Goal: Task Accomplishment & Management: Use online tool/utility

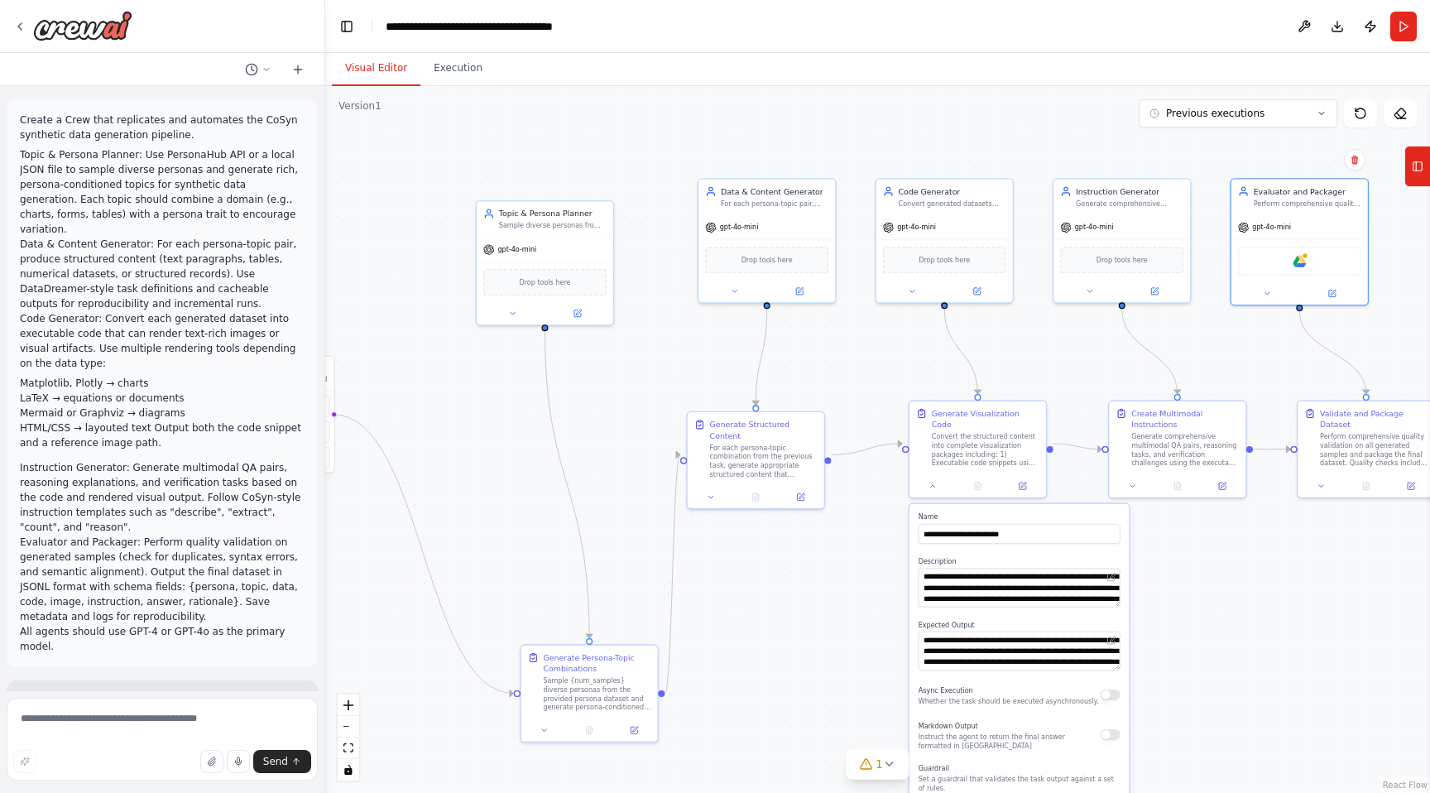
scroll to position [1542, 0]
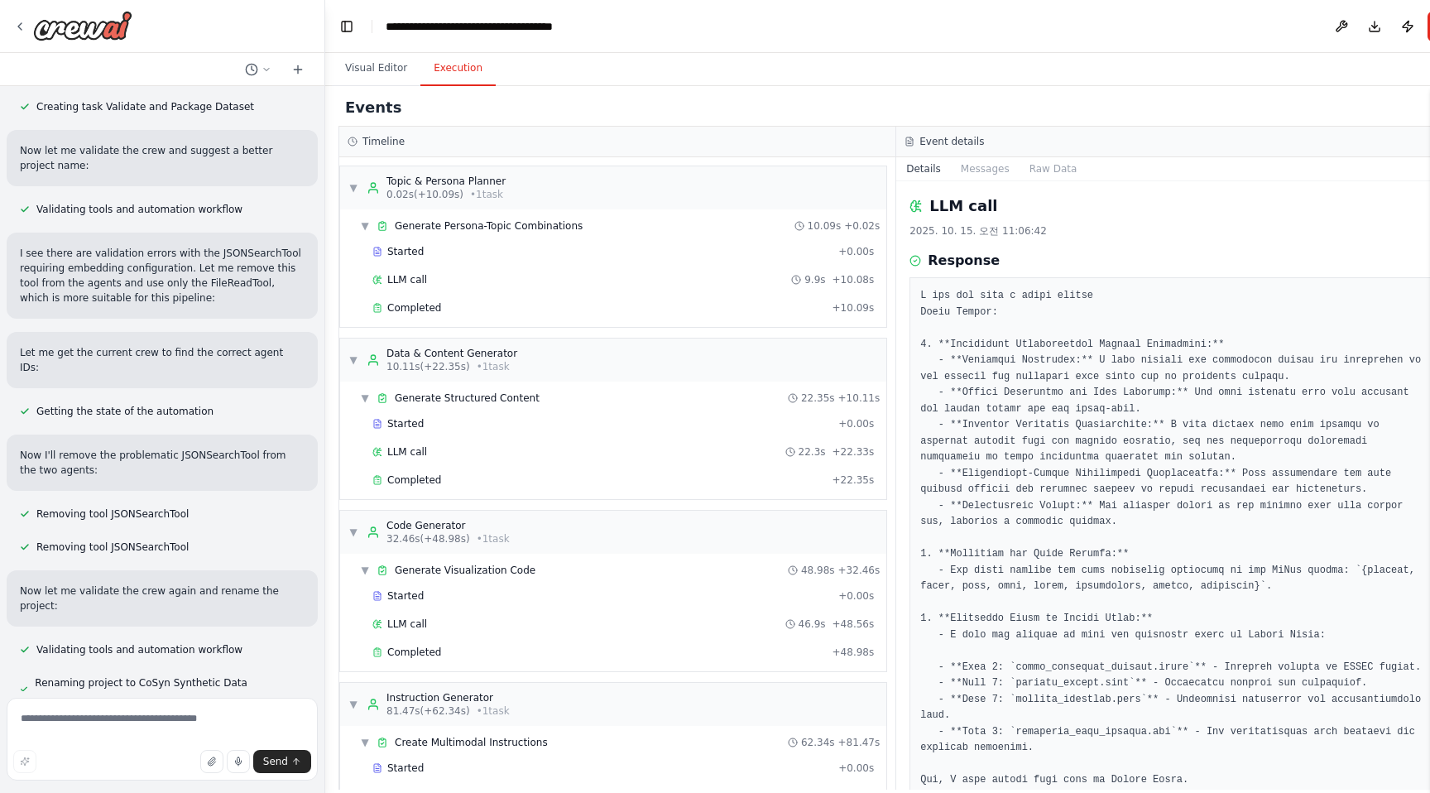
click at [430, 76] on button "Execution" at bounding box center [457, 68] width 75 height 35
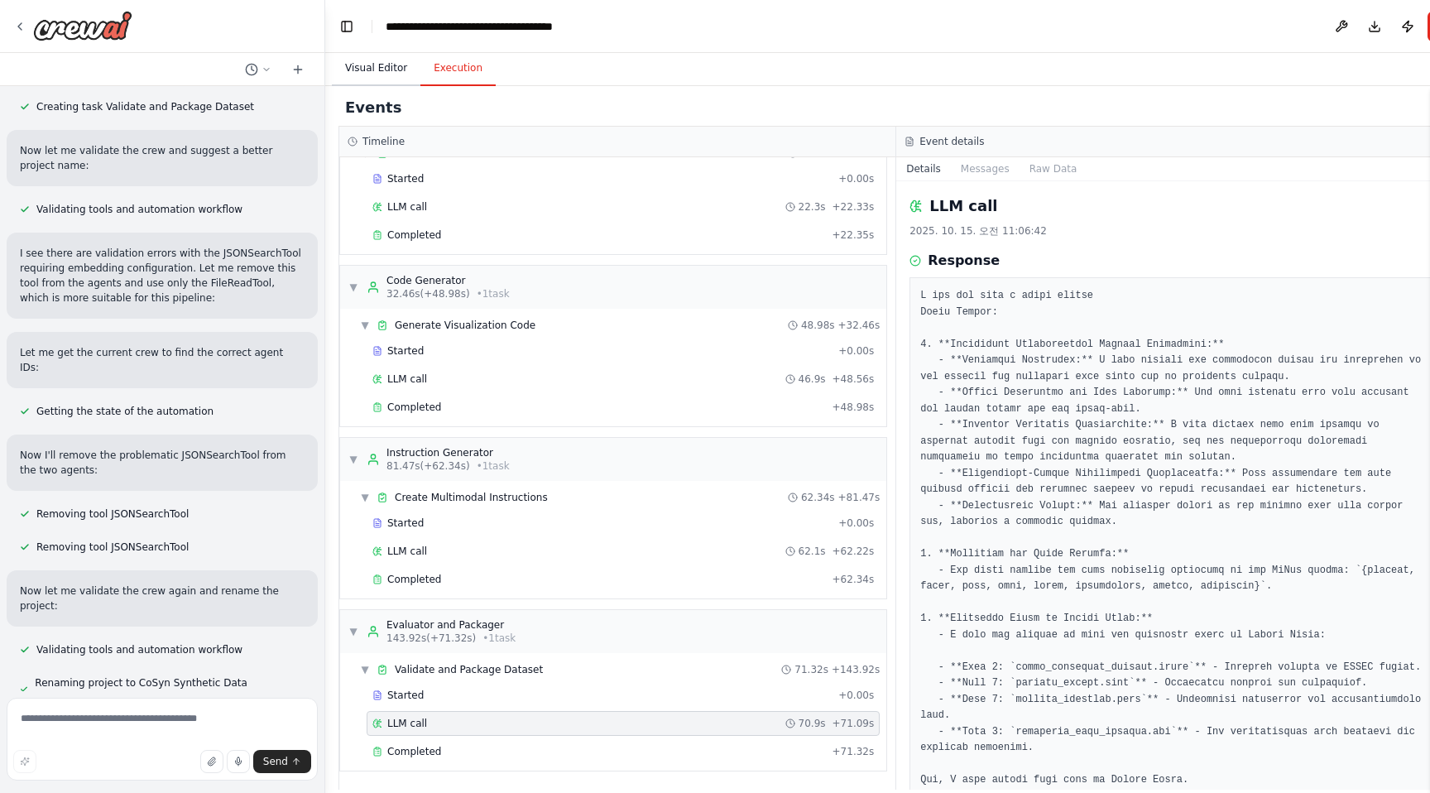
click at [372, 74] on button "Visual Editor" at bounding box center [376, 68] width 89 height 35
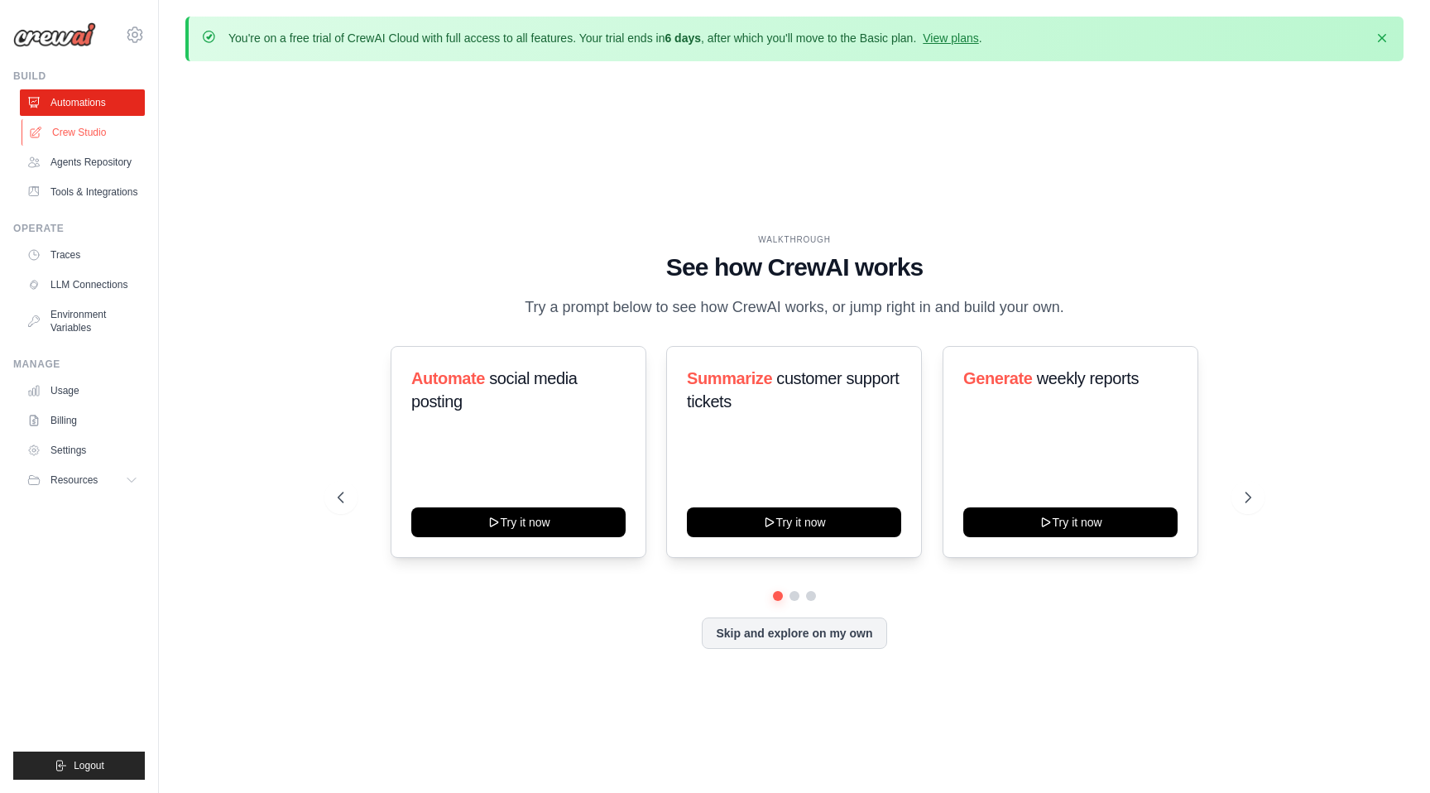
click at [105, 133] on link "Crew Studio" at bounding box center [84, 132] width 125 height 26
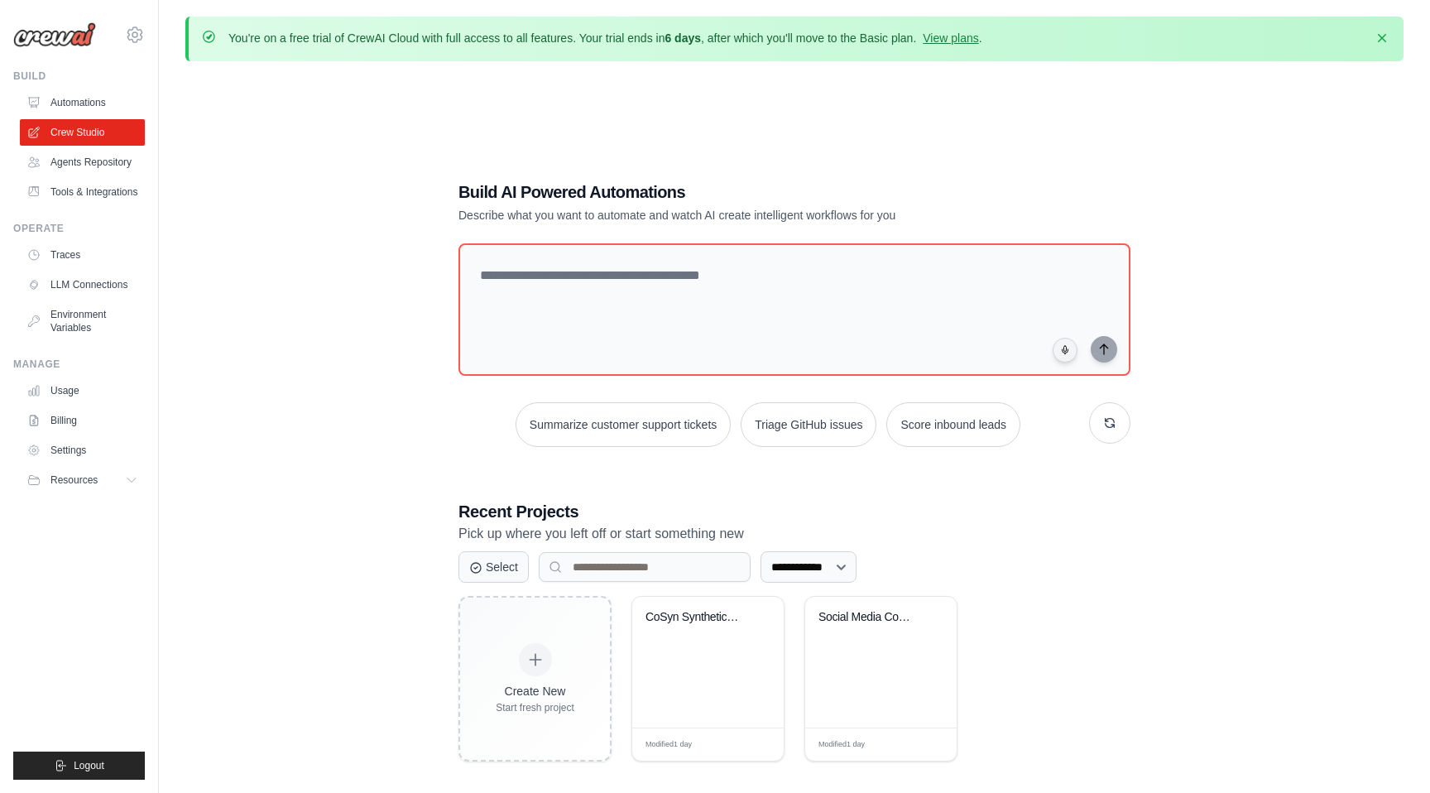
scroll to position [91, 0]
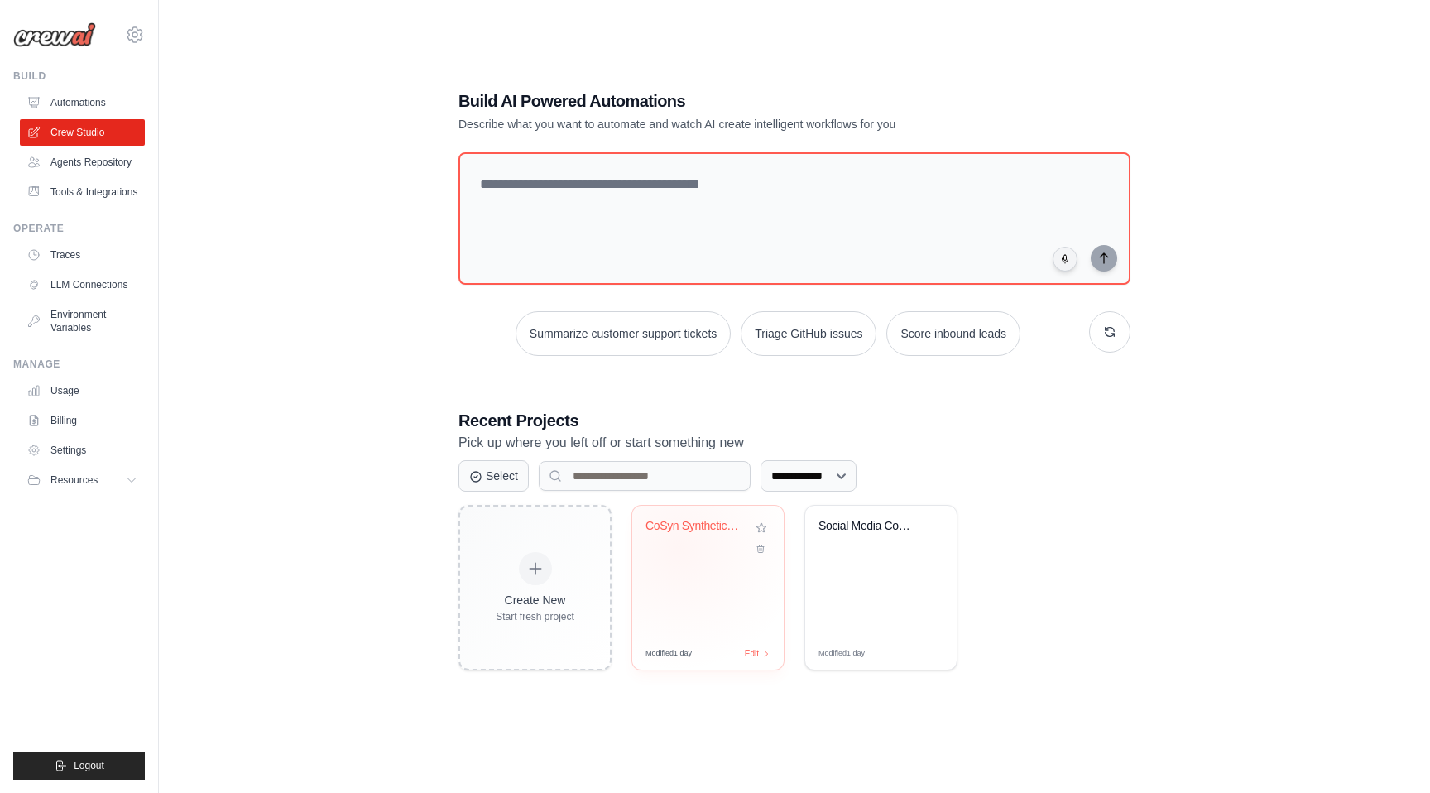
click at [679, 547] on div "CoSyn Synthetic Data Generation Pip..." at bounding box center [708, 538] width 125 height 38
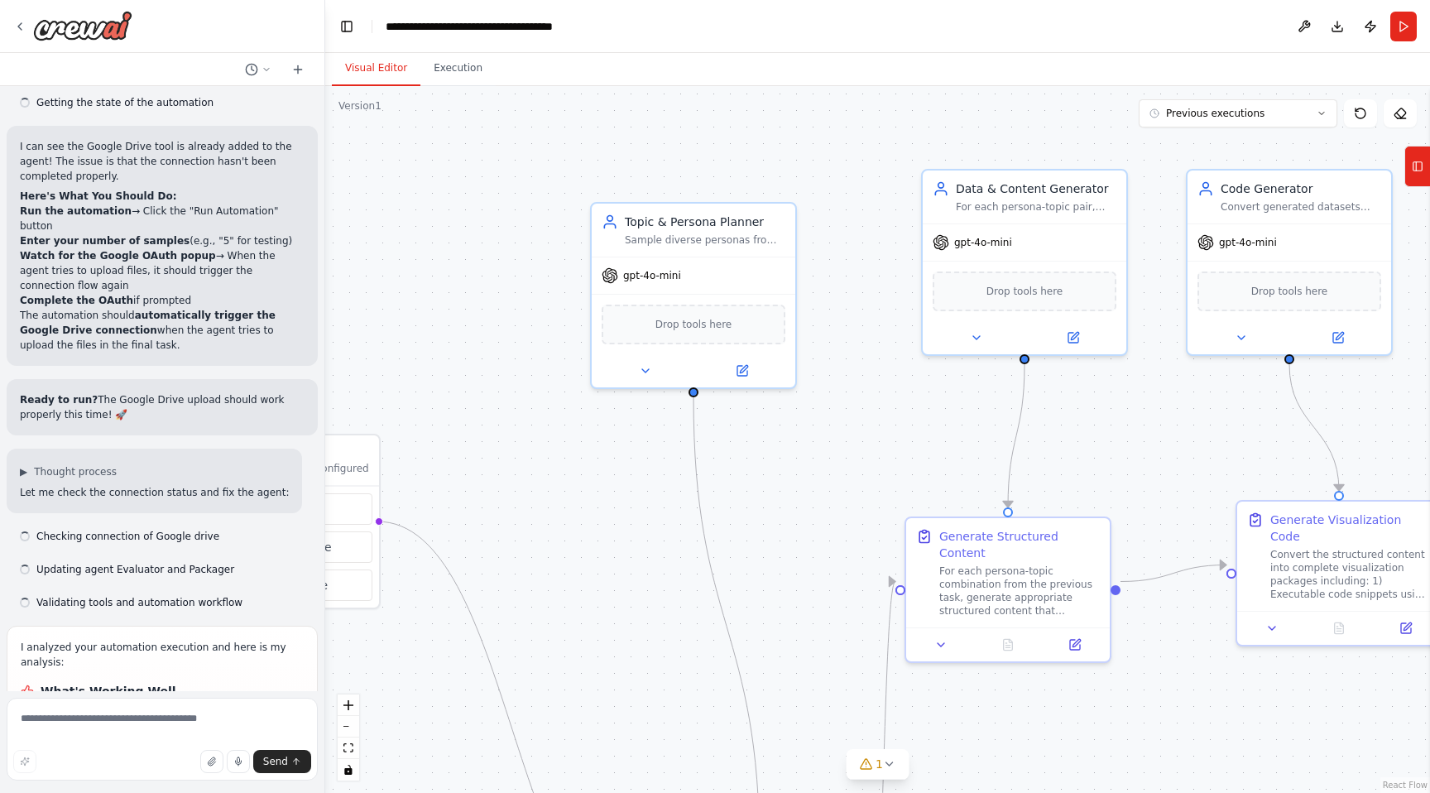
scroll to position [17576, 0]
drag, startPoint x: 859, startPoint y: 399, endPoint x: 850, endPoint y: 395, distance: 10.0
click at [850, 399] on div ".deletable-edge-delete-btn { width: 20px; height: 20px; border: 0px solid #ffff…" at bounding box center [877, 439] width 1105 height 707
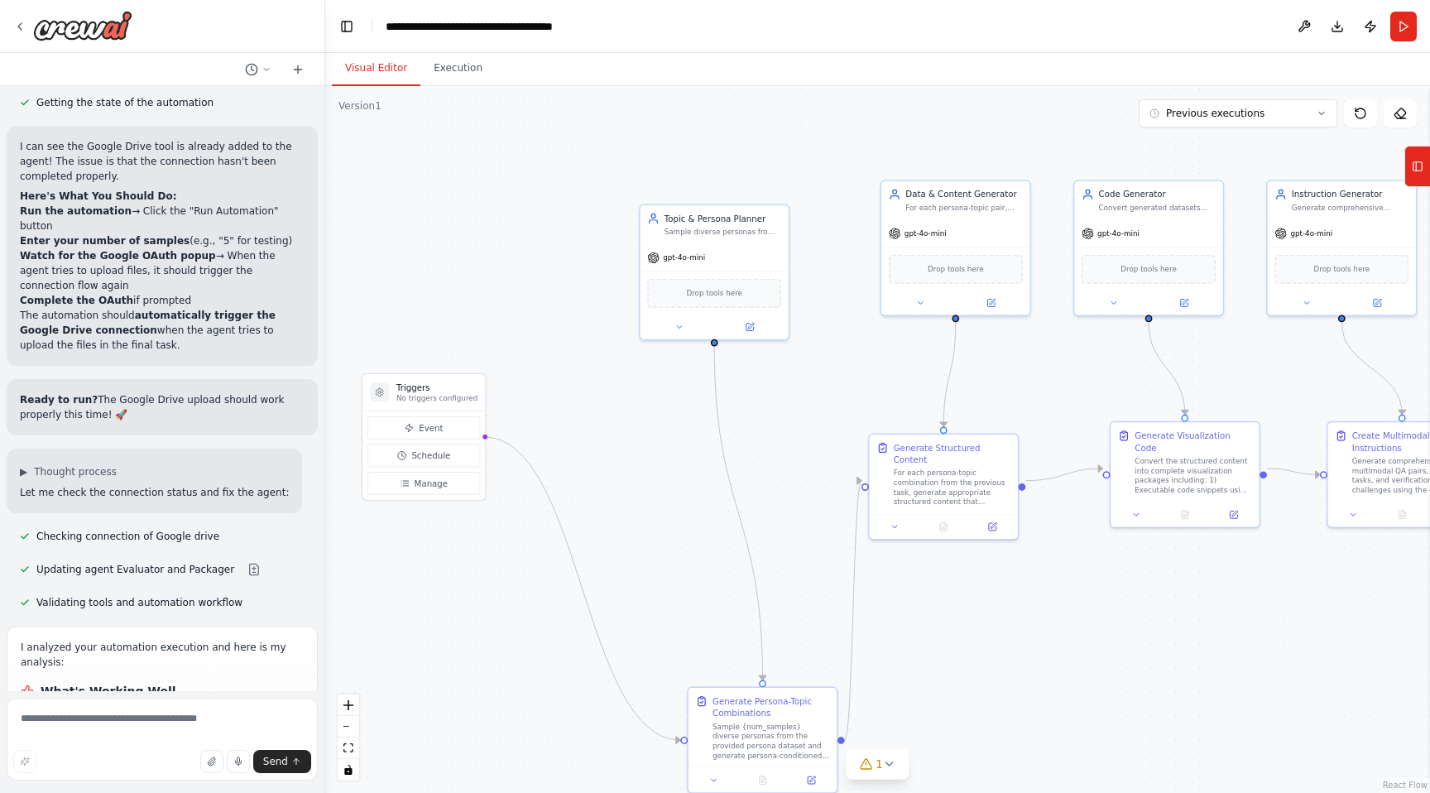
drag, startPoint x: 850, startPoint y: 387, endPoint x: 835, endPoint y: 338, distance: 51.8
click at [835, 338] on div ".deletable-edge-delete-btn { width: 20px; height: 20px; border: 0px solid #ffff…" at bounding box center [877, 439] width 1105 height 707
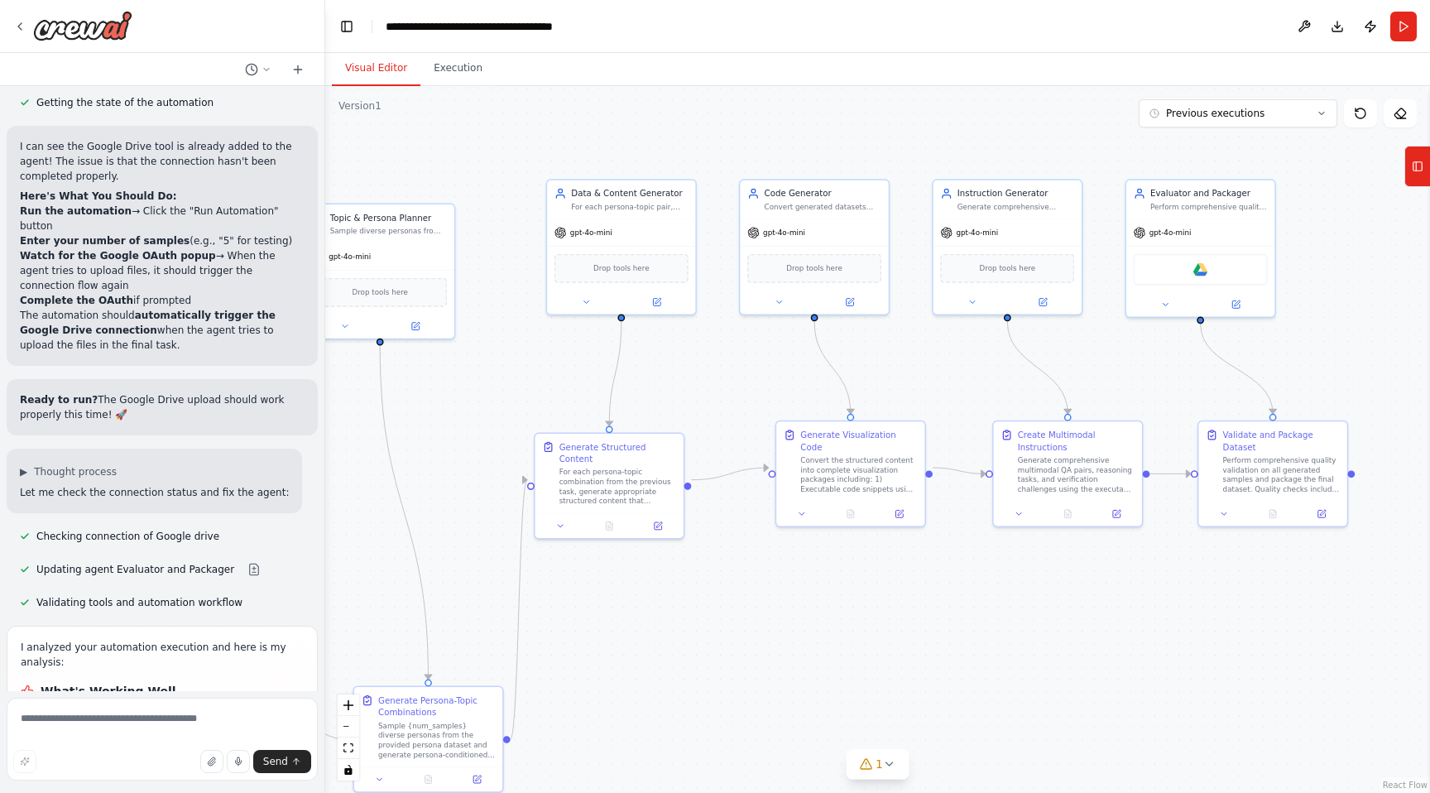
drag, startPoint x: 1058, startPoint y: 366, endPoint x: 689, endPoint y: 367, distance: 369.1
click at [689, 367] on div ".deletable-edge-delete-btn { width: 20px; height: 20px; border: 0px solid #ffff…" at bounding box center [877, 439] width 1105 height 707
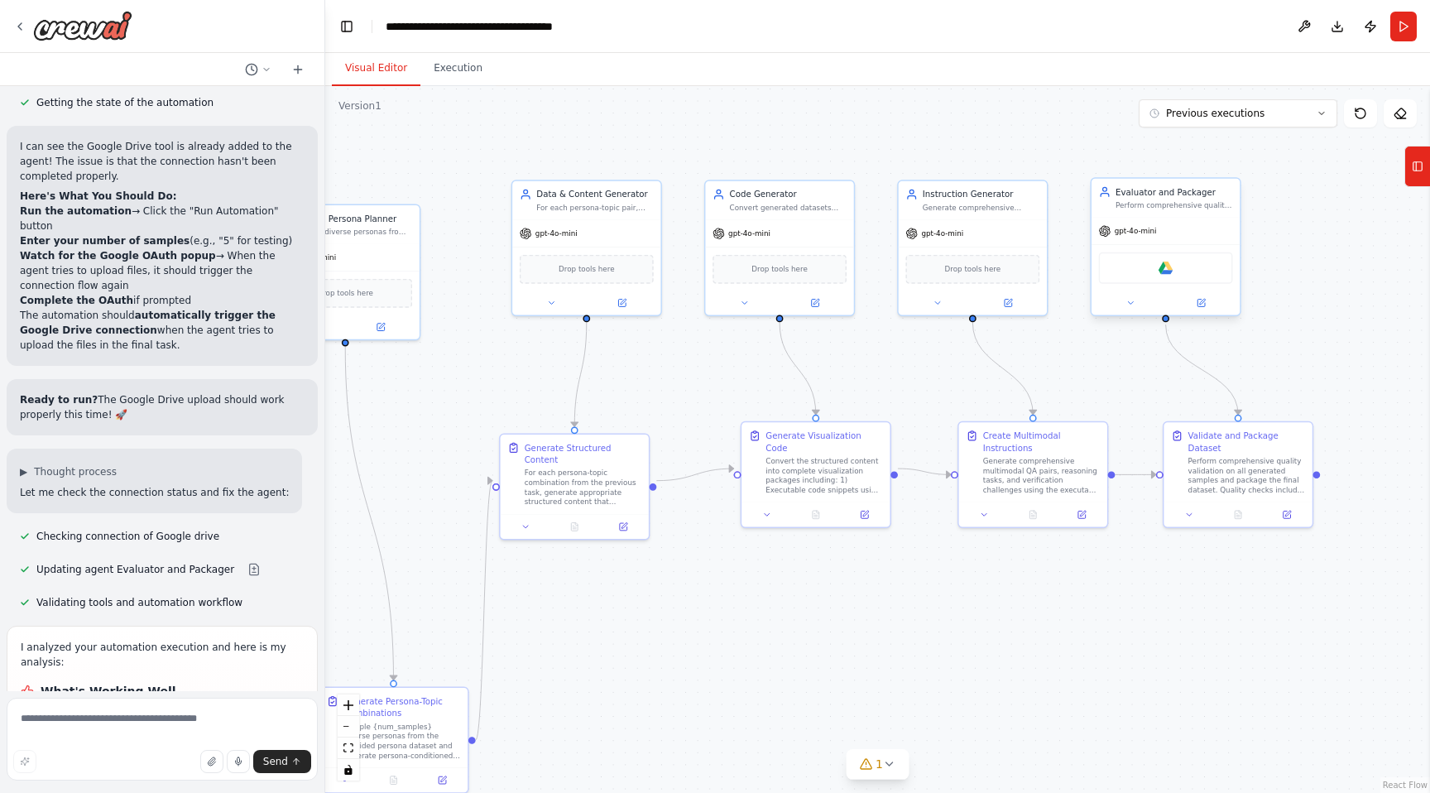
click at [1142, 272] on div "Google drive" at bounding box center [1166, 267] width 134 height 31
click at [1160, 271] on img at bounding box center [1166, 268] width 14 height 14
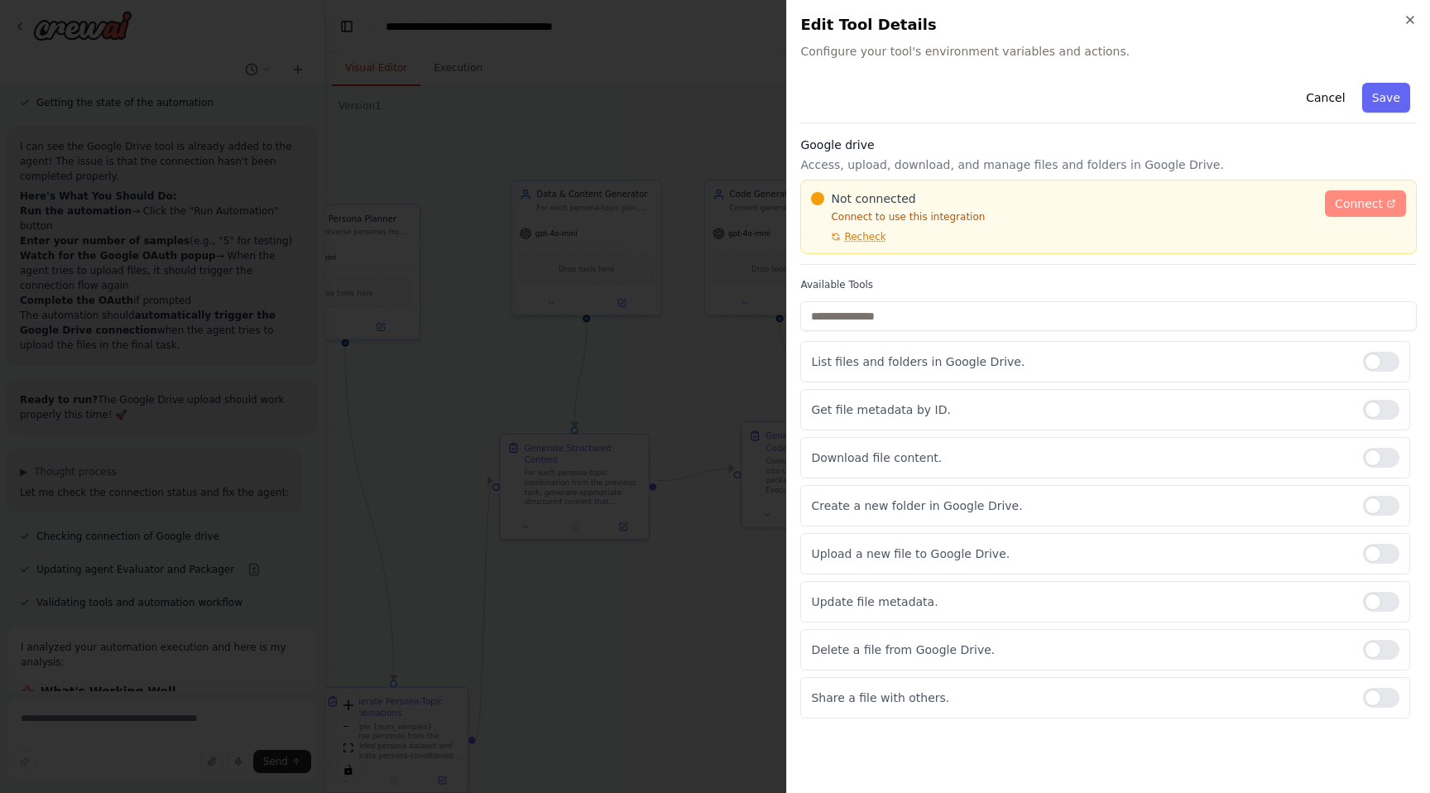
click at [1352, 198] on span "Connect" at bounding box center [1359, 203] width 48 height 17
click at [862, 224] on div "Not connected Connect to use this integration Recheck" at bounding box center [1063, 216] width 504 height 53
click at [859, 241] on span "Recheck" at bounding box center [864, 236] width 41 height 13
click at [1360, 219] on div "Not connected Connect to use this integration Recheck Connect" at bounding box center [1108, 216] width 595 height 53
click at [1360, 213] on link "Connect" at bounding box center [1365, 203] width 81 height 26
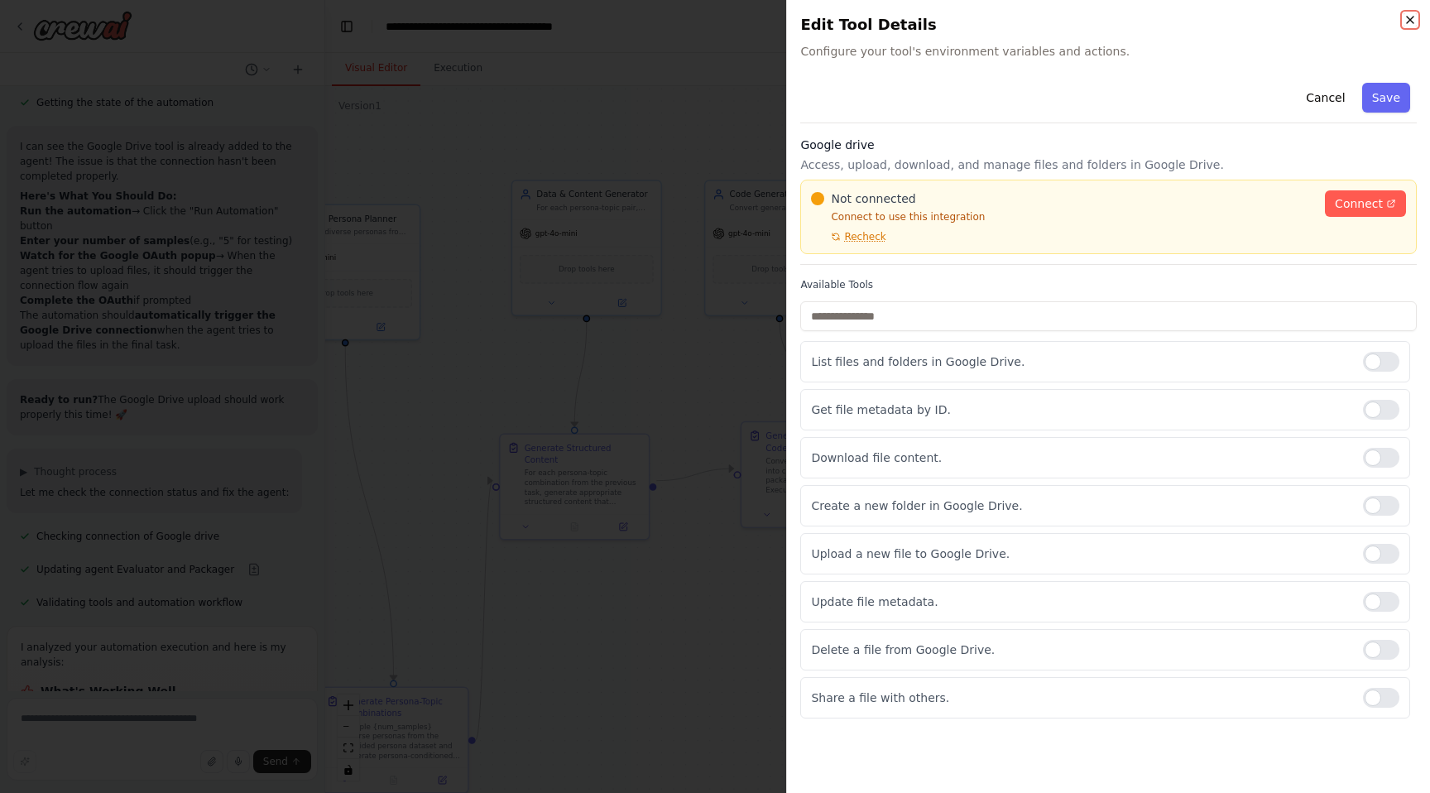
click at [1413, 13] on icon "button" at bounding box center [1410, 19] width 13 height 13
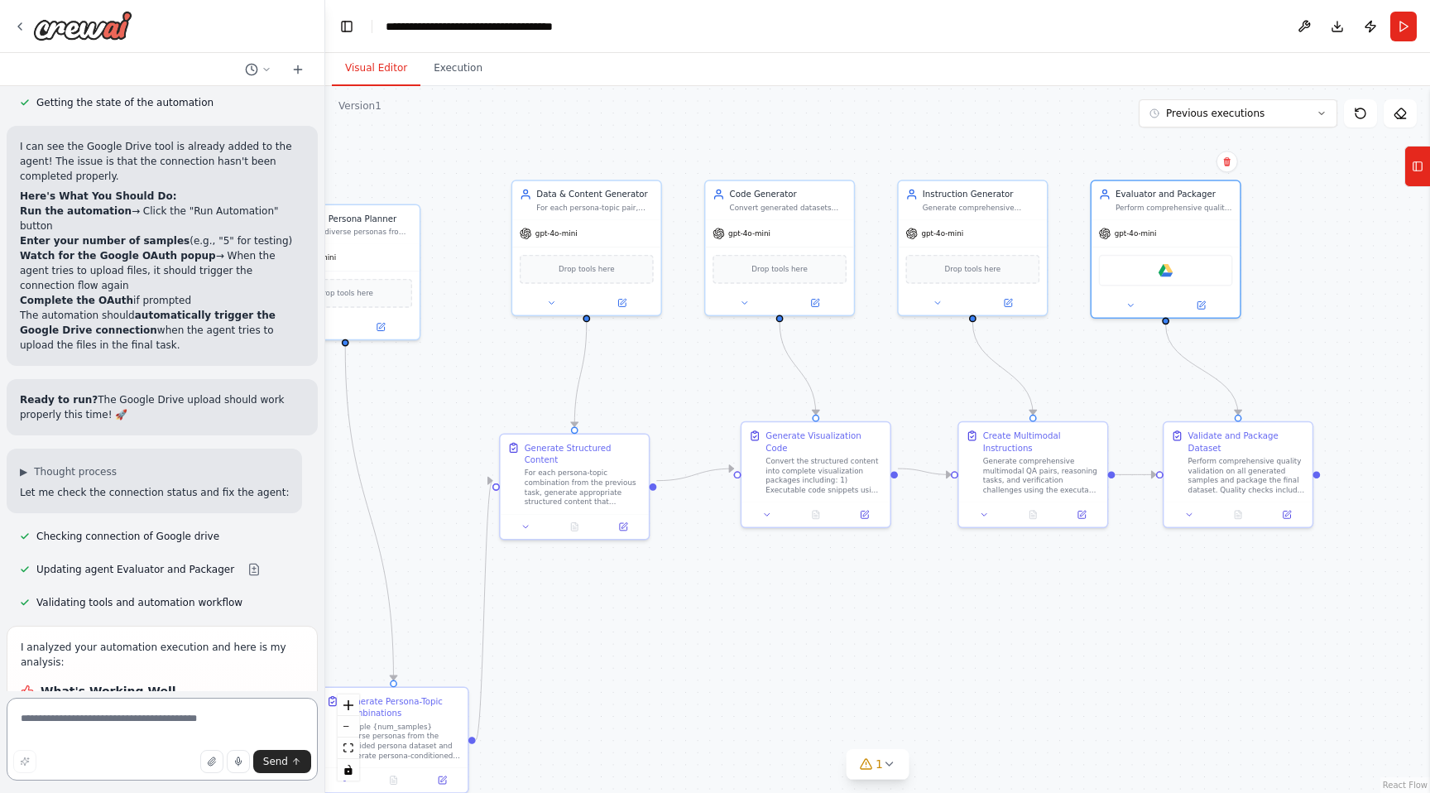
click at [227, 702] on textarea at bounding box center [162, 739] width 311 height 83
click at [28, 726] on textarea "**********" at bounding box center [162, 739] width 311 height 83
click at [18, 722] on textarea "**********" at bounding box center [162, 739] width 311 height 83
click at [183, 720] on textarea "**********" at bounding box center [162, 739] width 311 height 83
click at [1167, 265] on img at bounding box center [1166, 268] width 14 height 14
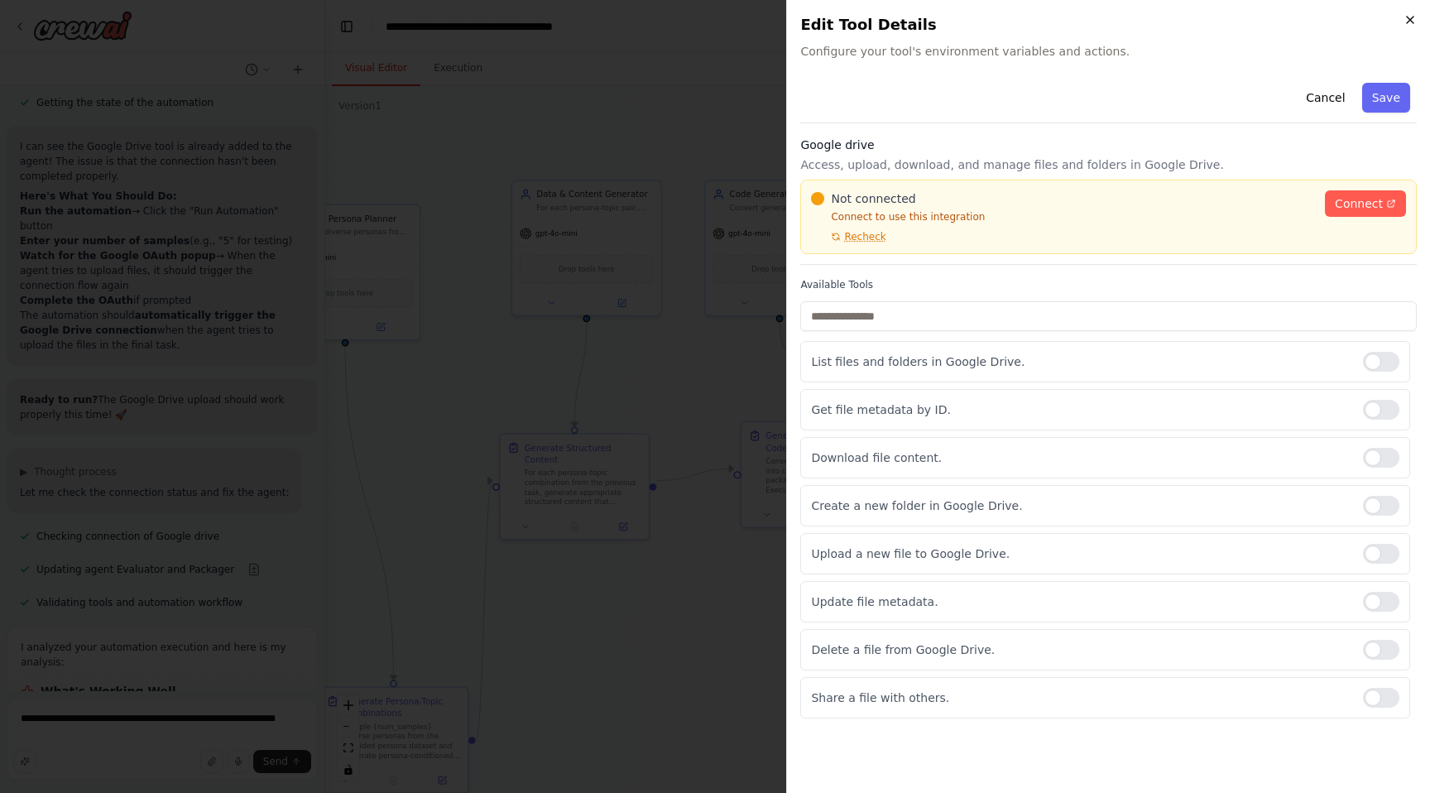
click at [1407, 17] on icon "button" at bounding box center [1410, 20] width 7 height 7
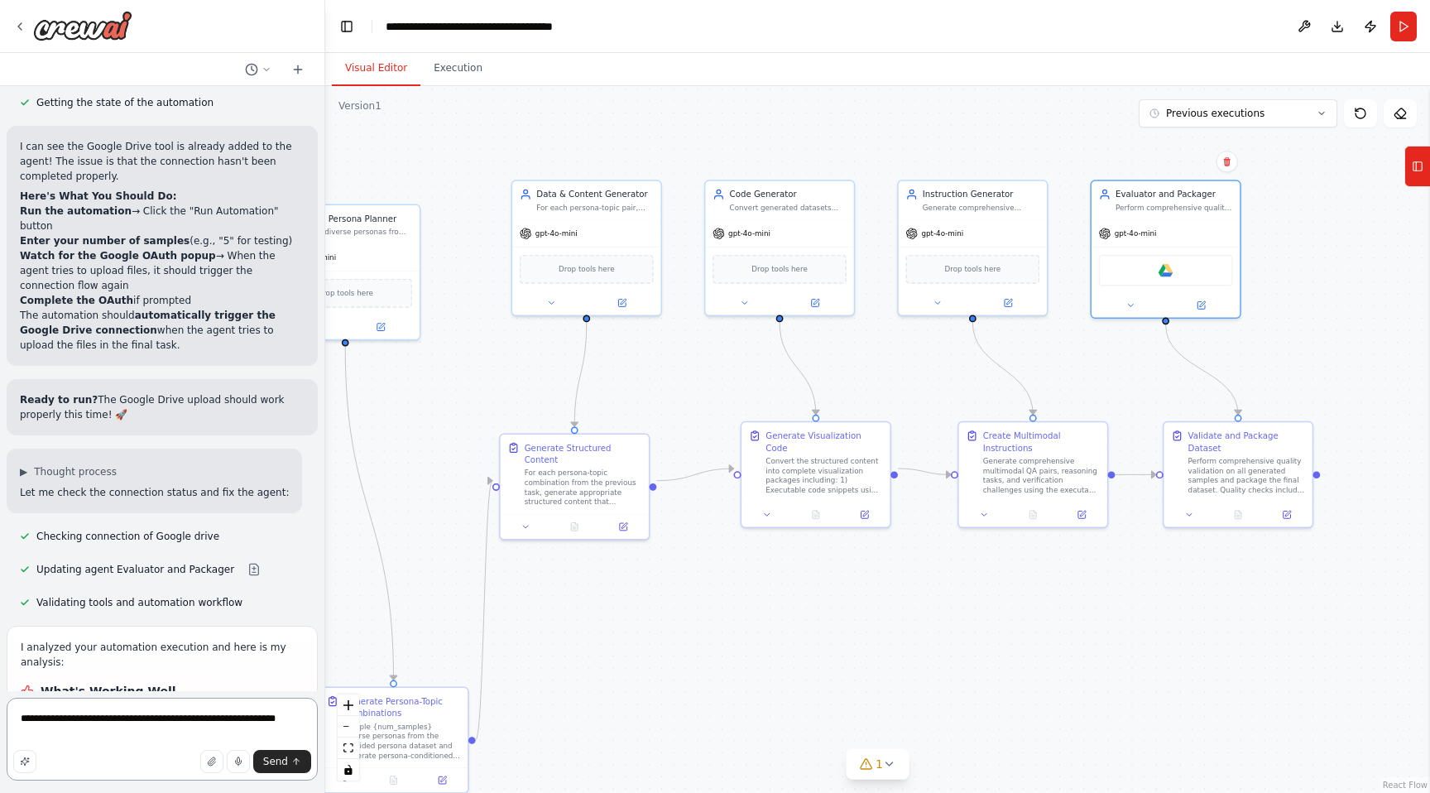
click at [197, 739] on textarea "**********" at bounding box center [162, 739] width 311 height 83
click at [1189, 261] on div "Google drive" at bounding box center [1166, 267] width 134 height 31
click at [1164, 276] on div "Google drive" at bounding box center [1166, 267] width 134 height 31
click at [1162, 273] on img at bounding box center [1166, 268] width 14 height 14
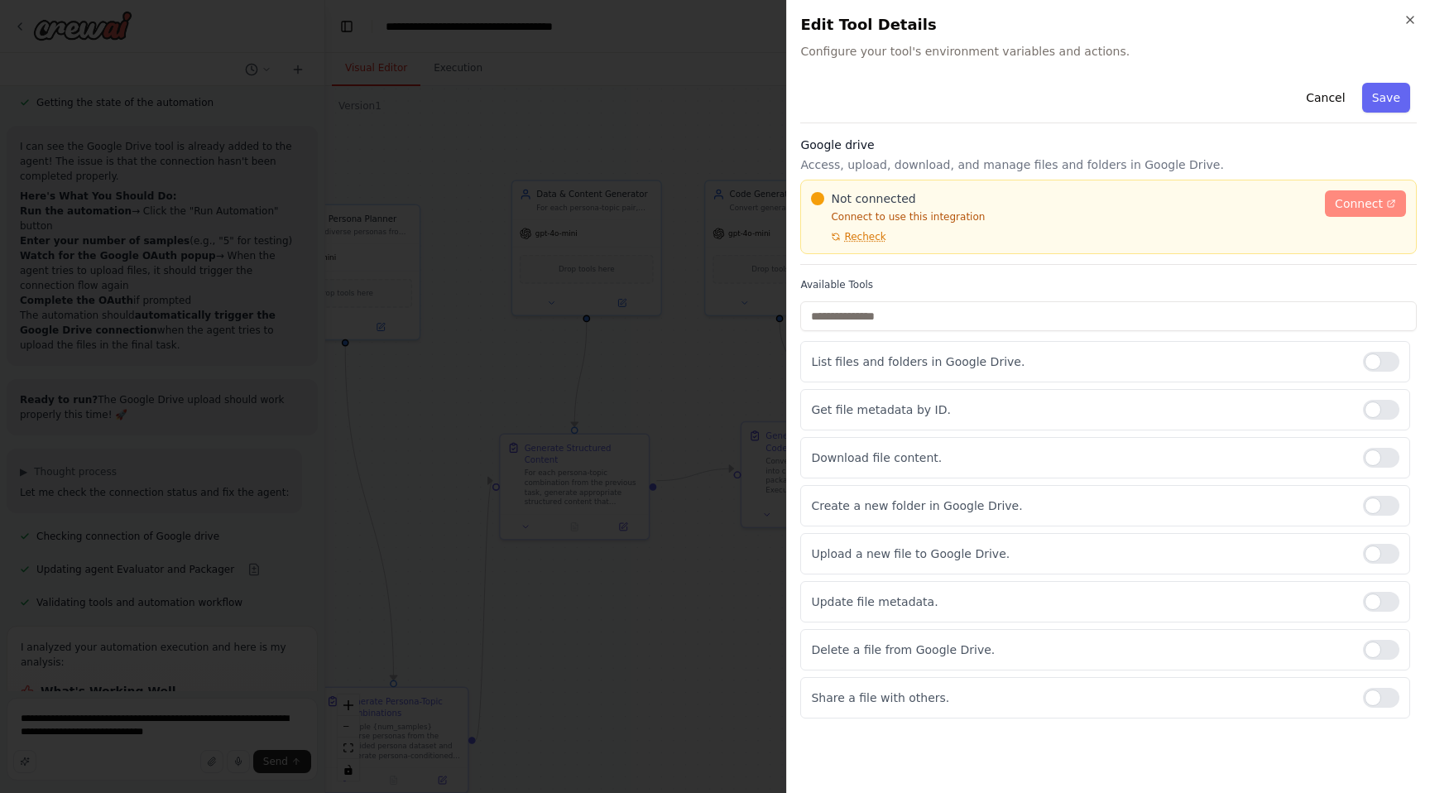
click at [1378, 210] on span "Connect" at bounding box center [1359, 203] width 48 height 17
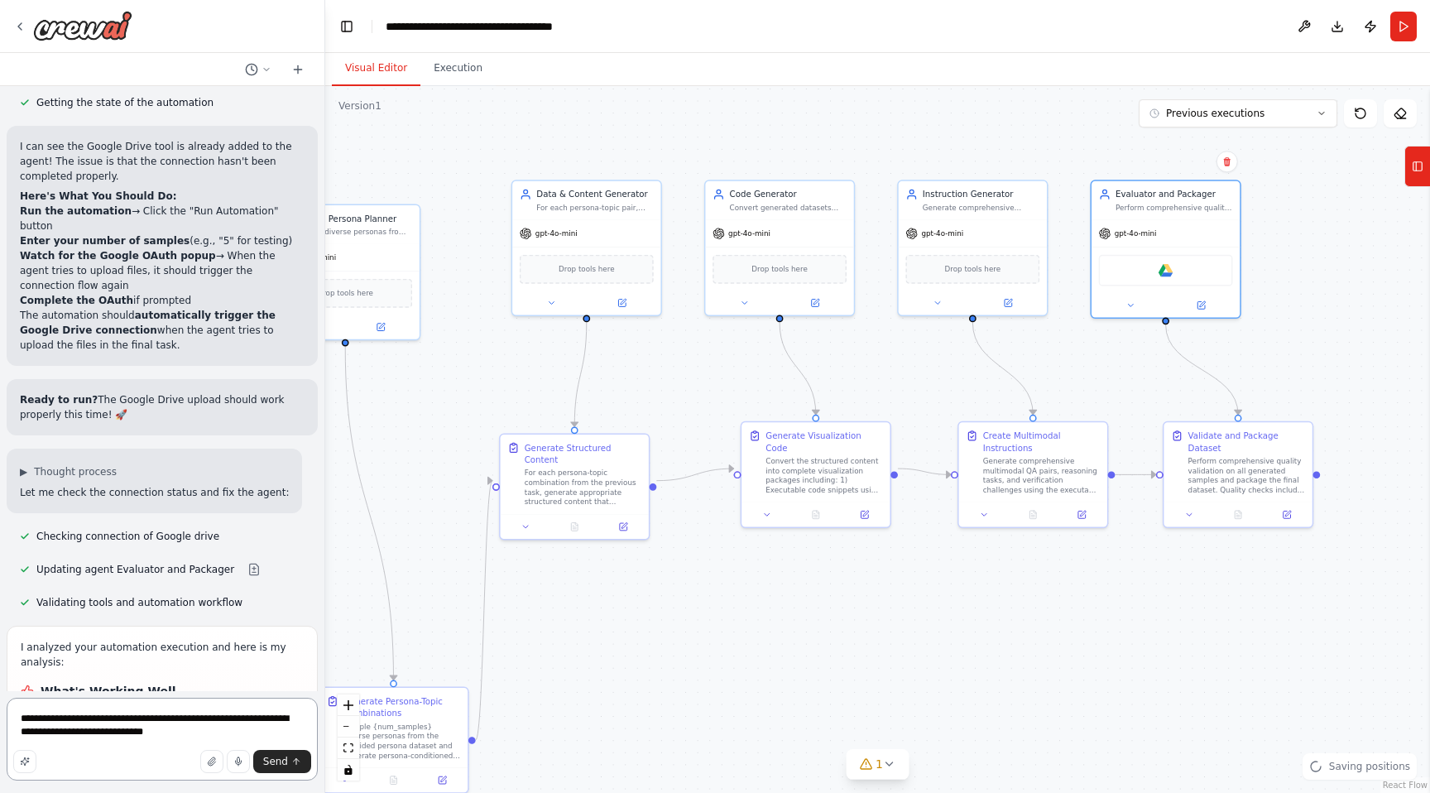
click at [203, 732] on textarea "**********" at bounding box center [162, 739] width 311 height 83
paste textarea "**********"
type textarea "**********"
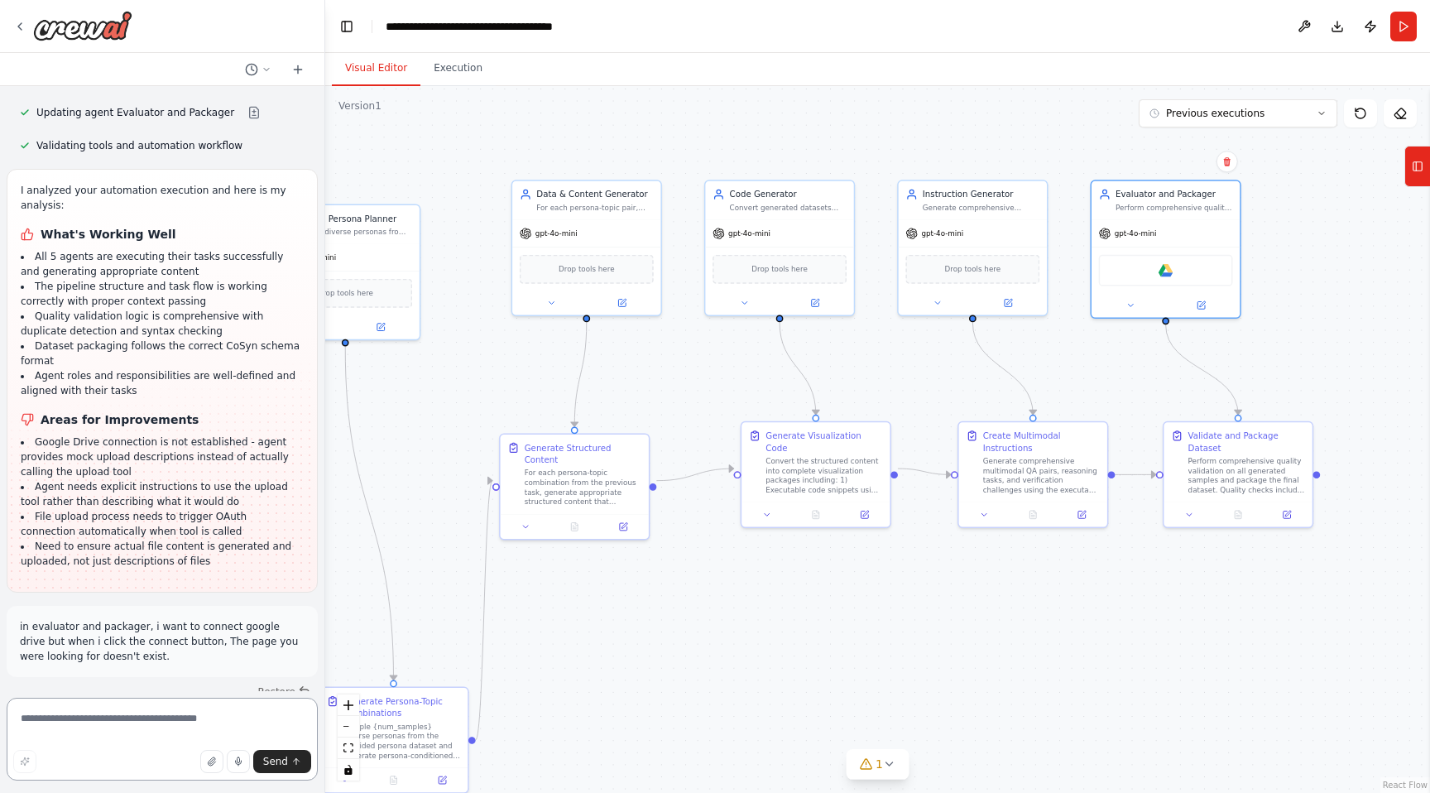
scroll to position [18048, 0]
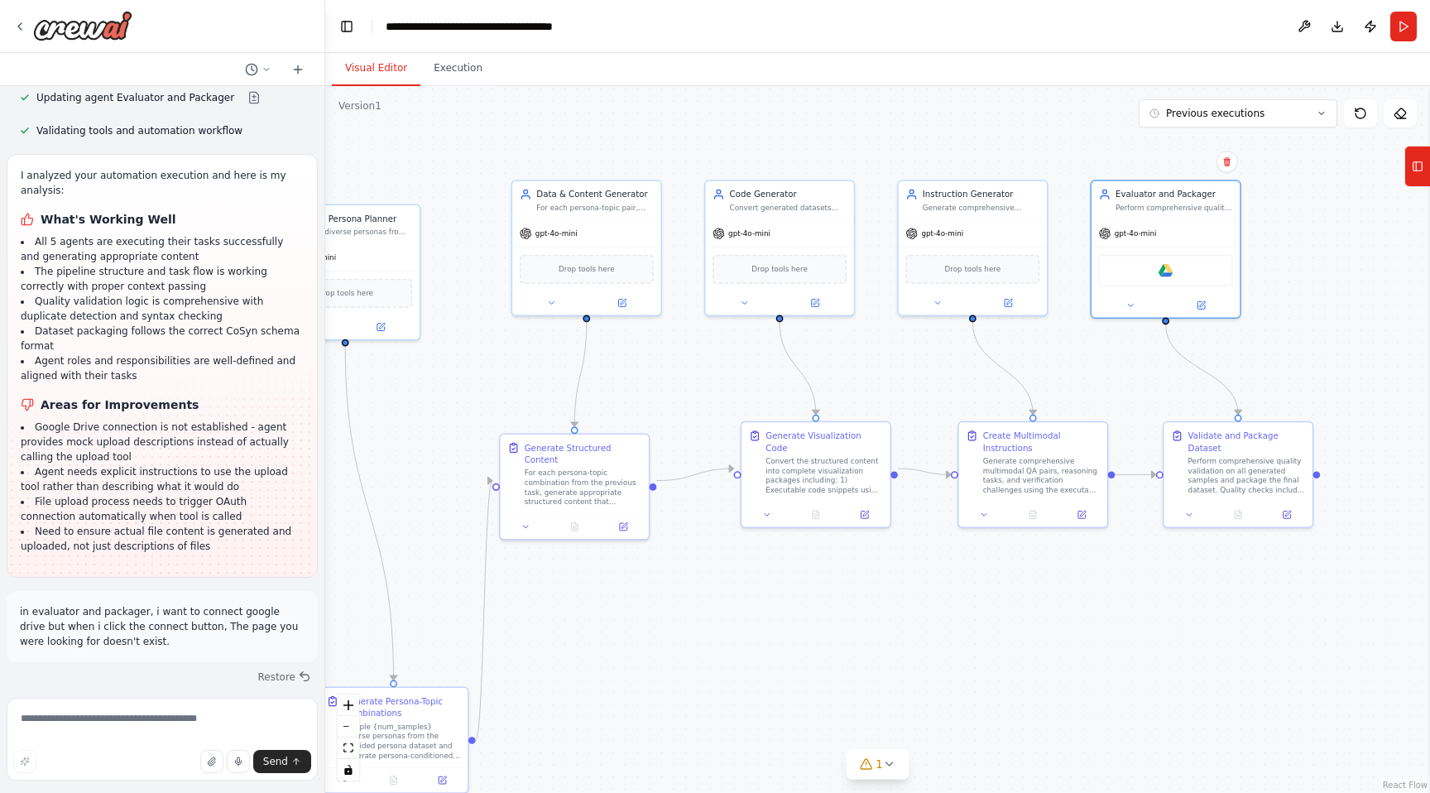
drag, startPoint x: 119, startPoint y: 387, endPoint x: 197, endPoint y: 420, distance: 84.5
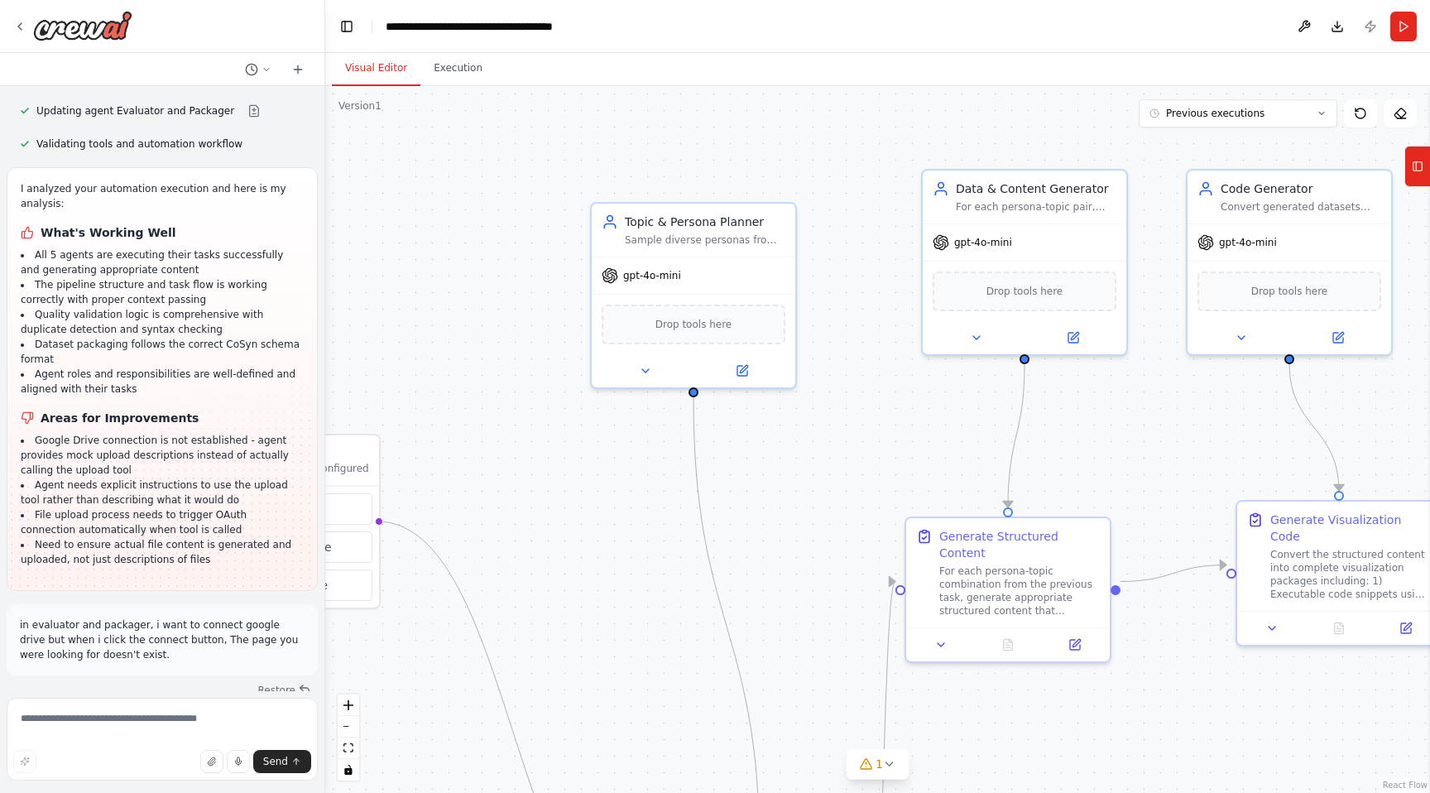
scroll to position [18048, 0]
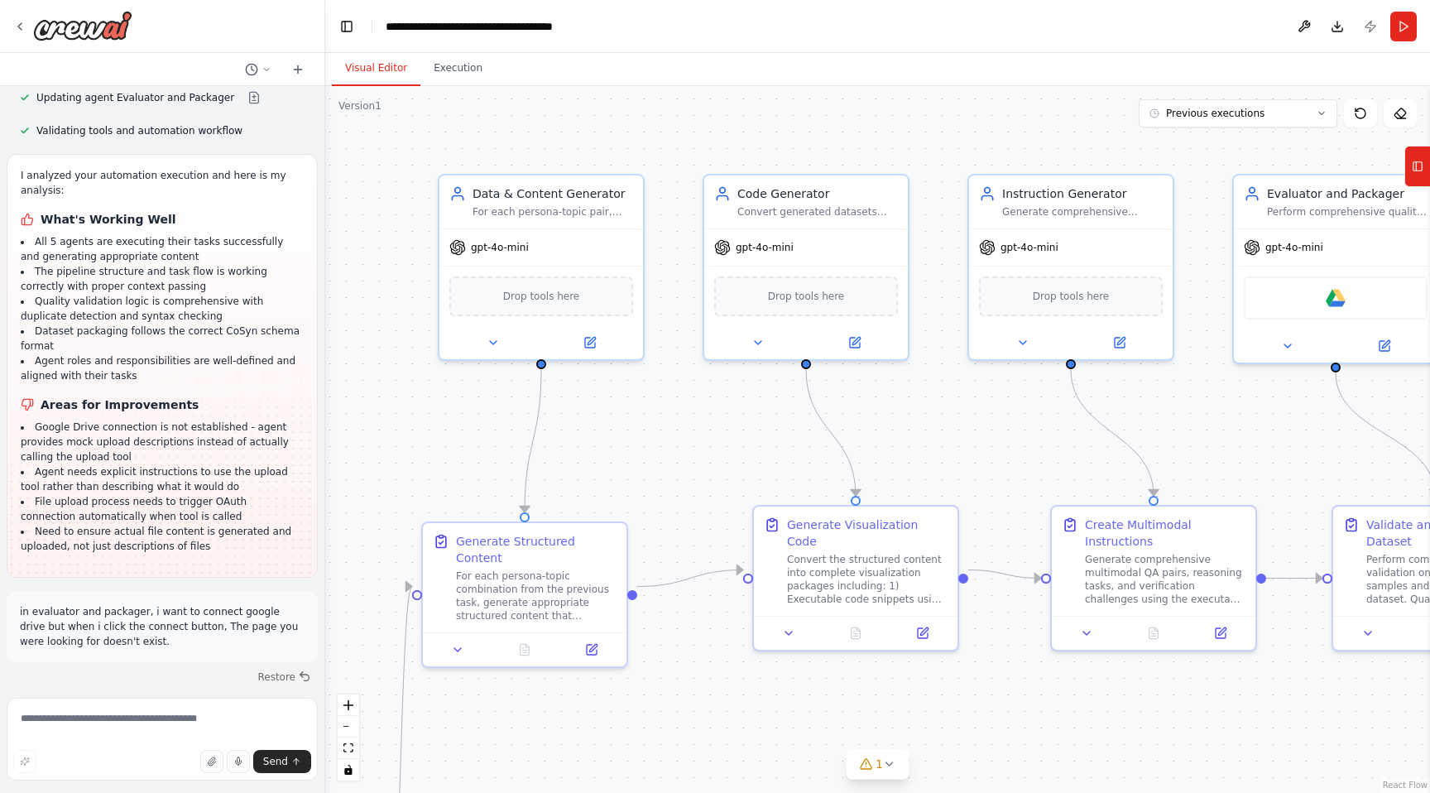
drag, startPoint x: 1147, startPoint y: 430, endPoint x: 564, endPoint y: 443, distance: 583.6
click at [564, 443] on div ".deletable-edge-delete-btn { width: 20px; height: 20px; border: 0px solid #ffff…" at bounding box center [877, 439] width 1105 height 707
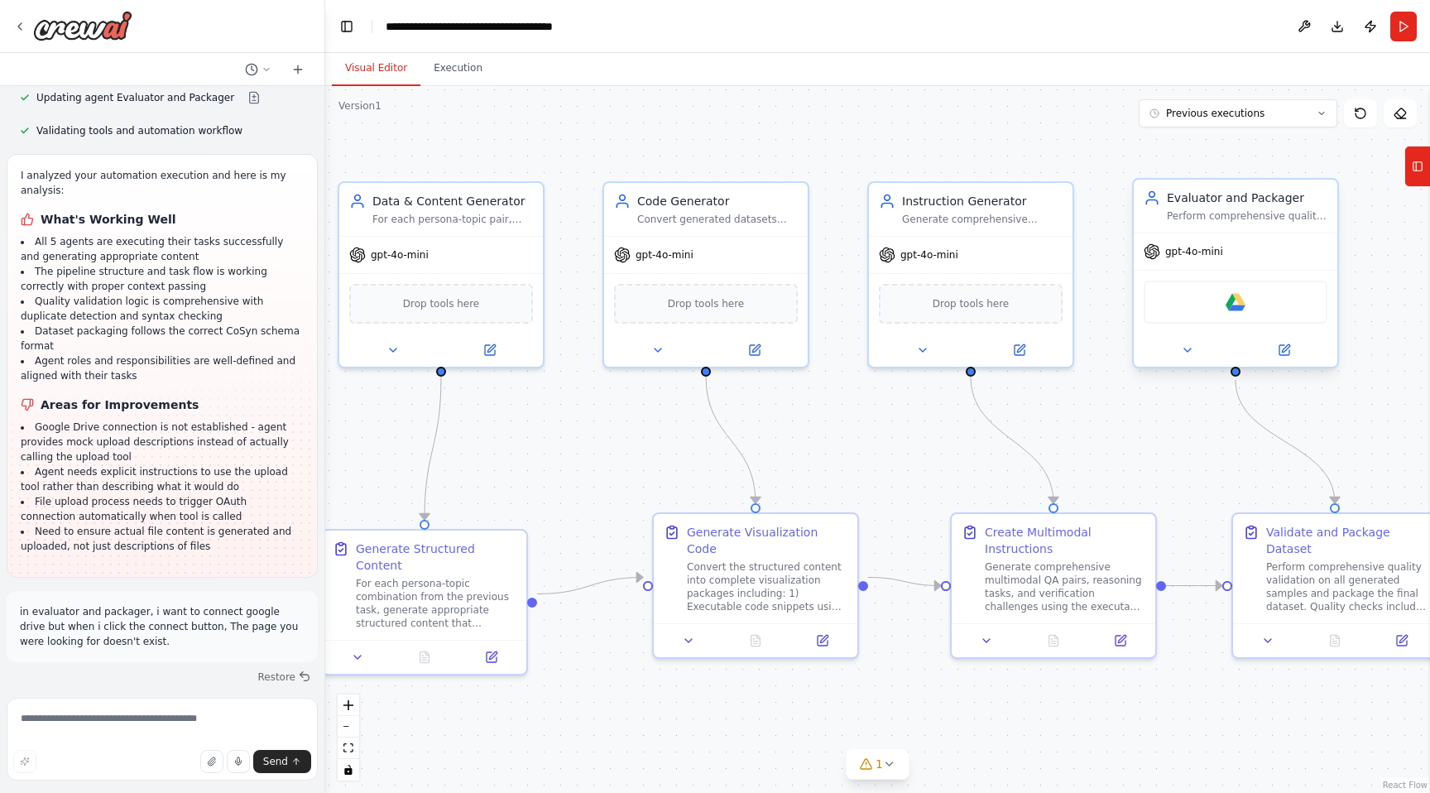
click at [1207, 300] on div "Google drive" at bounding box center [1236, 302] width 184 height 43
click at [1235, 306] on img at bounding box center [1236, 302] width 20 height 20
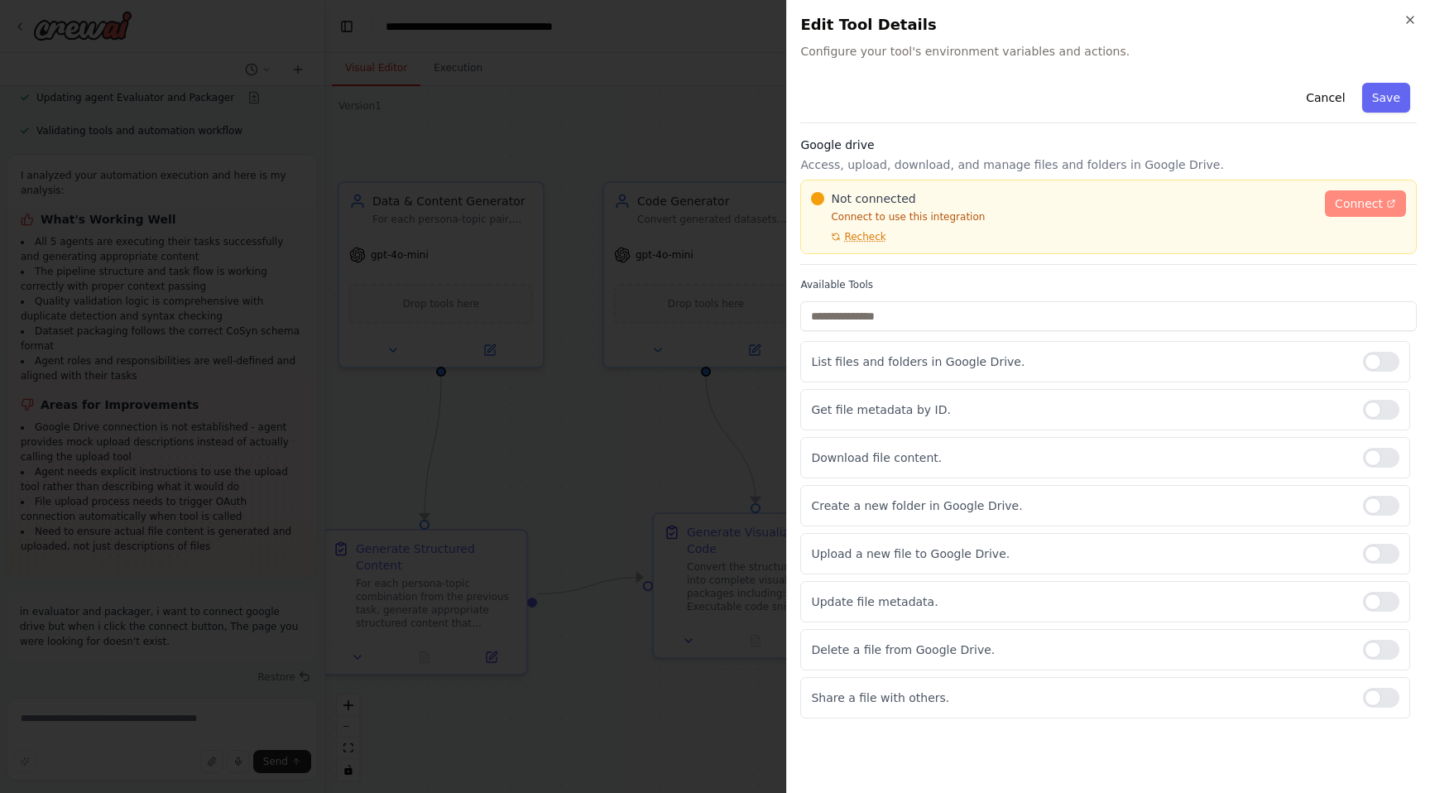
click at [1351, 194] on link "Connect" at bounding box center [1365, 203] width 81 height 26
click at [1409, 20] on icon "button" at bounding box center [1410, 20] width 7 height 7
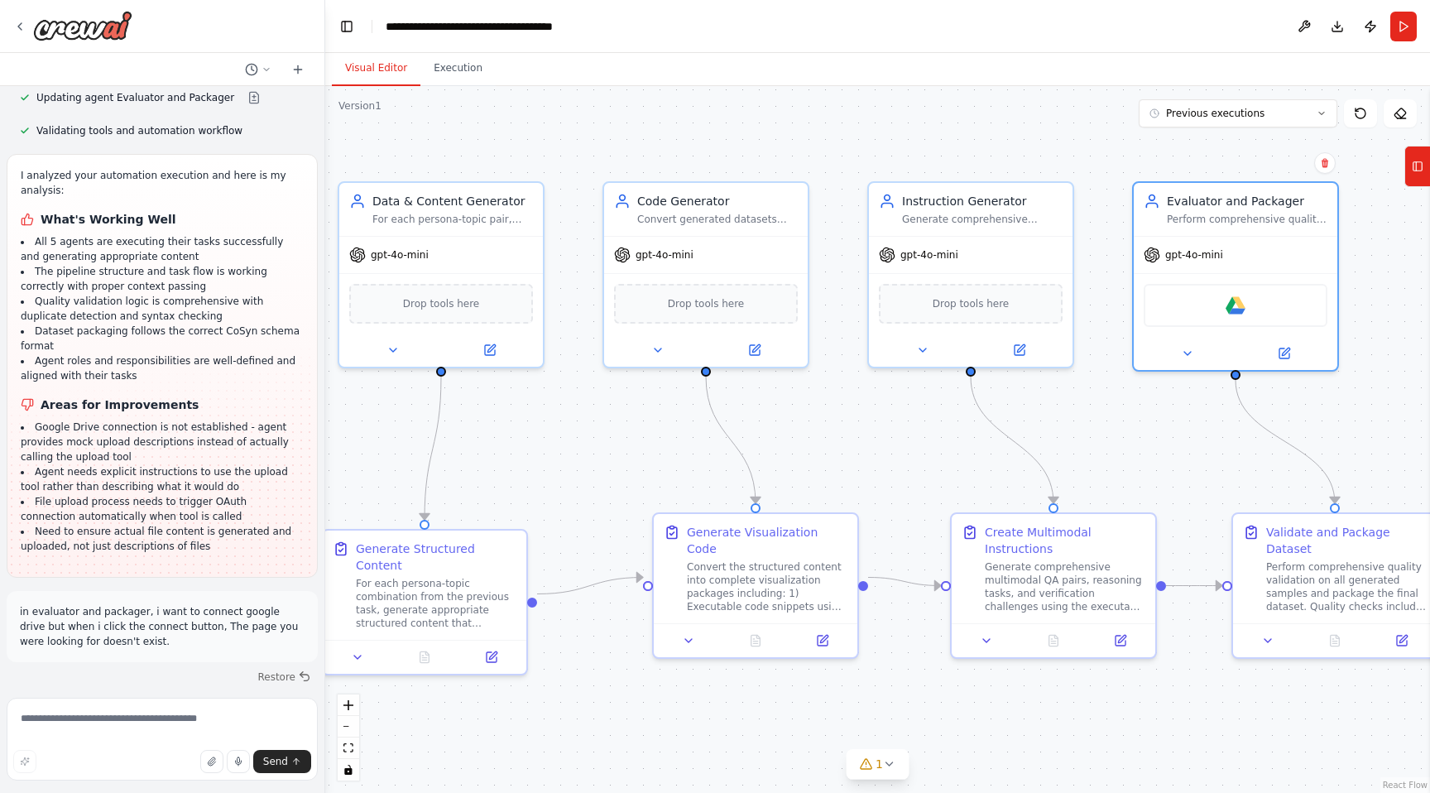
click at [181, 697] on form "Send" at bounding box center [162, 742] width 324 height 102
click at [174, 718] on textarea at bounding box center [162, 739] width 311 height 83
type textarea "**********"
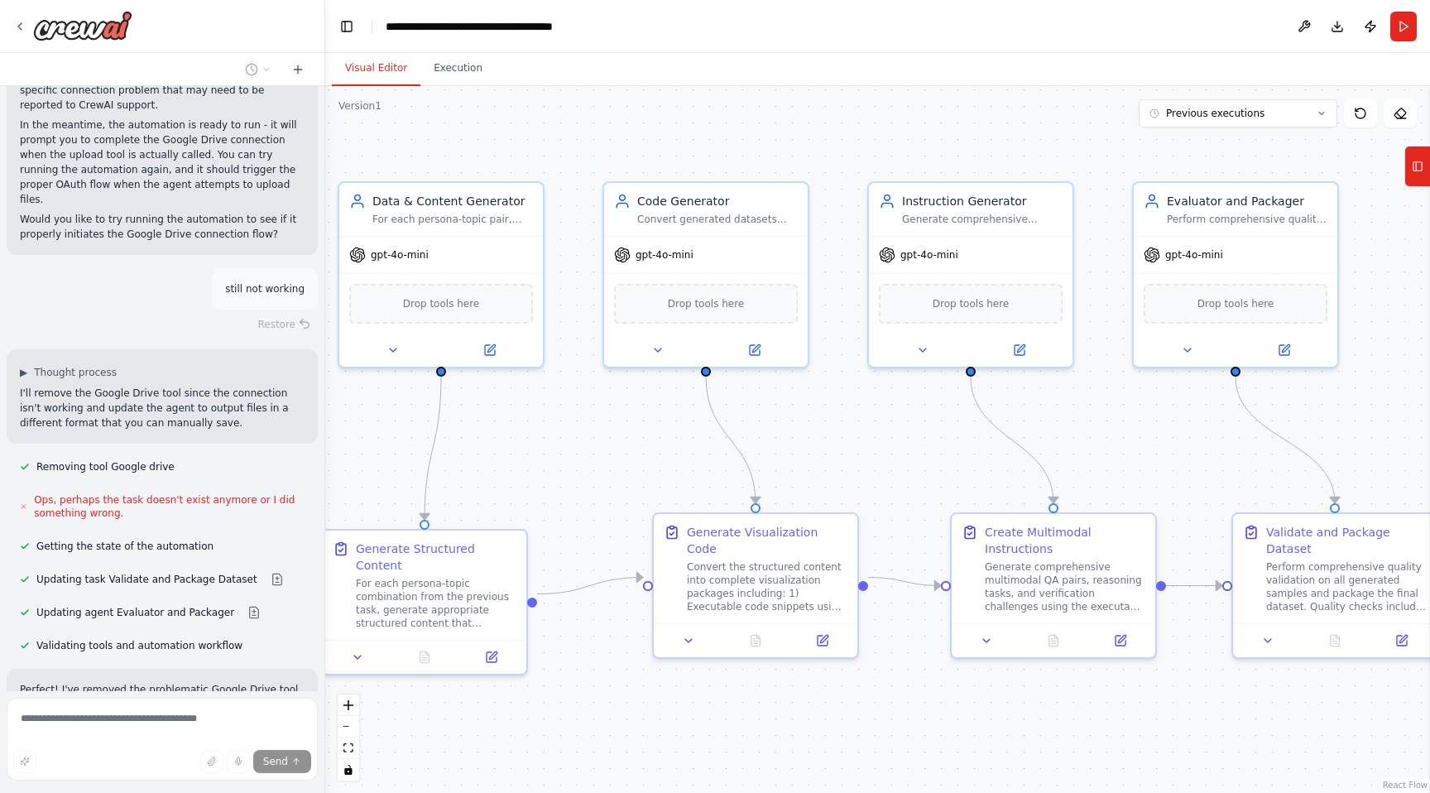
scroll to position [18900, 0]
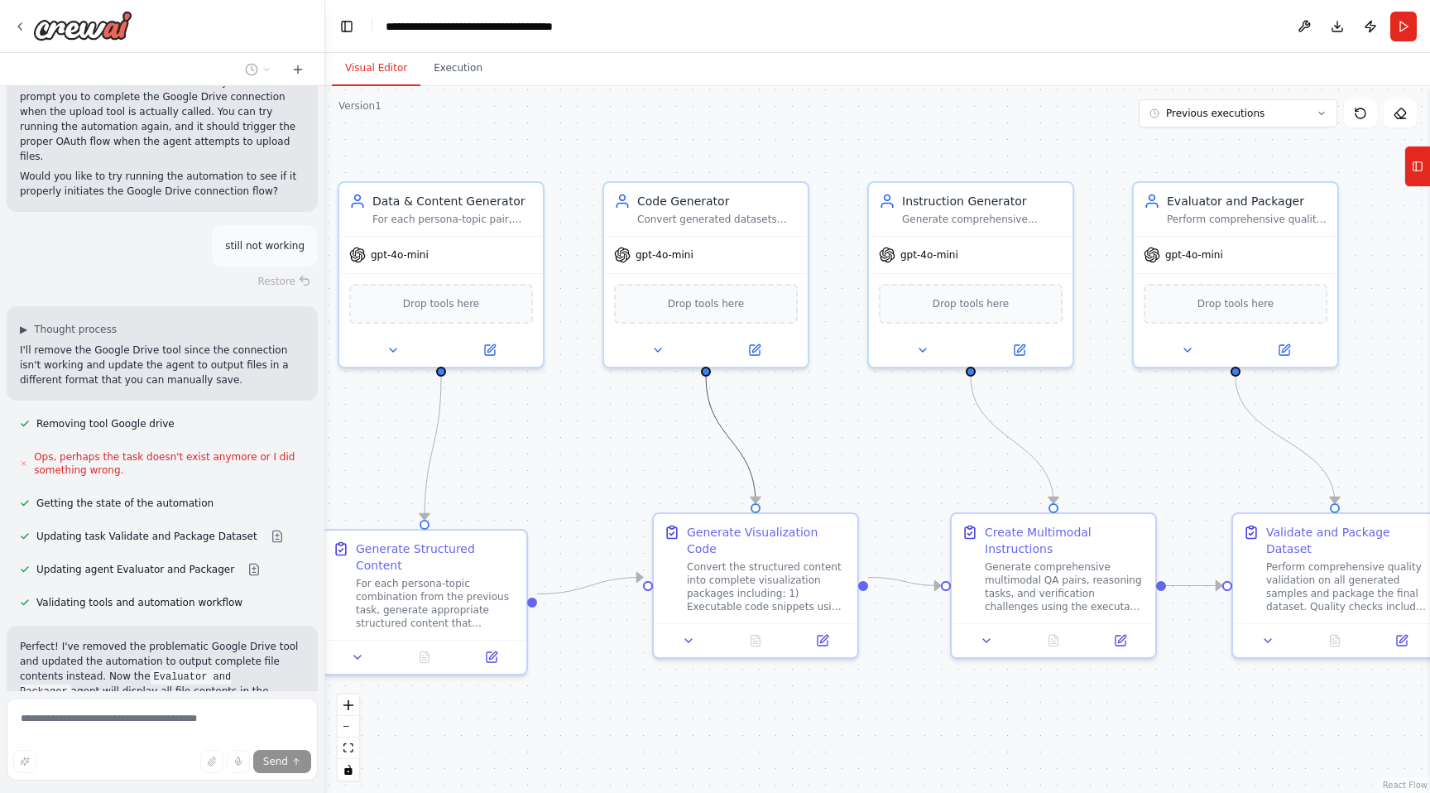
drag, startPoint x: 732, startPoint y: 450, endPoint x: 461, endPoint y: 450, distance: 271.4
click at [461, 450] on div ".deletable-edge-delete-btn { width: 20px; height: 20px; border: 0px solid #ffff…" at bounding box center [877, 439] width 1105 height 707
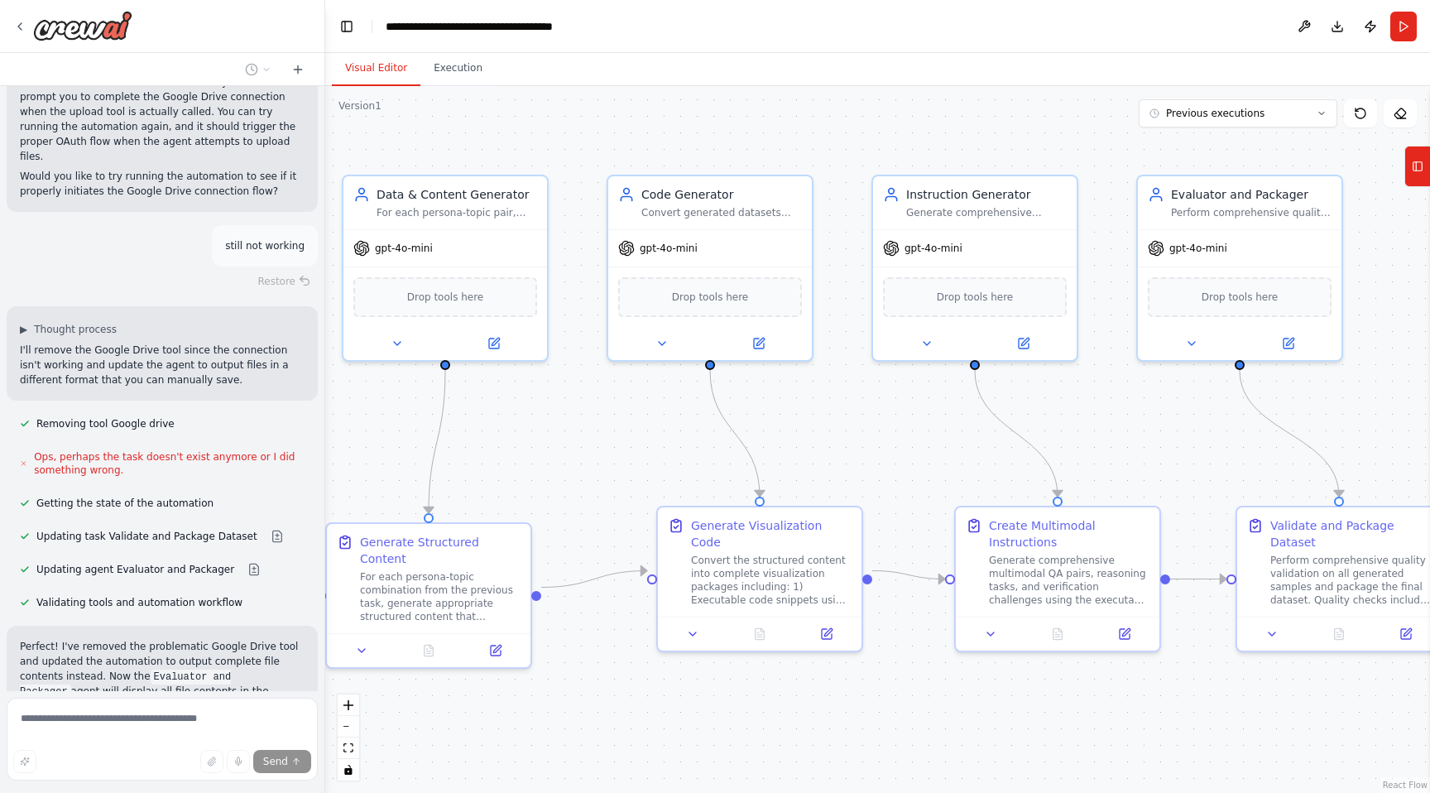
drag, startPoint x: 896, startPoint y: 410, endPoint x: 919, endPoint y: 402, distance: 24.6
click at [919, 402] on div ".deletable-edge-delete-btn { width: 20px; height: 20px; border: 0px solid #ffff…" at bounding box center [877, 439] width 1105 height 707
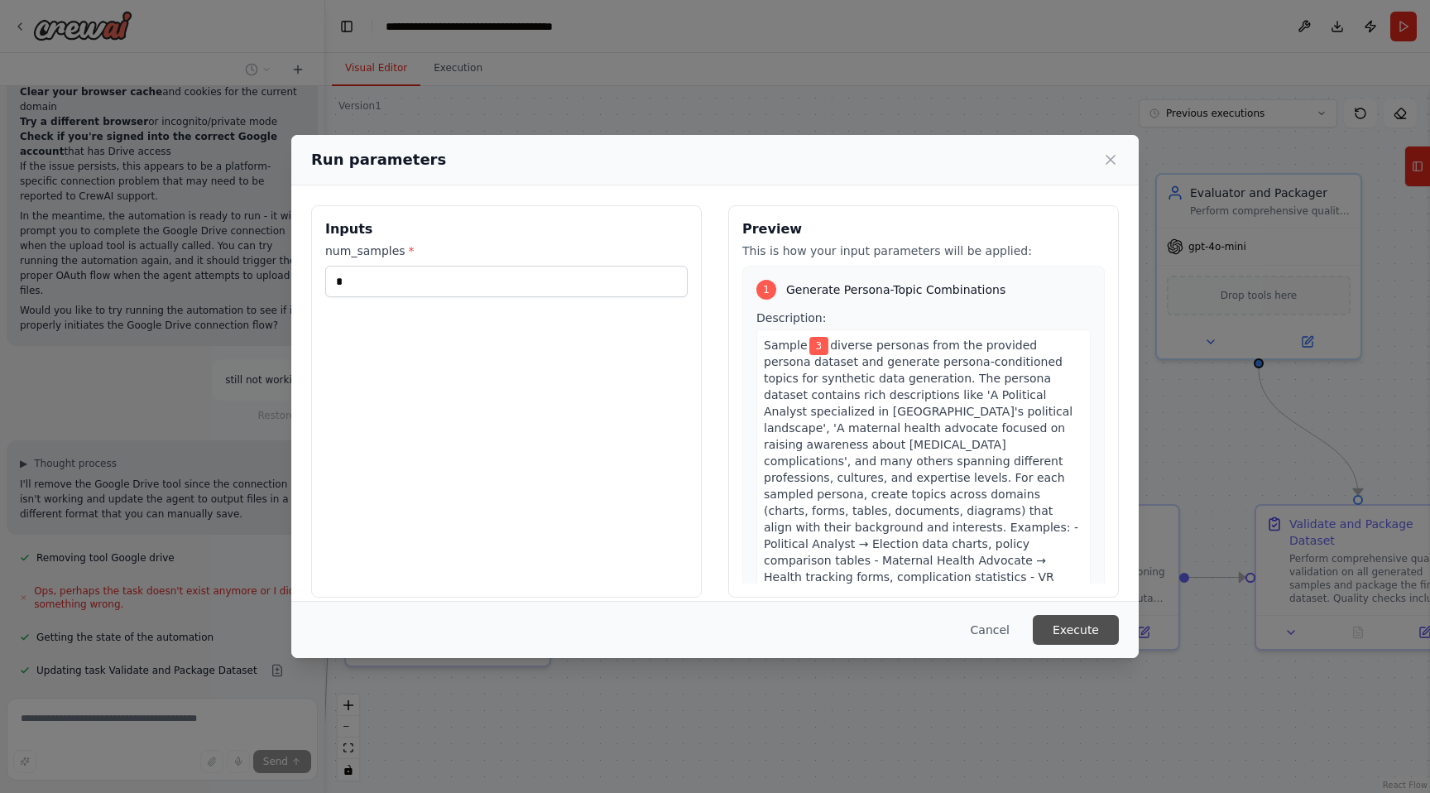
click at [1065, 640] on button "Execute" at bounding box center [1076, 630] width 86 height 30
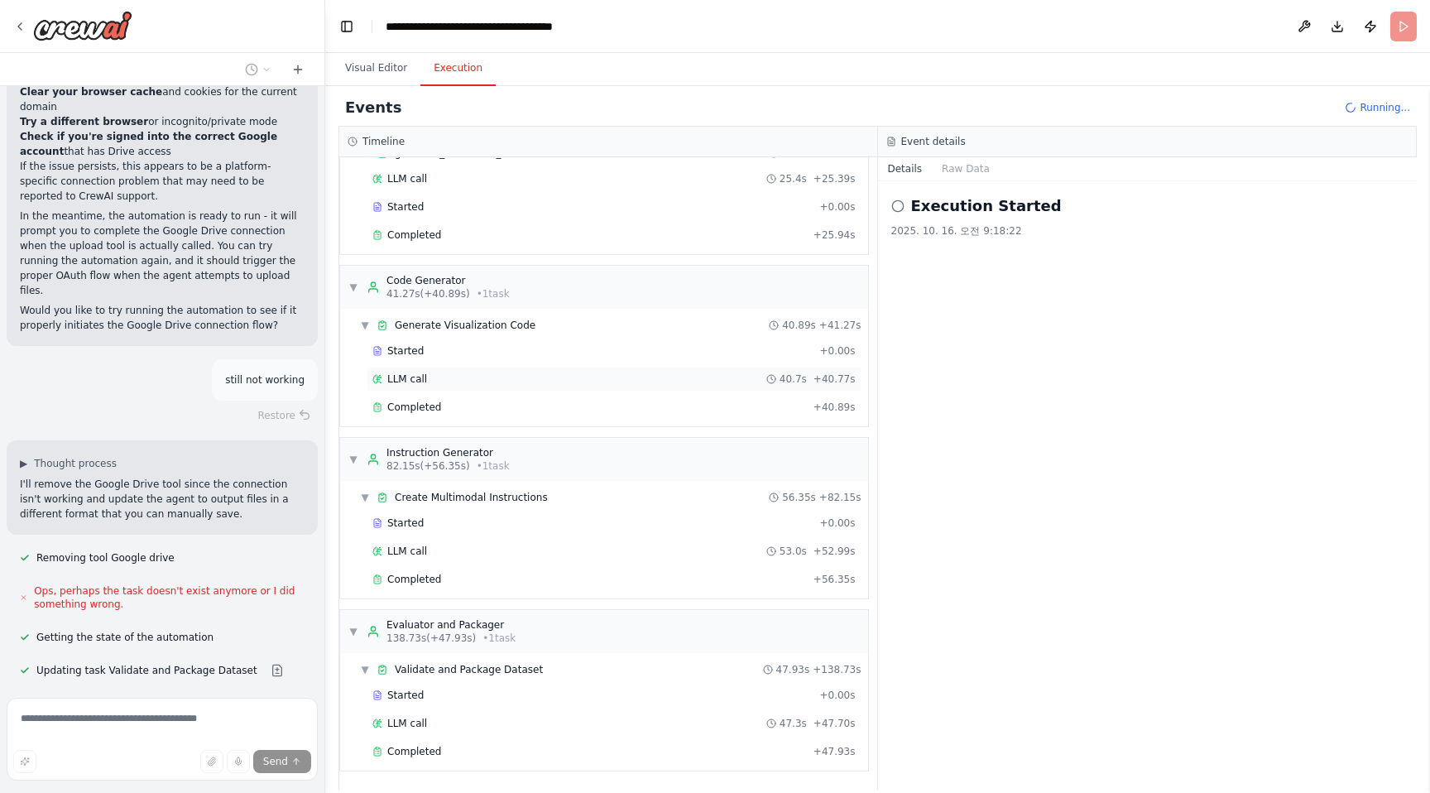
scroll to position [18900, 0]
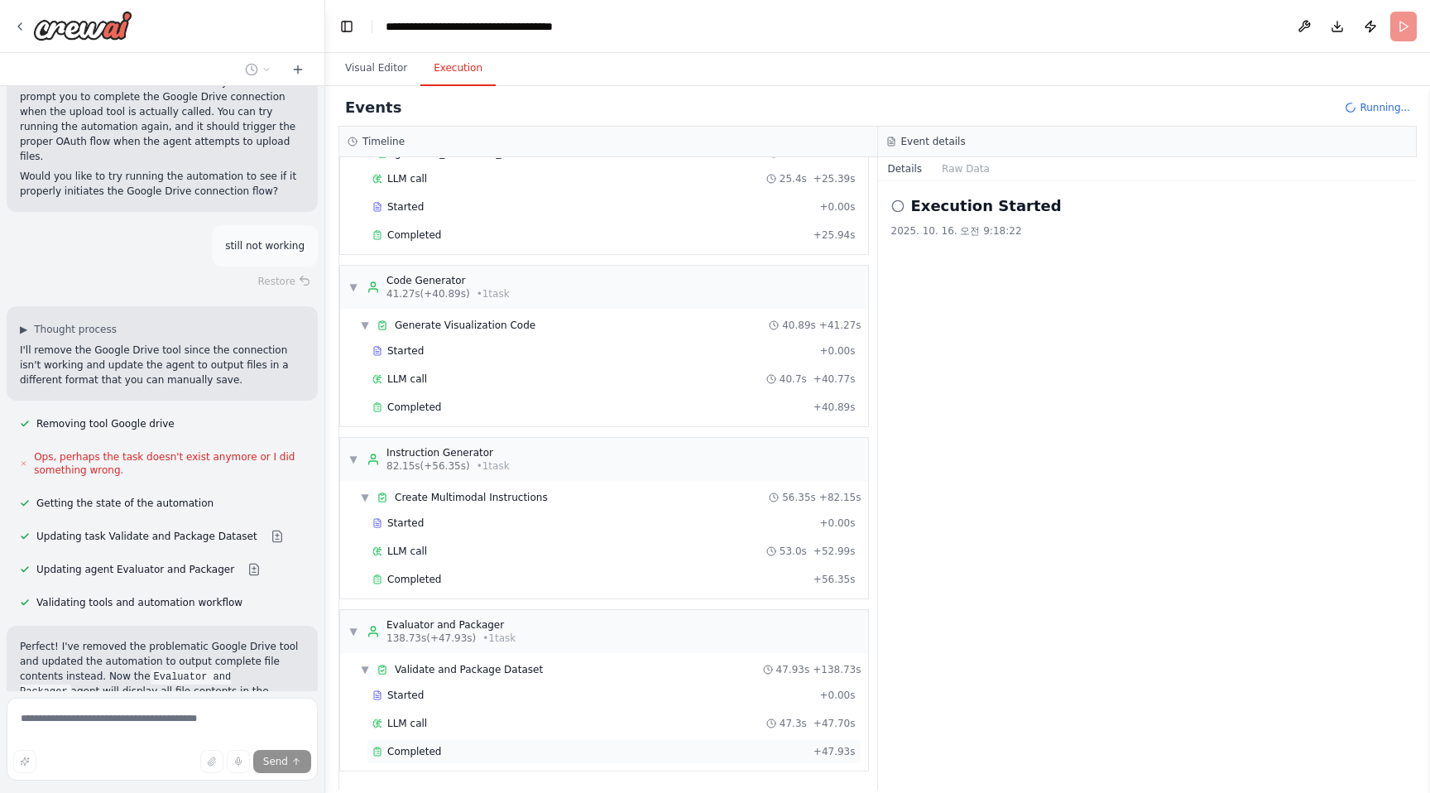
click at [478, 761] on div "Completed + 47.93s" at bounding box center [614, 751] width 495 height 25
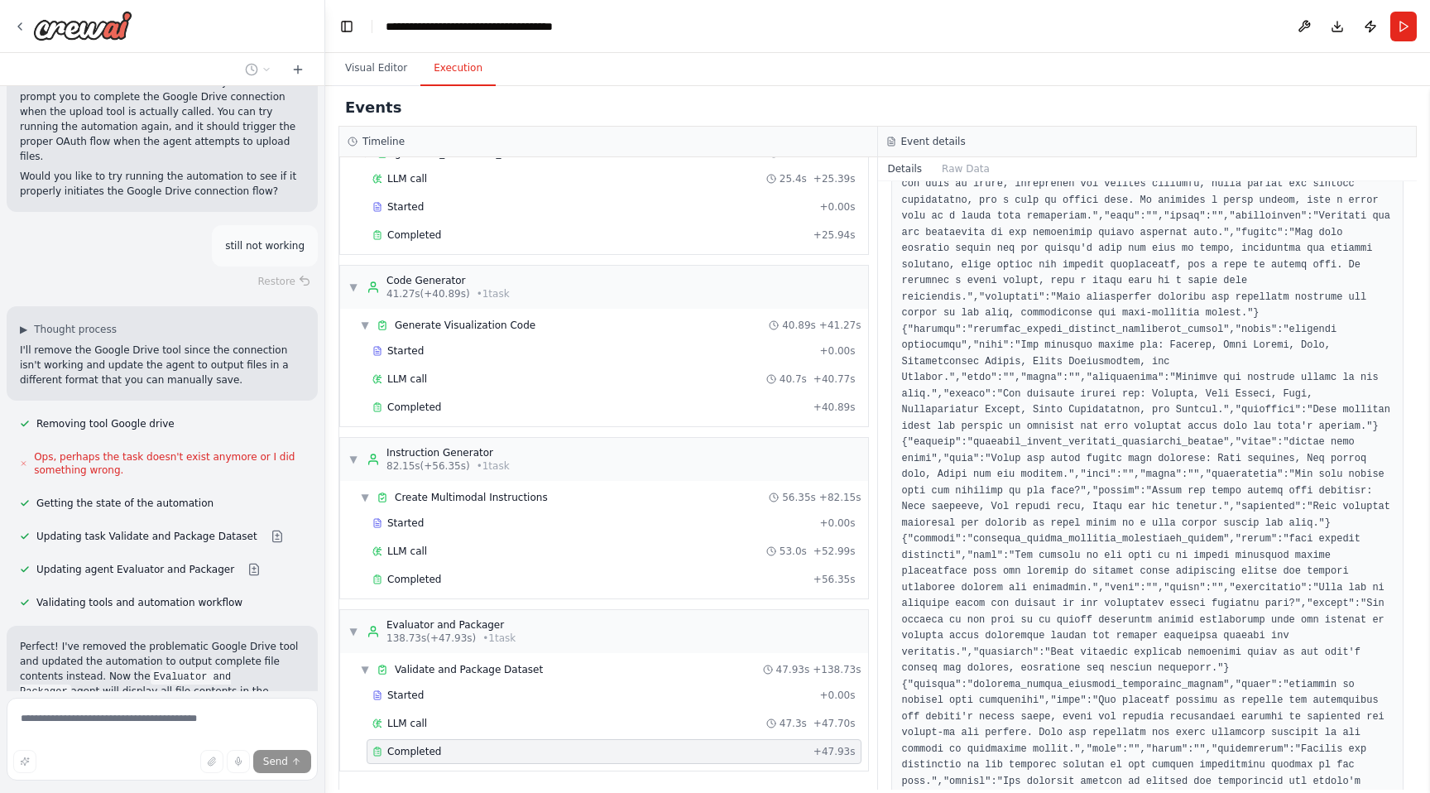
scroll to position [1356, 0]
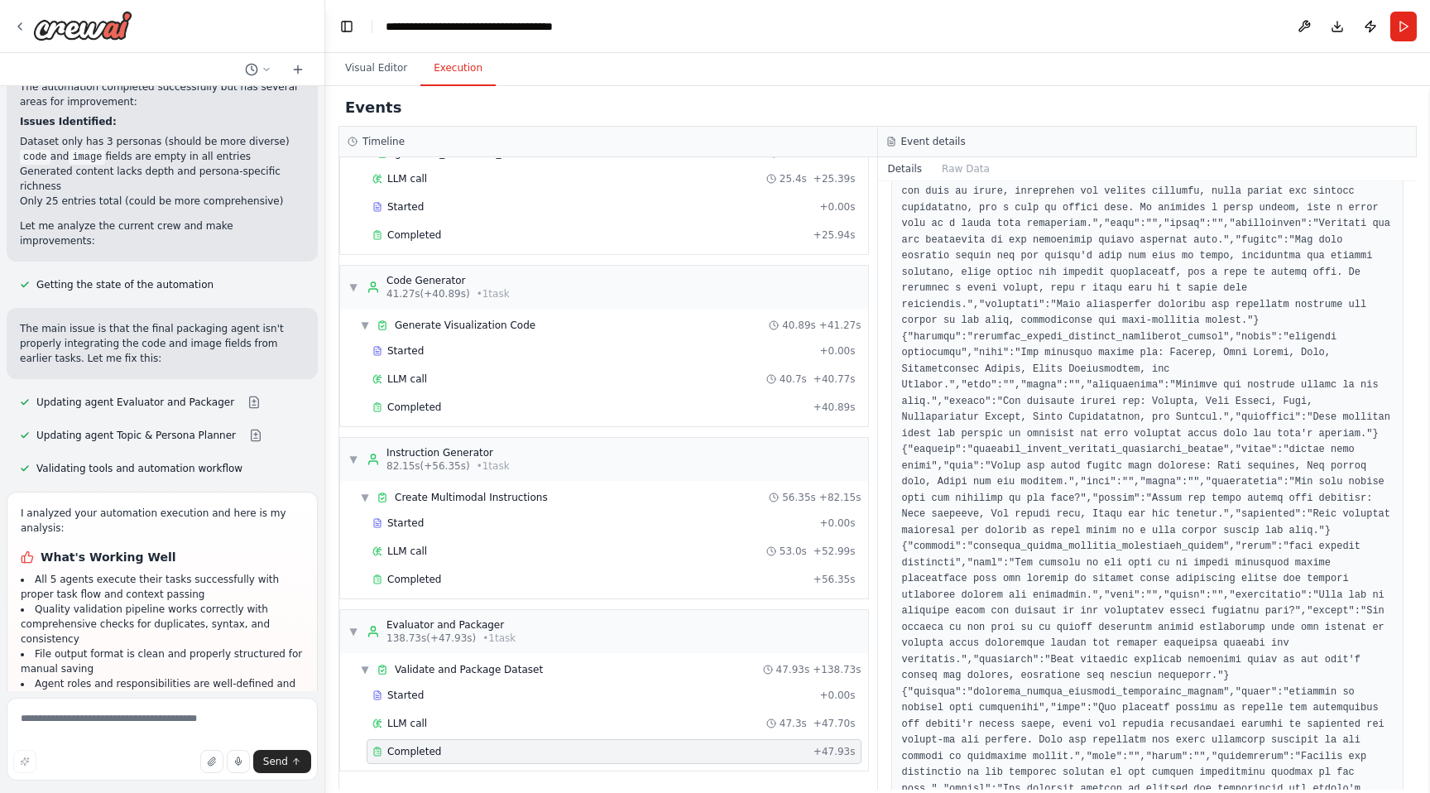
scroll to position [19751, 0]
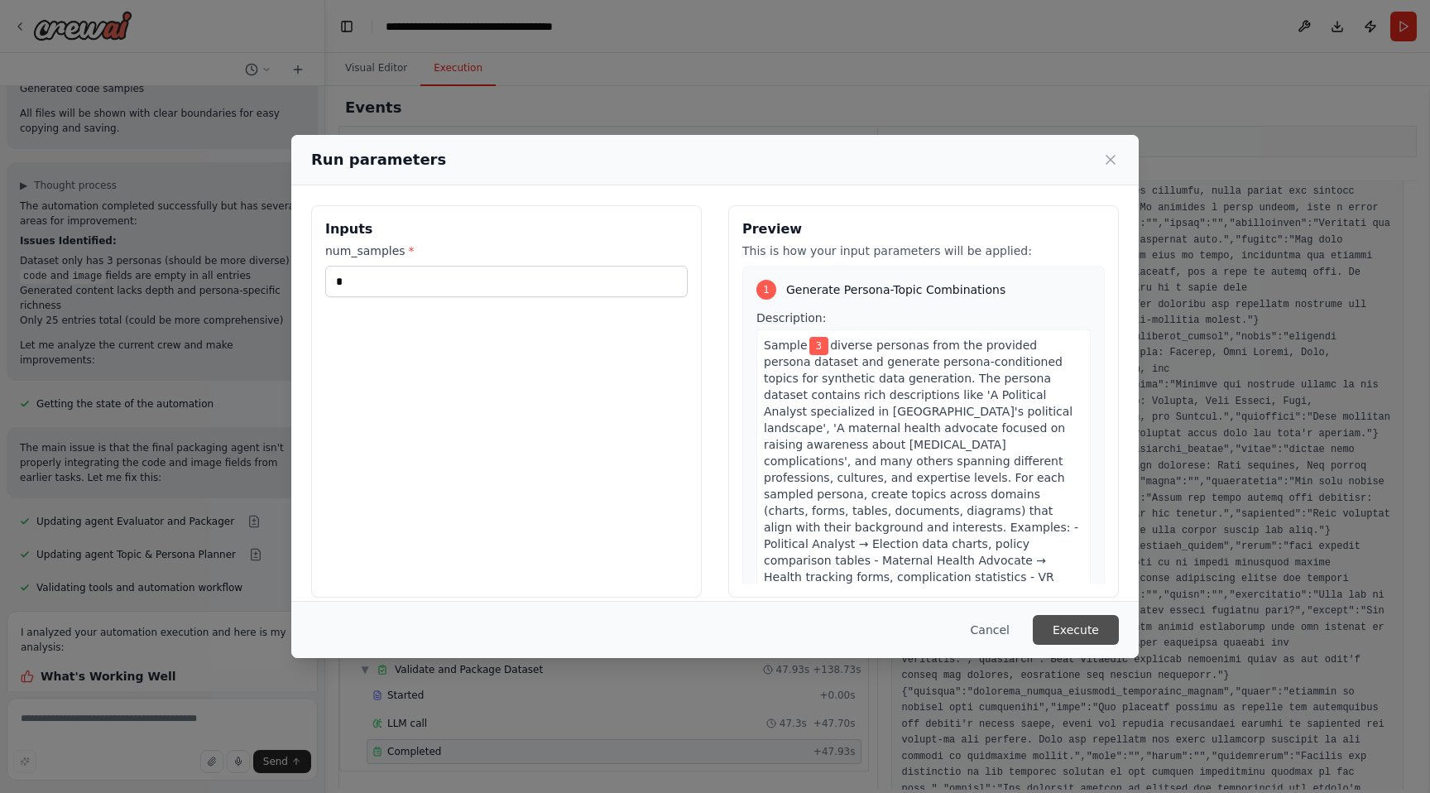
click at [1056, 630] on button "Execute" at bounding box center [1076, 630] width 86 height 30
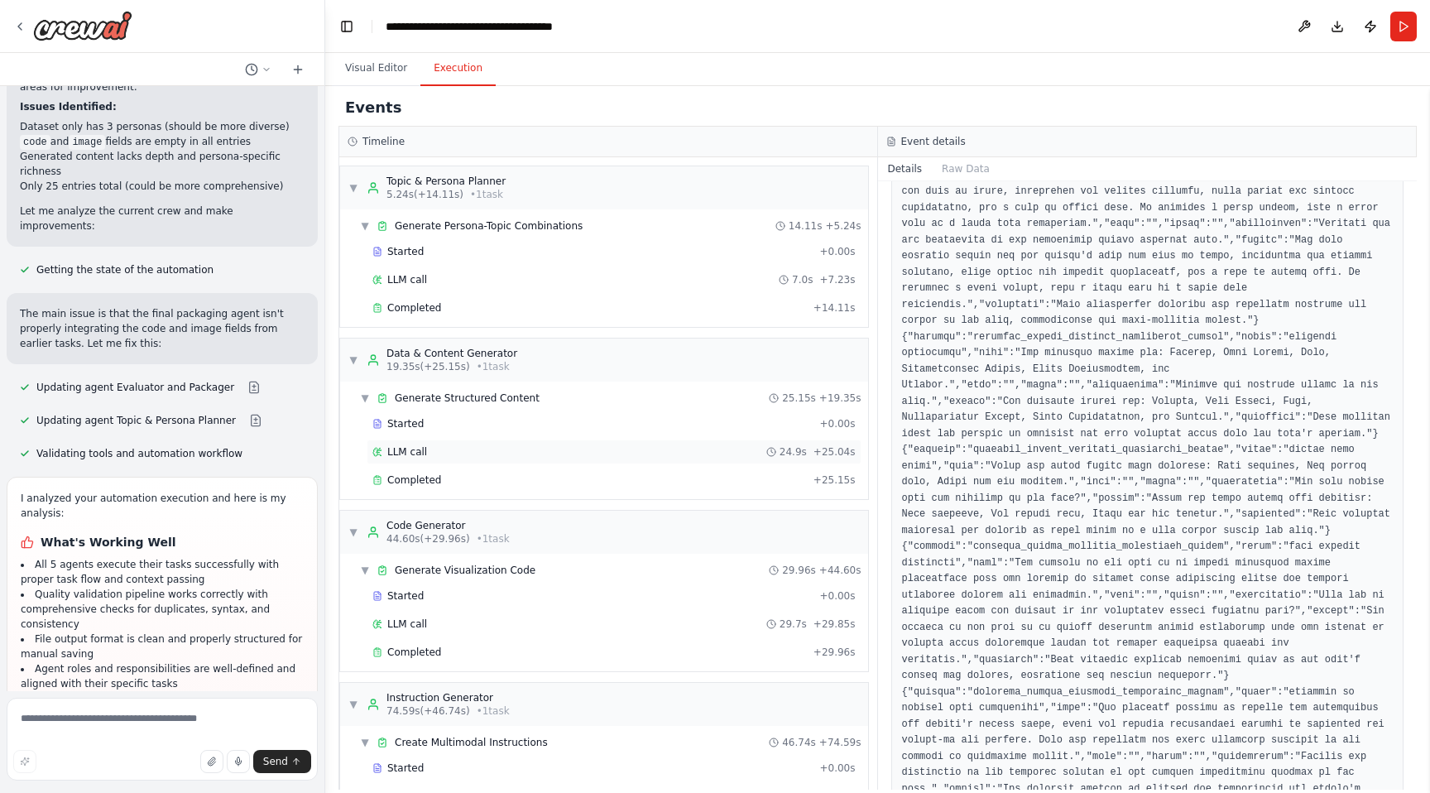
scroll to position [245, 0]
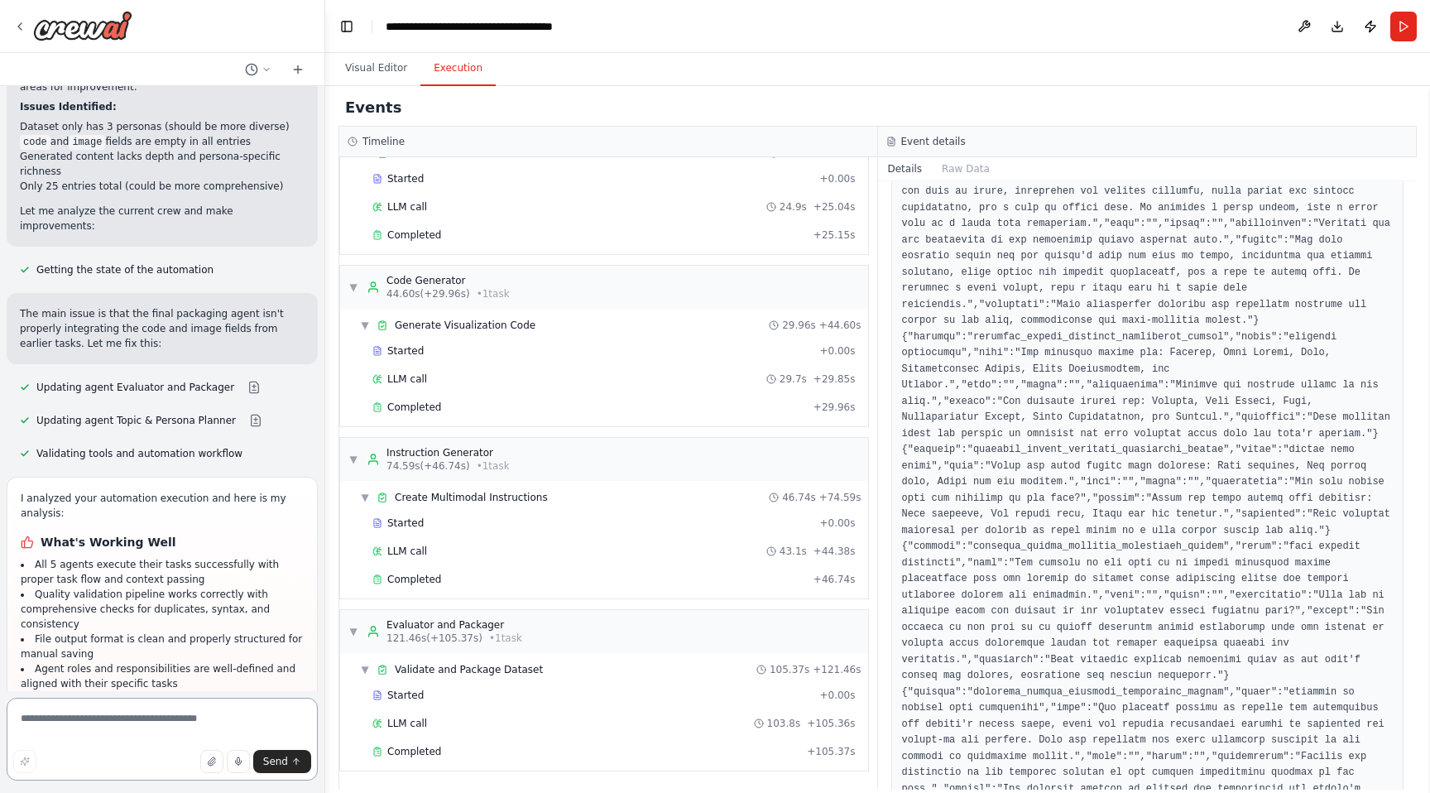
click at [175, 725] on textarea at bounding box center [162, 739] width 311 height 83
type textarea "*"
type textarea "**********"
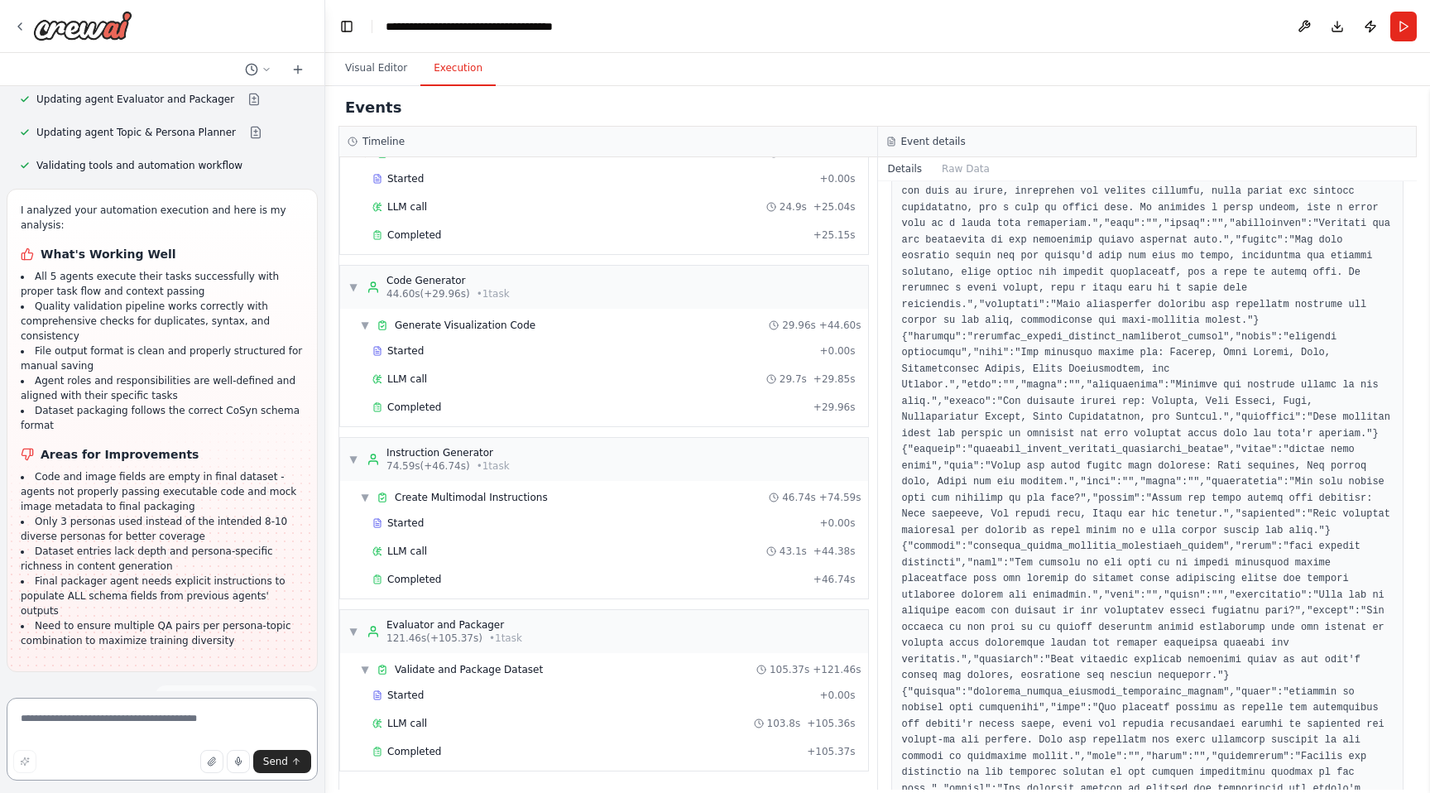
scroll to position [20082, 0]
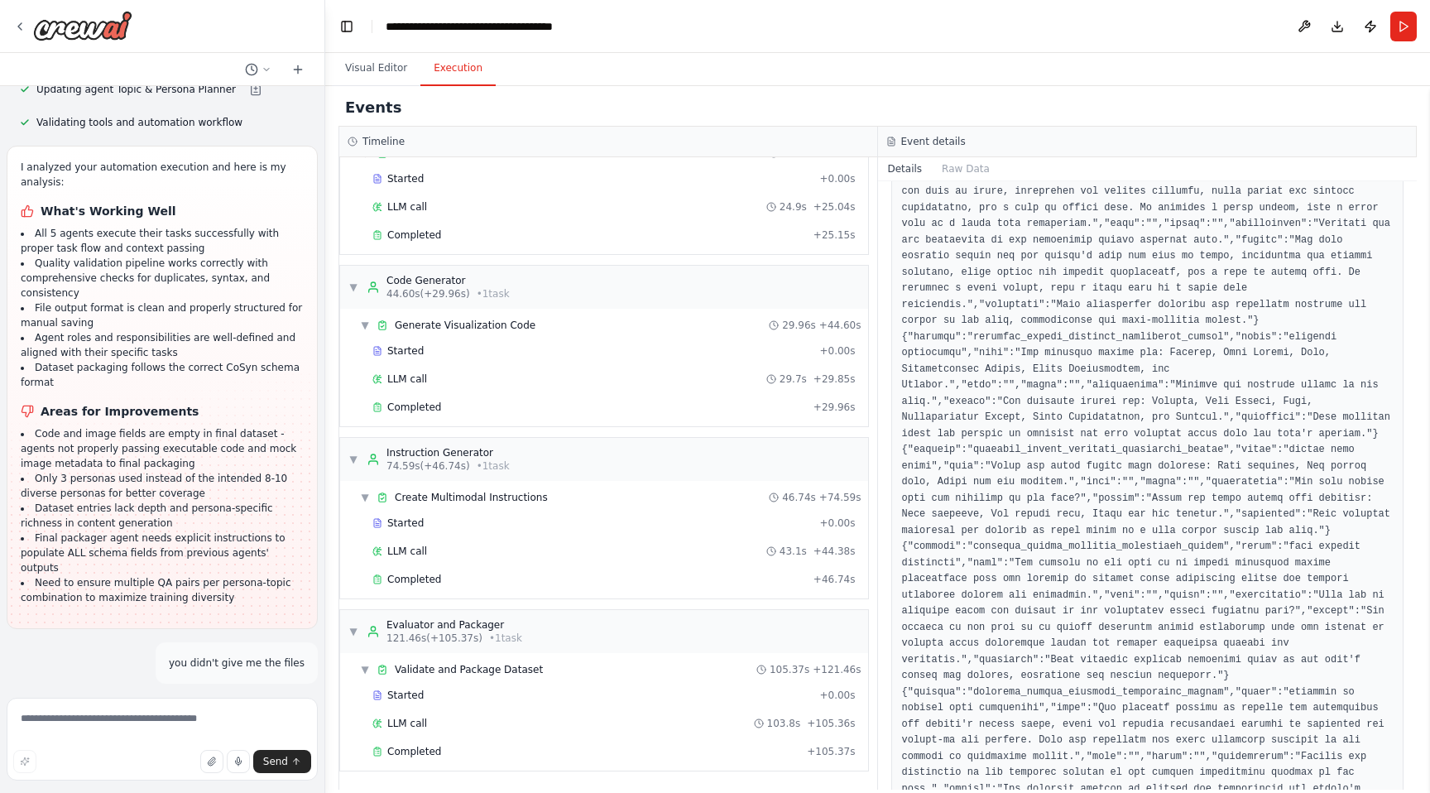
drag, startPoint x: 22, startPoint y: 353, endPoint x: 169, endPoint y: 380, distance: 149.0
click at [169, 792] on strong "cosyn_synthetic_dataset.jsonl" at bounding box center [103, 802] width 167 height 12
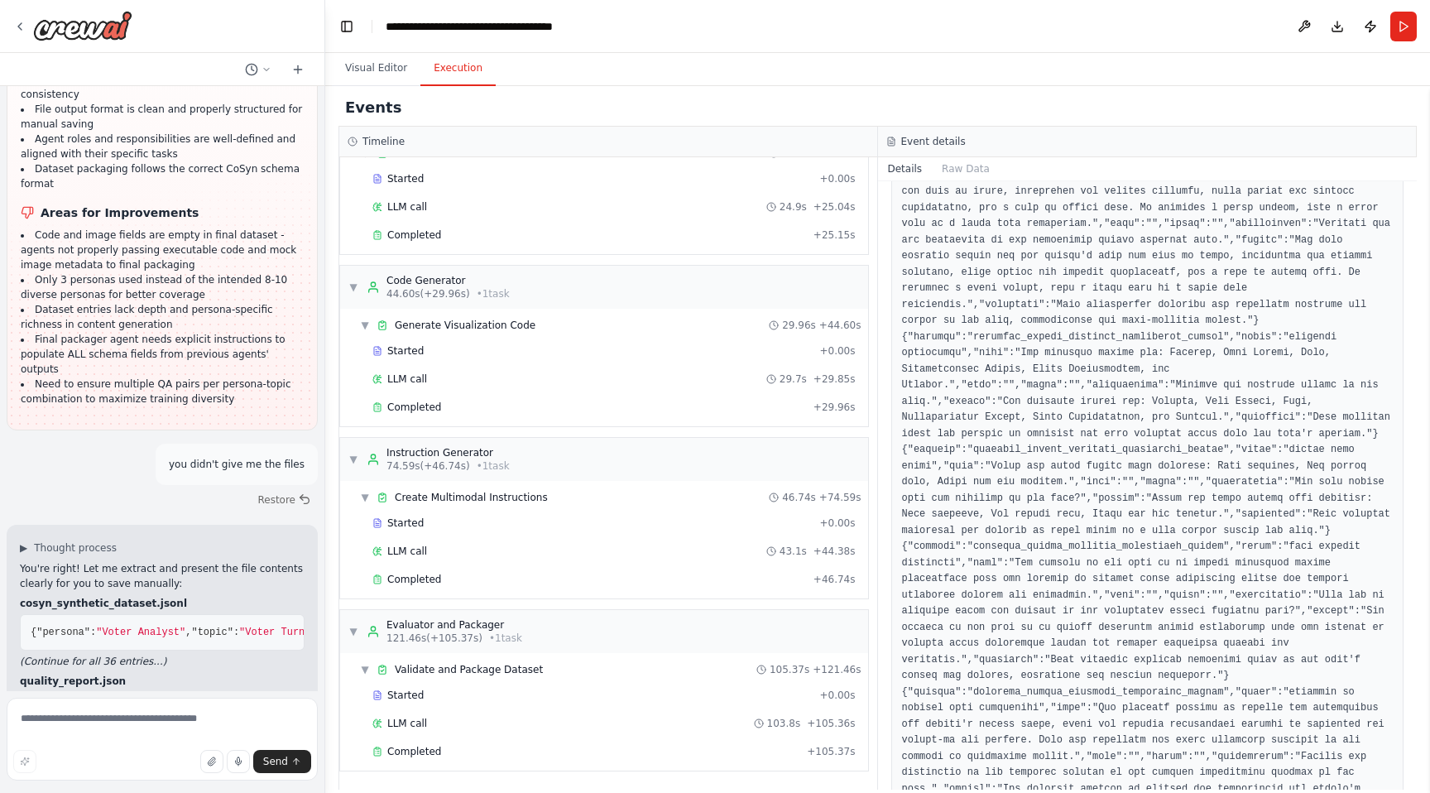
scroll to position [20268, 0]
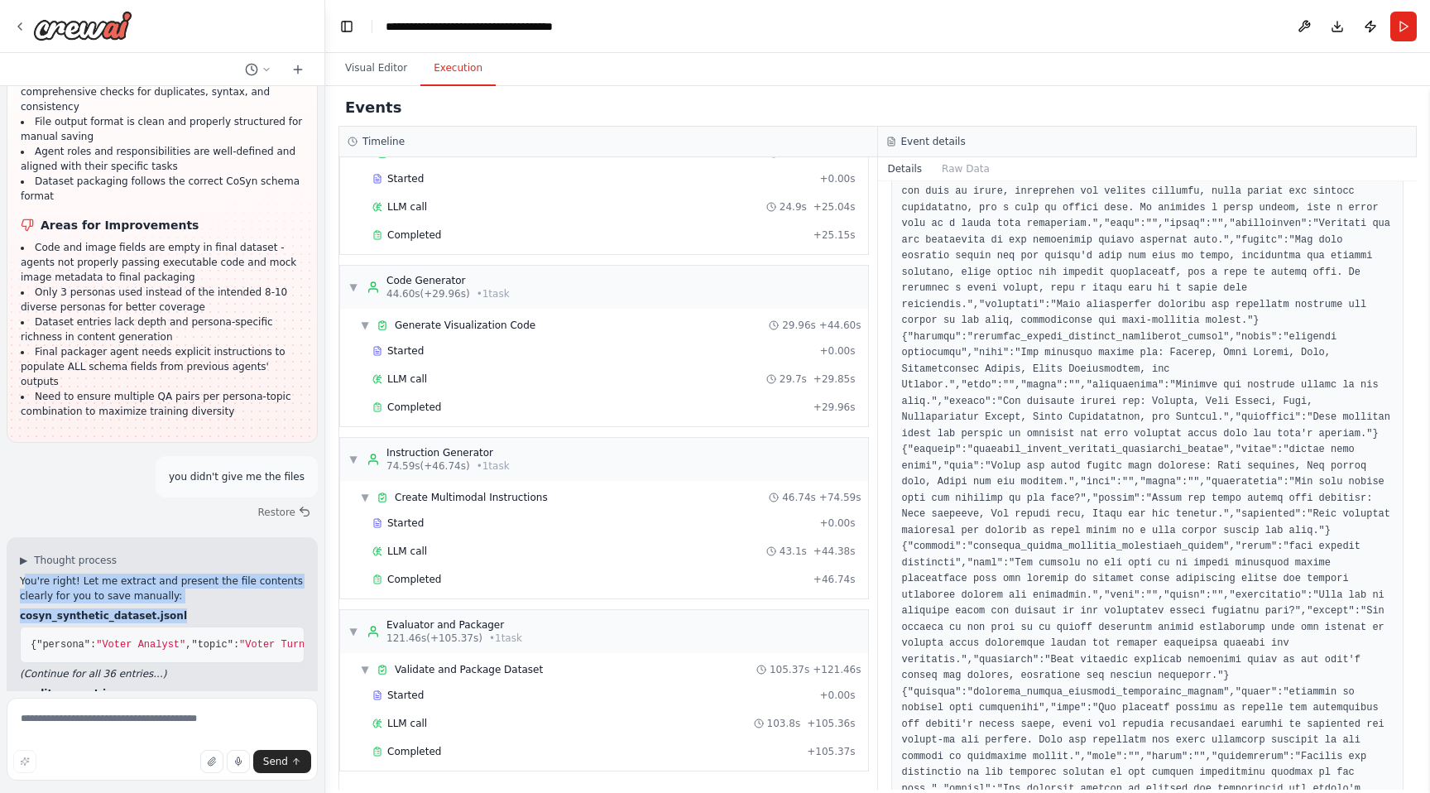
drag, startPoint x: 27, startPoint y: 166, endPoint x: 173, endPoint y: 206, distance: 151.2
click at [173, 574] on div "You're right! Let me extract and present the file contents clearly for you to s…" at bounding box center [162, 770] width 285 height 392
click at [173, 608] on h2 "cosyn_synthetic_dataset.jsonl" at bounding box center [162, 615] width 285 height 15
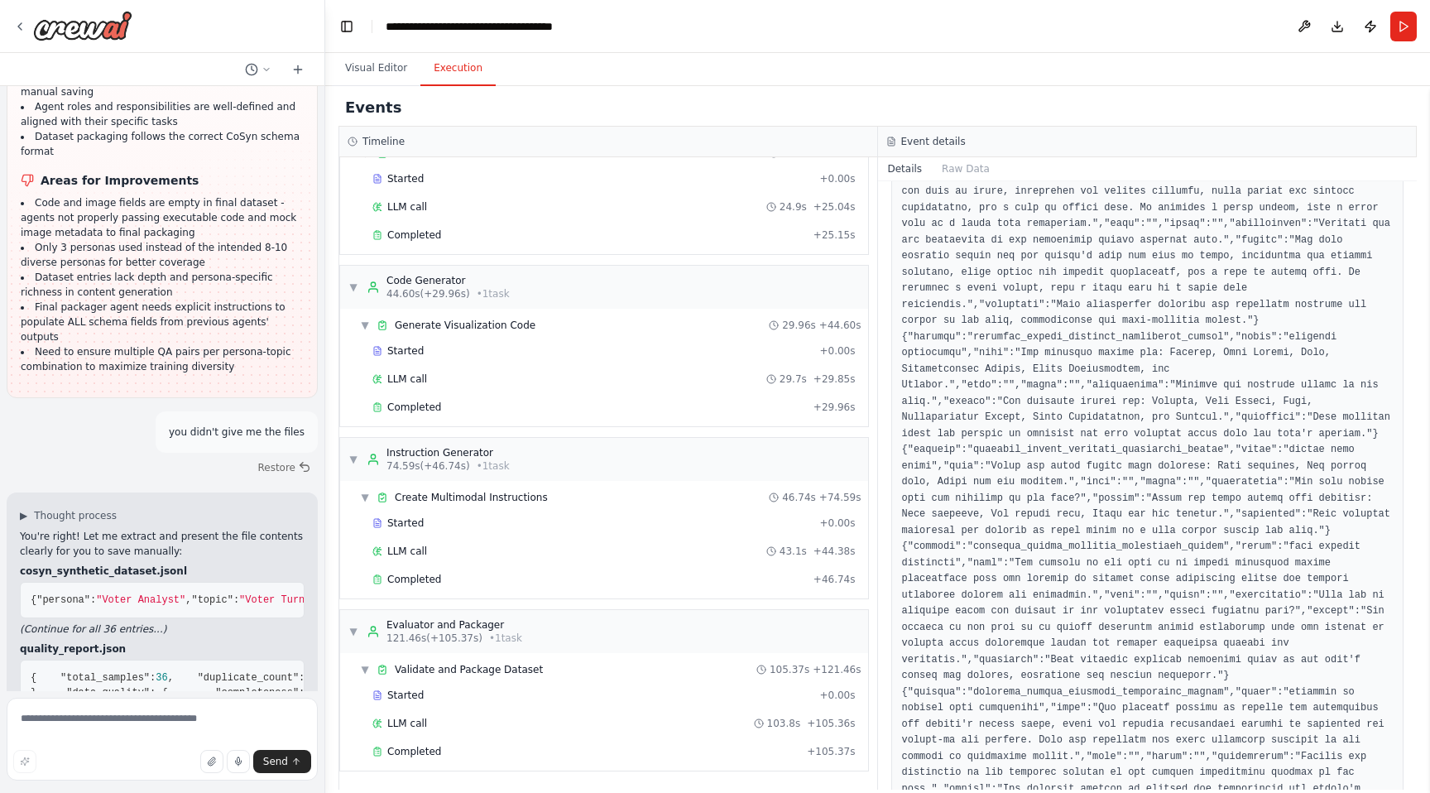
click at [113, 623] on em "(Continue for all 36 entries...)" at bounding box center [93, 629] width 146 height 12
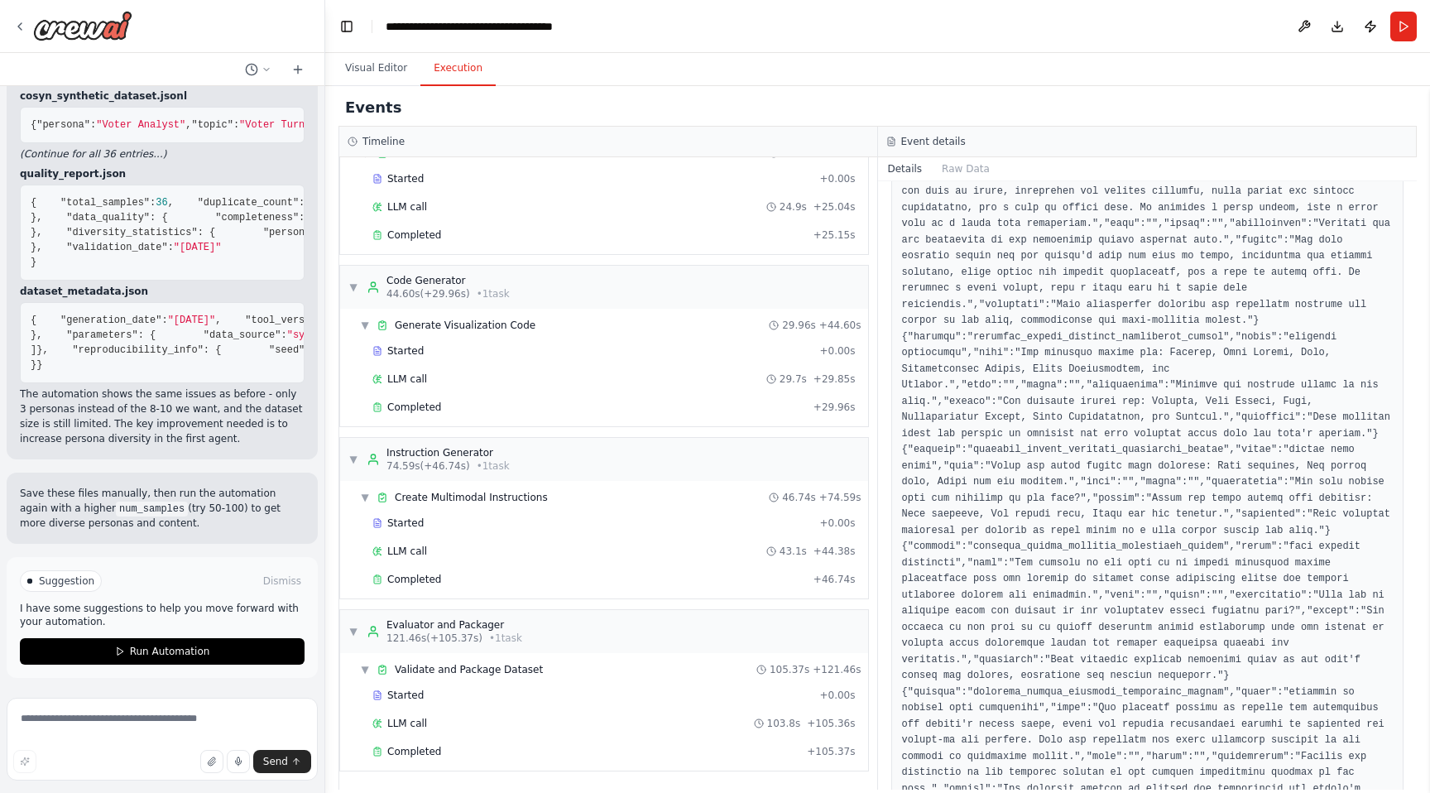
scroll to position [20878, 0]
drag, startPoint x: 18, startPoint y: 492, endPoint x: 168, endPoint y: 498, distance: 149.9
click at [168, 498] on div "Save these files manually, then run the automation again with a higher num_samp…" at bounding box center [162, 508] width 311 height 71
click at [166, 498] on p "Save these files manually, then run the automation again with a higher num_samp…" at bounding box center [162, 508] width 285 height 45
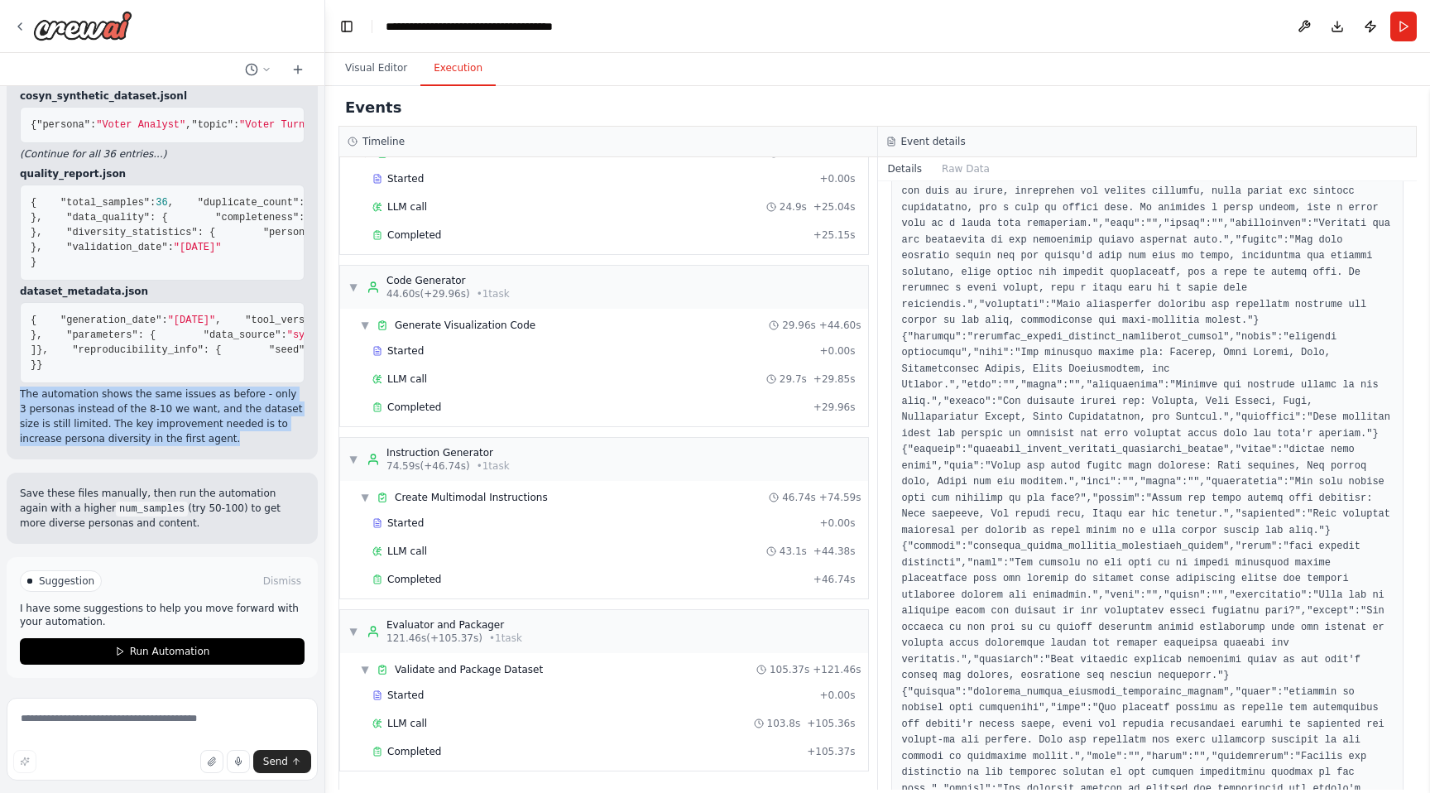
drag, startPoint x: 18, startPoint y: 399, endPoint x: 251, endPoint y: 444, distance: 237.0
click at [251, 444] on div "▶ Thought process You're right! Let me extract and present the file contents cl…" at bounding box center [162, 238] width 311 height 442
click at [251, 444] on p "The automation shows the same issues as before - only 3 personas instead of the…" at bounding box center [162, 416] width 285 height 60
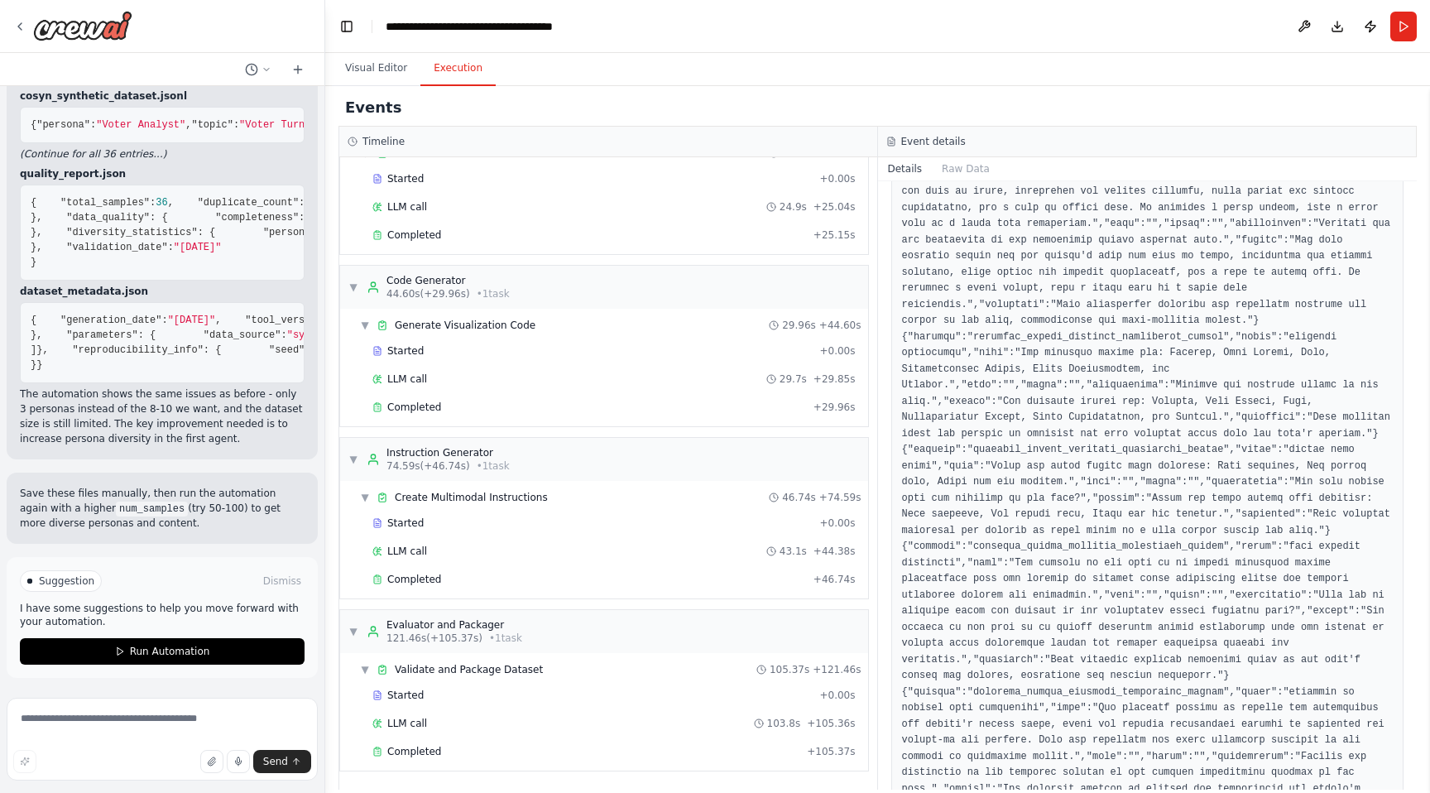
drag, startPoint x: 8, startPoint y: 492, endPoint x: 185, endPoint y: 535, distance: 182.1
click at [185, 535] on div "Save these files manually, then run the automation again with a higher num_samp…" at bounding box center [162, 508] width 311 height 71
click at [110, 702] on textarea at bounding box center [162, 739] width 311 height 83
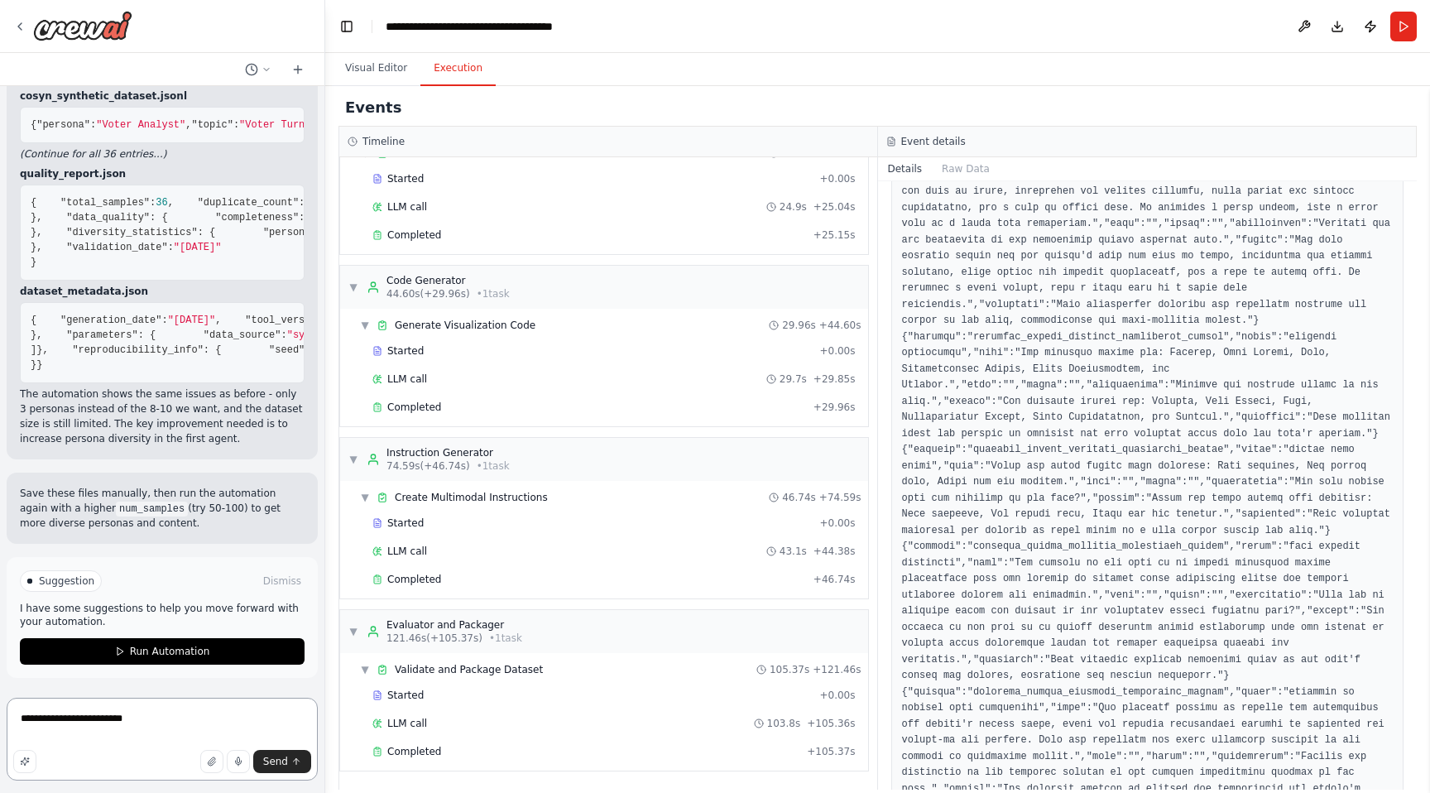
drag, startPoint x: 140, startPoint y: 727, endPoint x: 0, endPoint y: 722, distance: 140.0
click at [0, 722] on div "Create a Crew that replicates and automates the CoSyn synthetic data generation…" at bounding box center [162, 396] width 325 height 793
type textarea "*"
paste textarea "**********"
type textarea "**********"
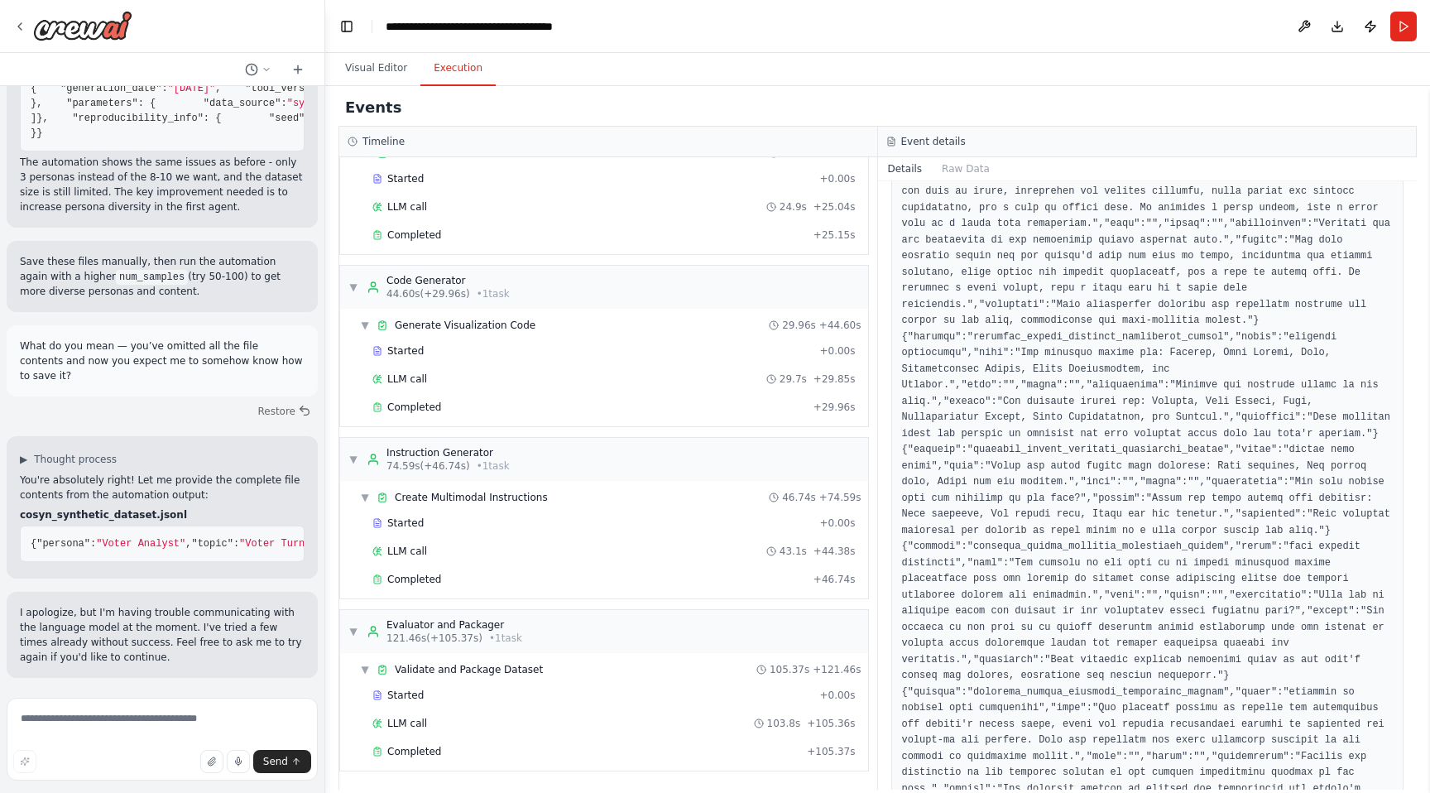
scroll to position [21095, 0]
click at [113, 717] on textarea at bounding box center [162, 739] width 311 height 83
type textarea "*"
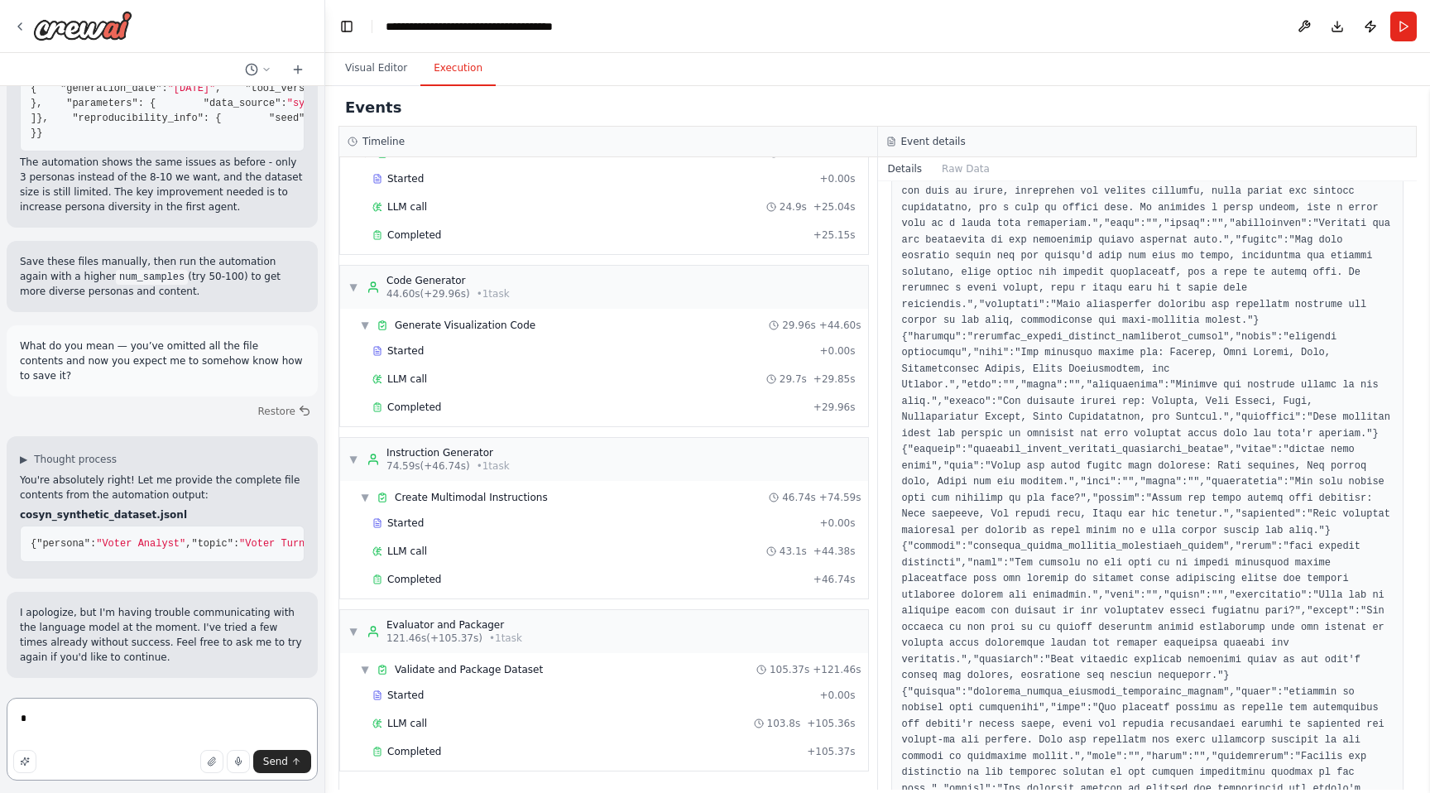
click at [194, 722] on textarea "*" at bounding box center [162, 739] width 311 height 83
paste textarea "**********"
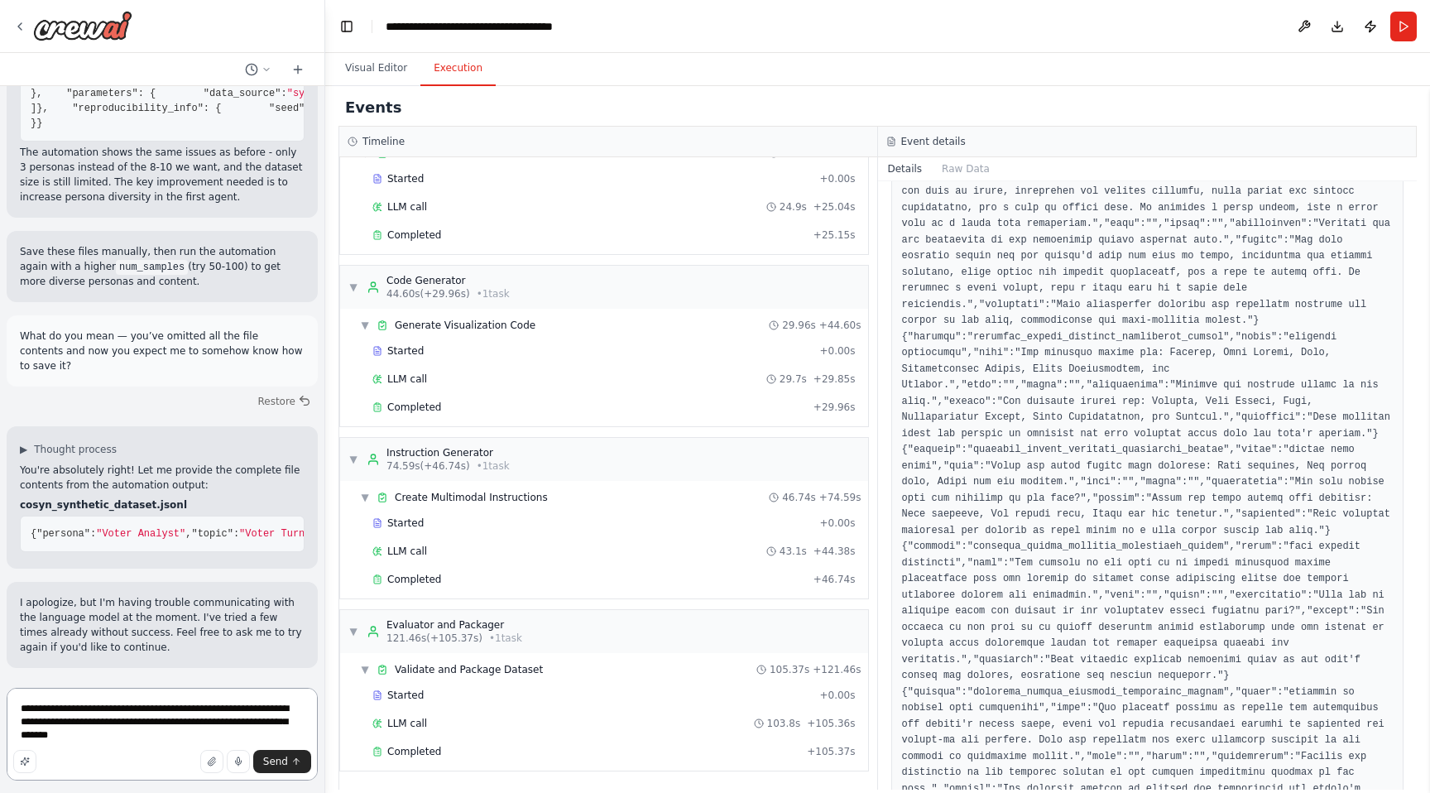
type textarea "**********"
drag, startPoint x: 42, startPoint y: 618, endPoint x: 193, endPoint y: 649, distance: 153.7
click at [193, 649] on p "I apologize, but I'm having trouble communicating with the language model at th…" at bounding box center [162, 625] width 285 height 60
click at [169, 707] on textarea "**********" at bounding box center [162, 734] width 311 height 93
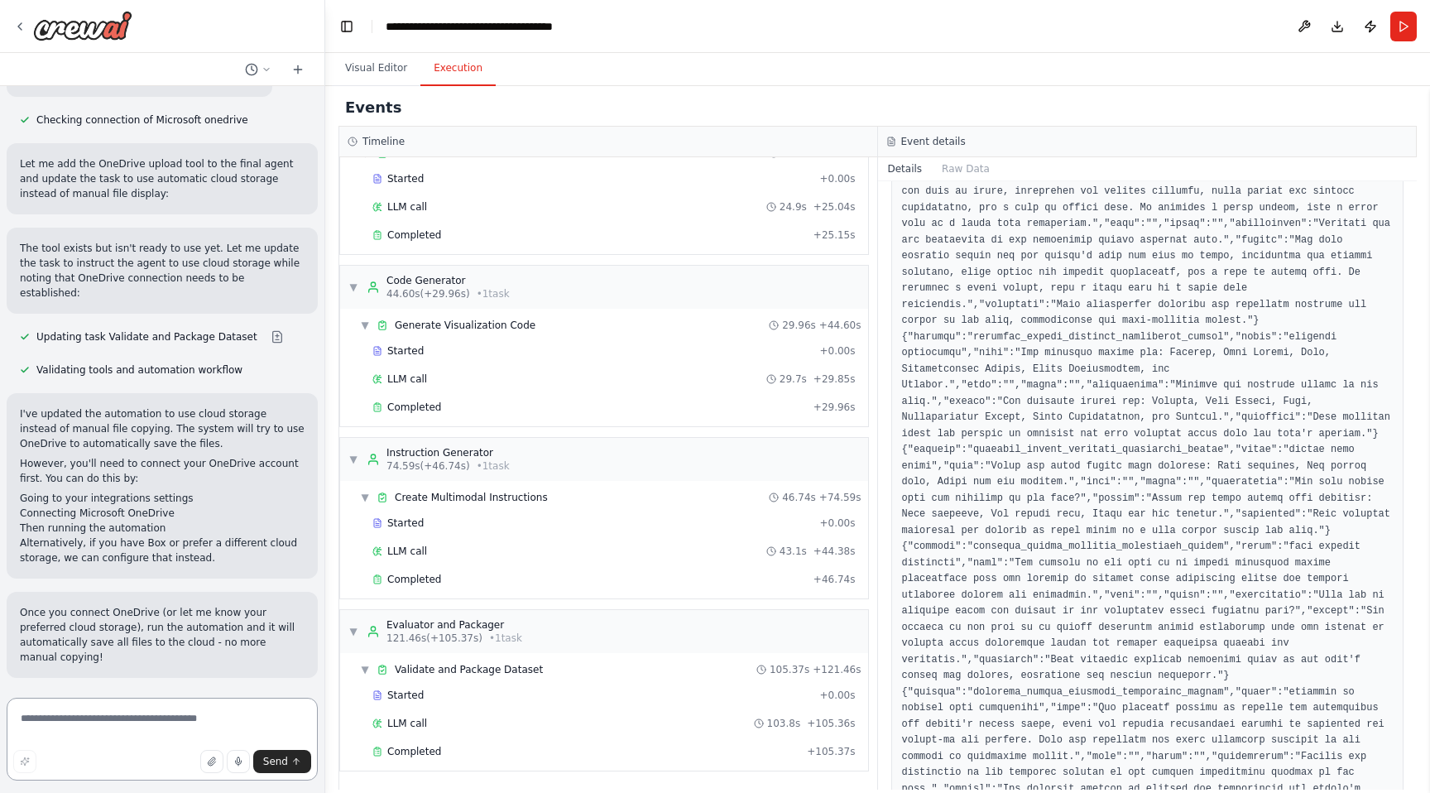
scroll to position [22439, 0]
drag, startPoint x: 22, startPoint y: 428, endPoint x: 141, endPoint y: 449, distance: 121.0
click at [141, 449] on p "I've updated the automation to use cloud storage instead of manual file copying…" at bounding box center [162, 428] width 285 height 45
click at [395, 55] on button "Visual Editor" at bounding box center [376, 68] width 89 height 35
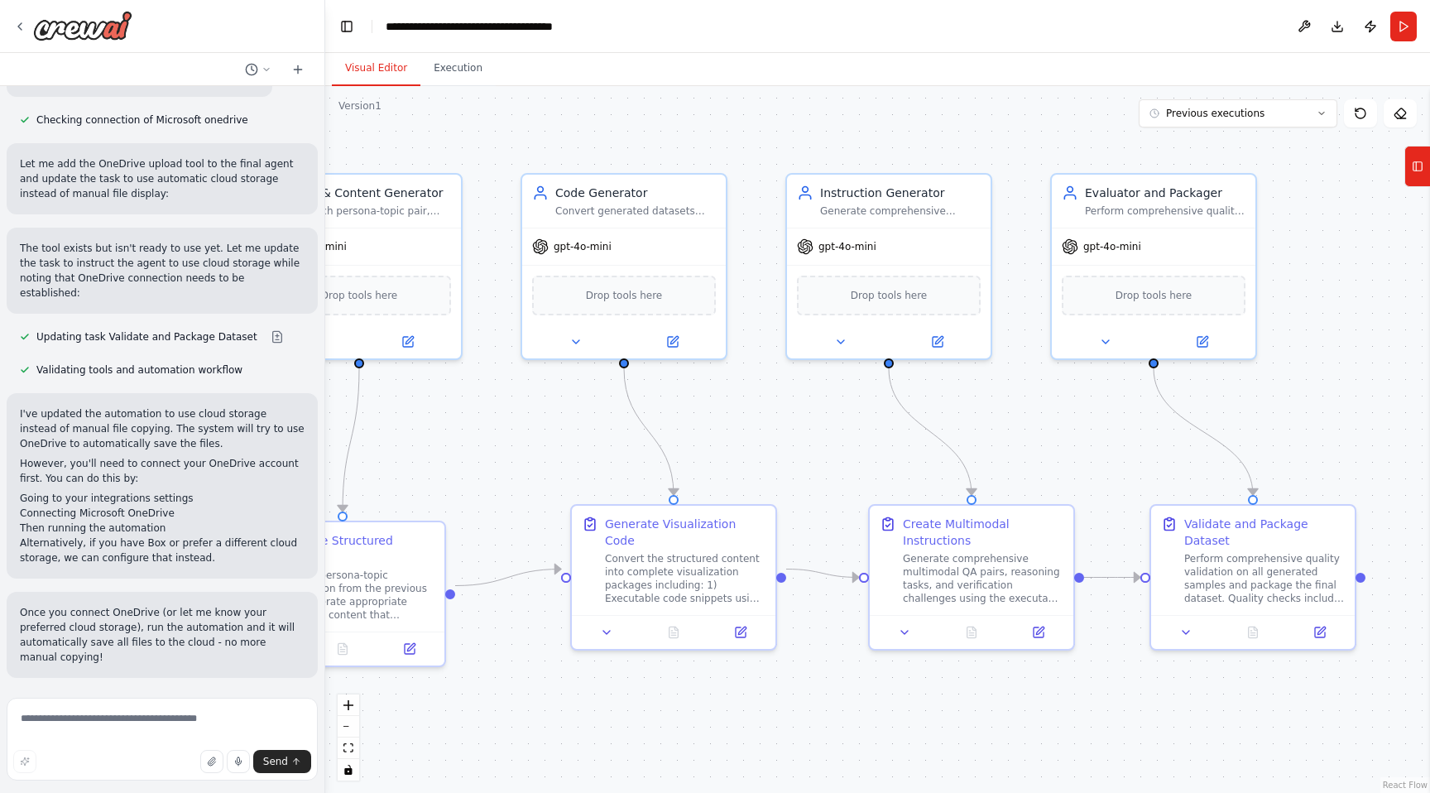
drag, startPoint x: 923, startPoint y: 388, endPoint x: 980, endPoint y: 413, distance: 62.3
click at [980, 413] on div ".deletable-edge-delete-btn { width: 20px; height: 20px; border: 0px solid #ffff…" at bounding box center [877, 439] width 1105 height 707
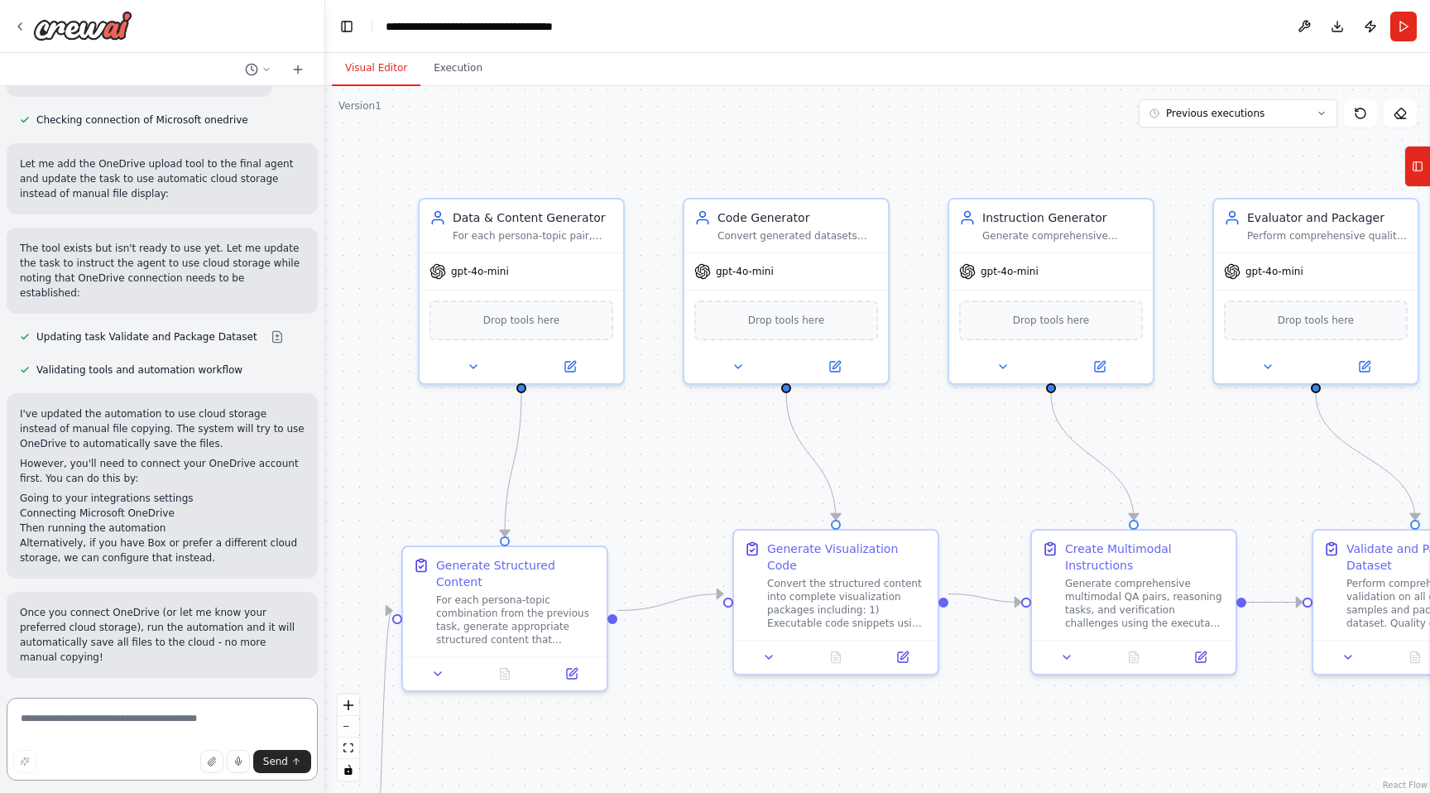
click at [123, 721] on textarea at bounding box center [162, 739] width 311 height 83
type textarea "*"
type textarea "**********"
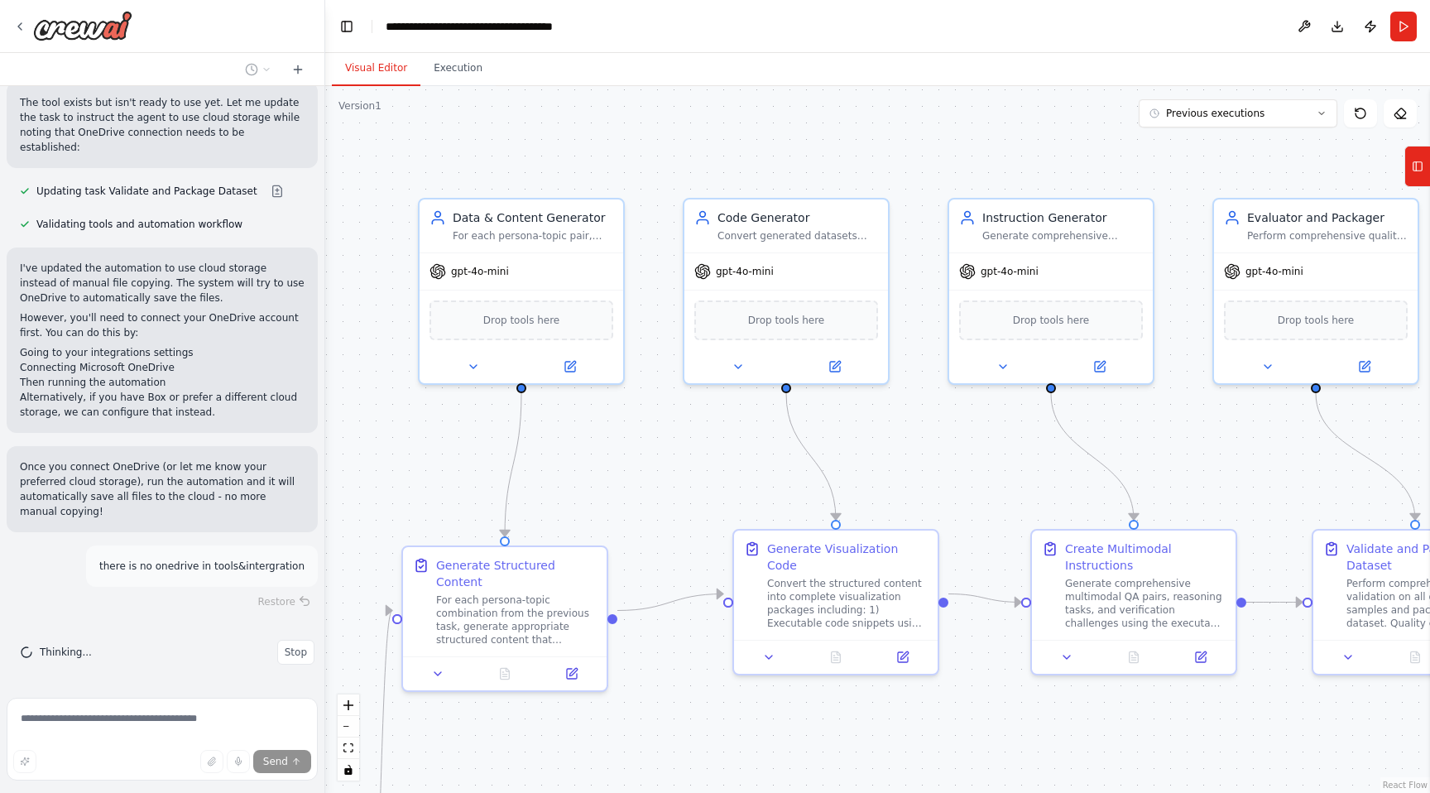
scroll to position [22584, 0]
click at [151, 358] on div "I've updated the automation to use cloud storage instead of manual file copying…" at bounding box center [162, 340] width 285 height 159
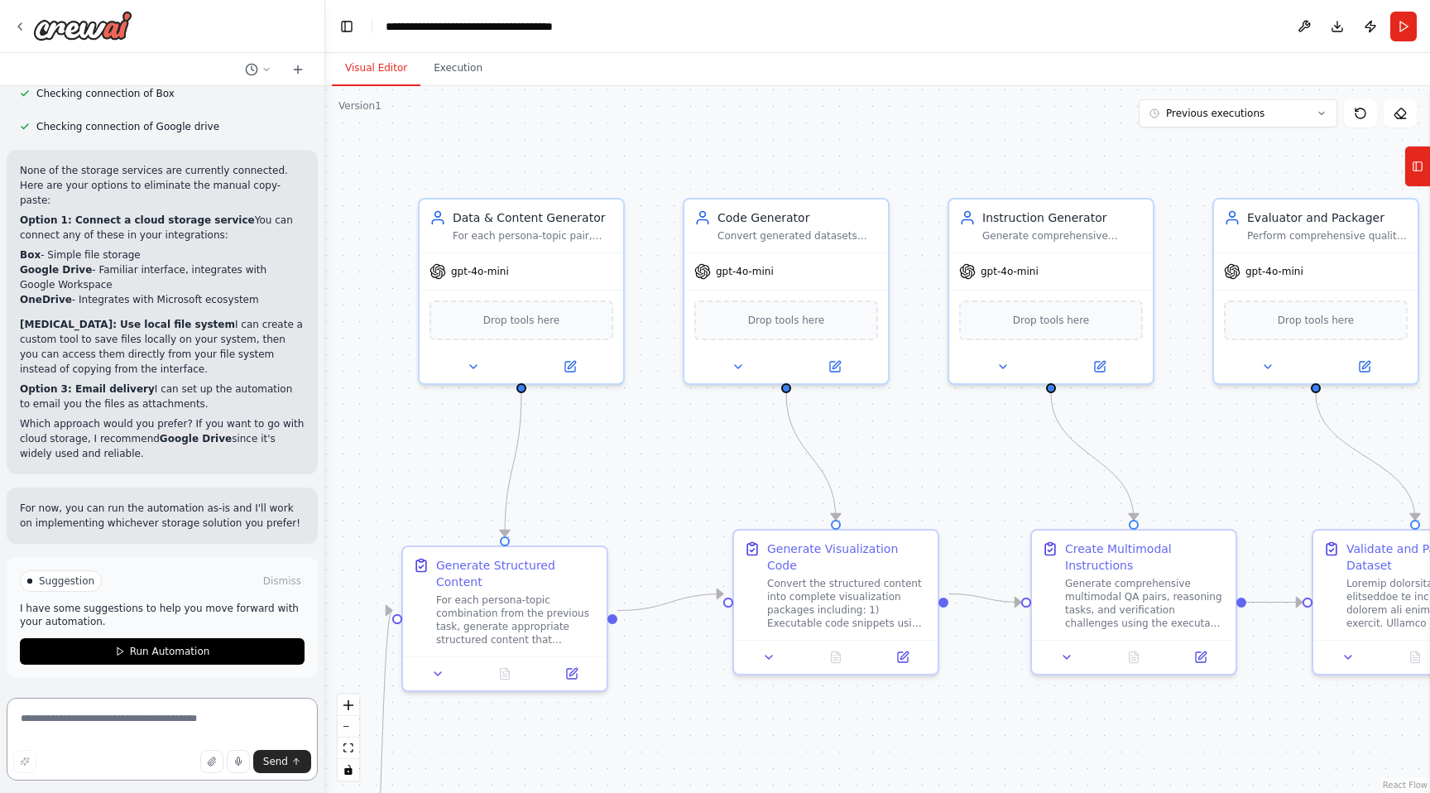
scroll to position [23430, 0]
drag, startPoint x: 68, startPoint y: 326, endPoint x: 171, endPoint y: 326, distance: 103.4
click at [171, 326] on p "Option 2: Use local file system I can create a custom tool to save files locall…" at bounding box center [162, 347] width 285 height 60
copy strong "Use local file system"
click at [125, 705] on textarea at bounding box center [162, 739] width 311 height 83
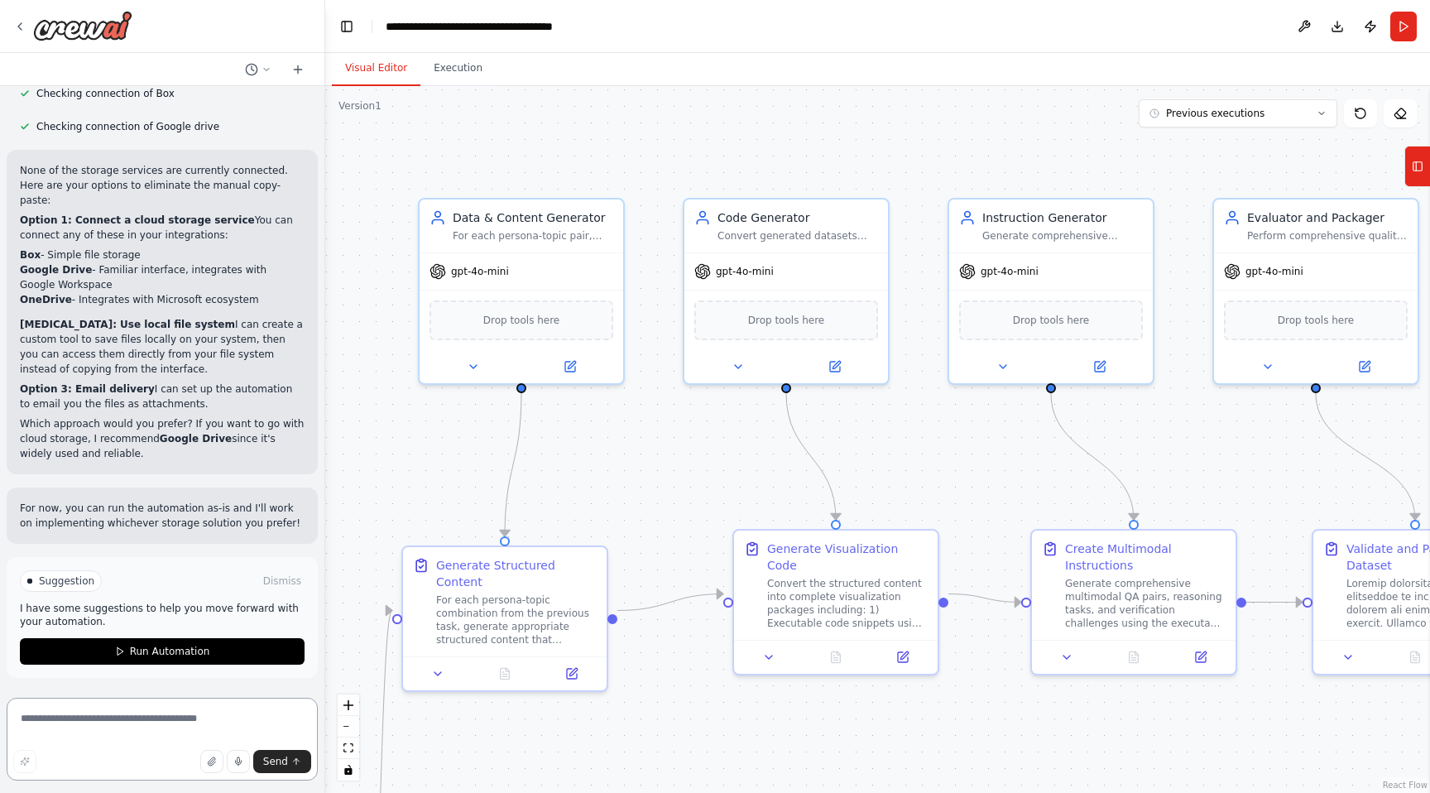
paste textarea "**********"
type textarea "**********"
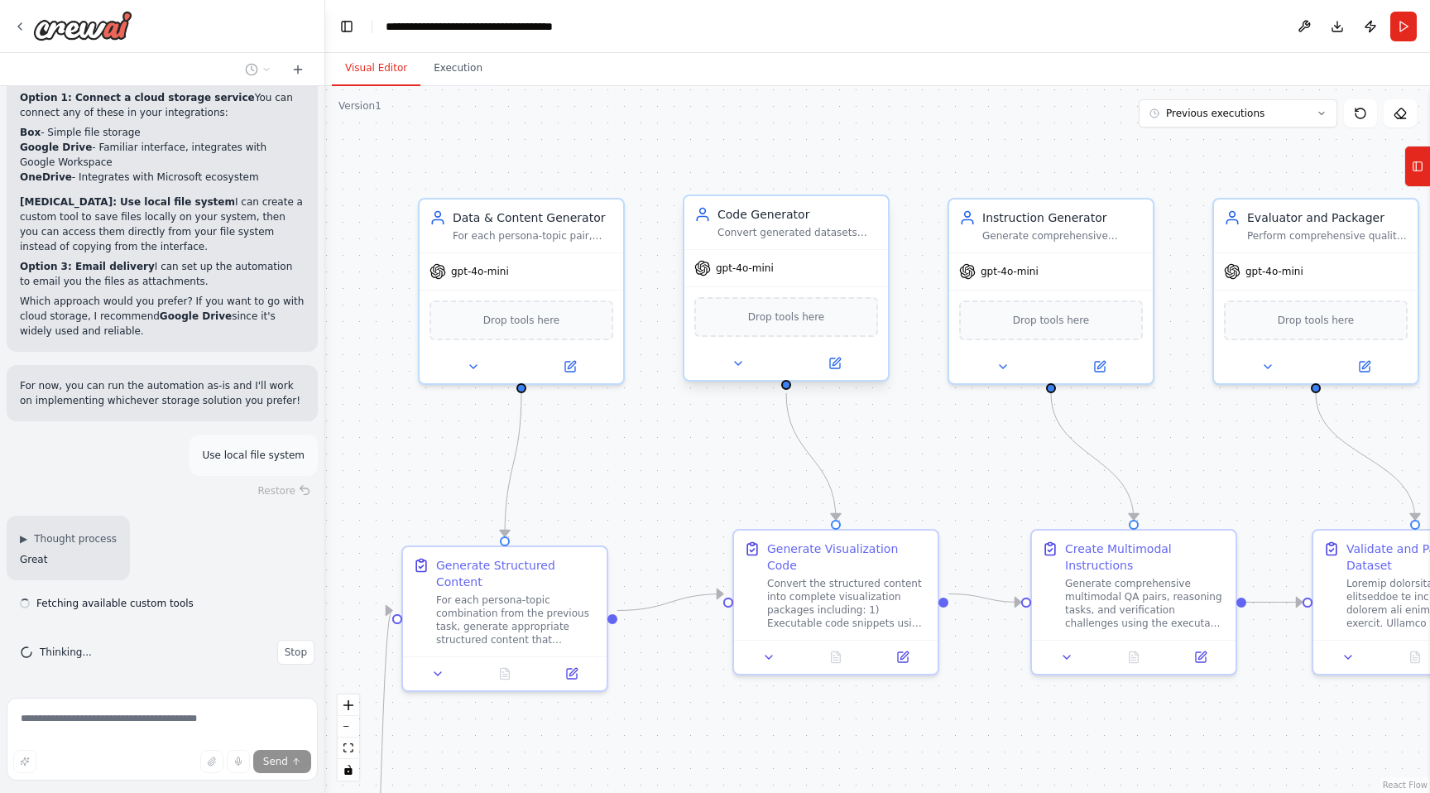
scroll to position [23505, 0]
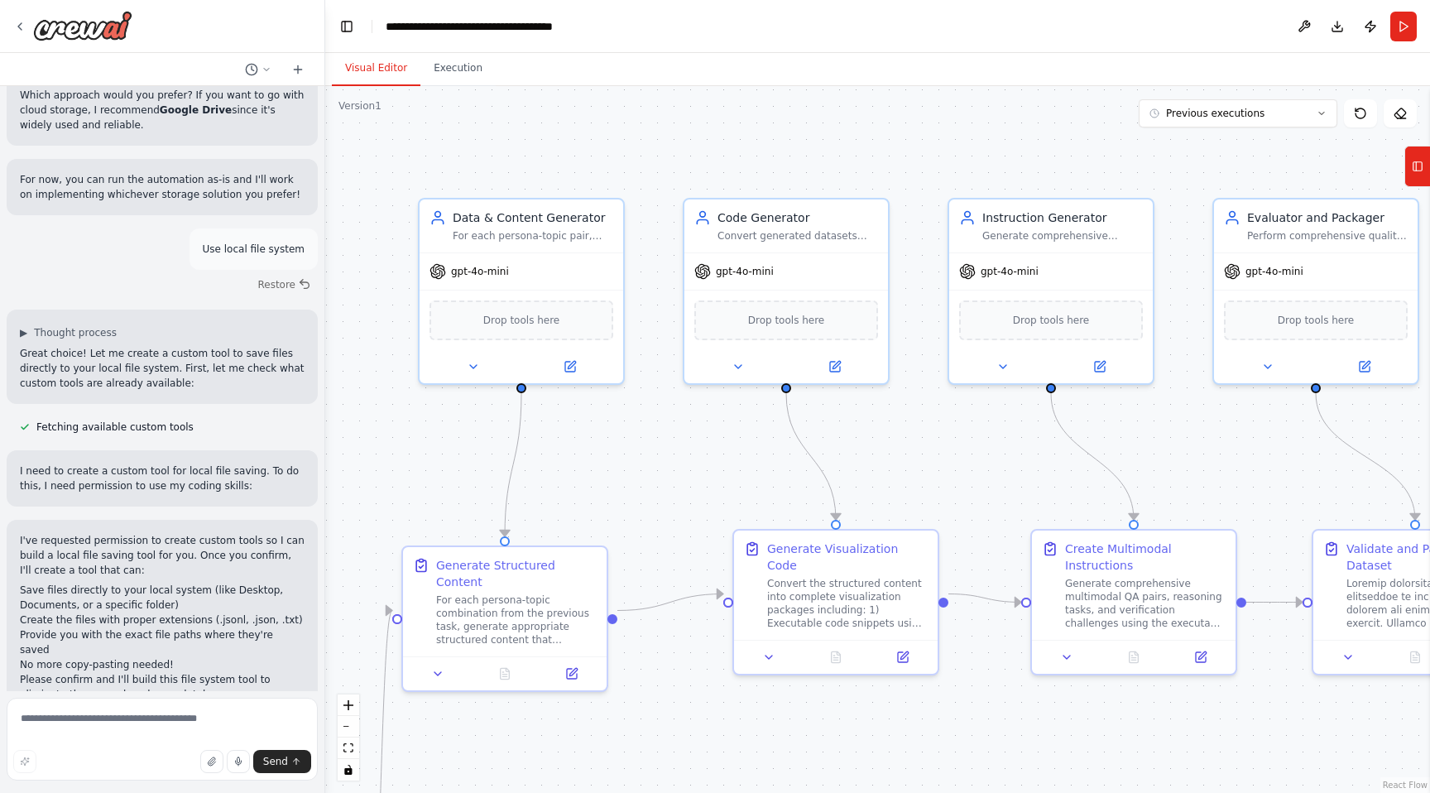
click at [20, 391] on p "Great choice! Let me create a custom tool to save files directly to your local …" at bounding box center [162, 368] width 285 height 45
click at [913, 473] on div ".deletable-edge-delete-btn { width: 20px; height: 20px; border: 0px solid #ffff…" at bounding box center [877, 439] width 1105 height 707
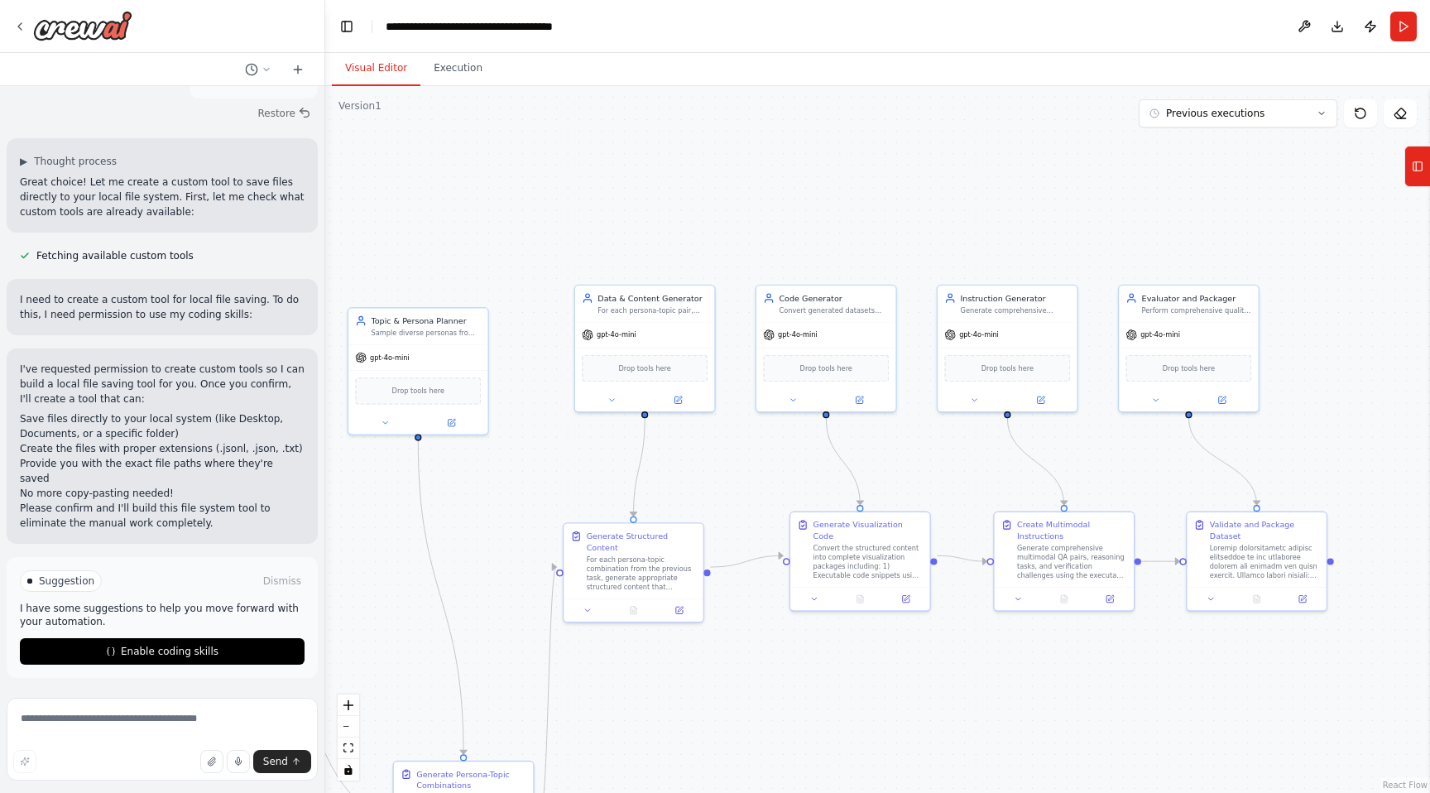
scroll to position [23915, 0]
drag, startPoint x: 17, startPoint y: 319, endPoint x: 239, endPoint y: 332, distance: 222.1
click at [239, 332] on div "I need to create a custom tool for local file saving. To do this, I need permis…" at bounding box center [162, 307] width 311 height 56
click at [239, 322] on p "I need to create a custom tool for local file saving. To do this, I need permis…" at bounding box center [162, 307] width 285 height 30
click at [166, 648] on span "Enable coding skills" at bounding box center [170, 651] width 98 height 13
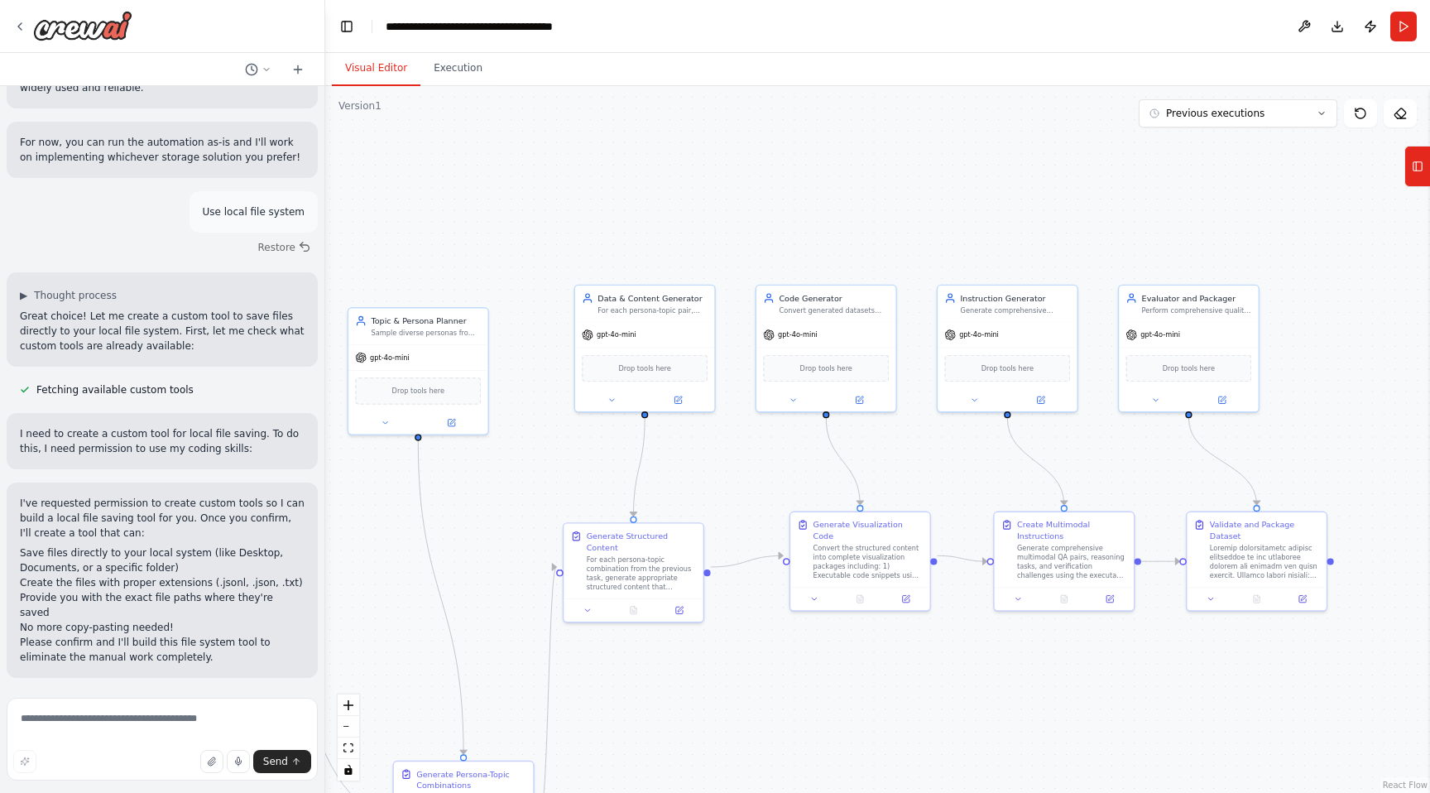
scroll to position [23845, 0]
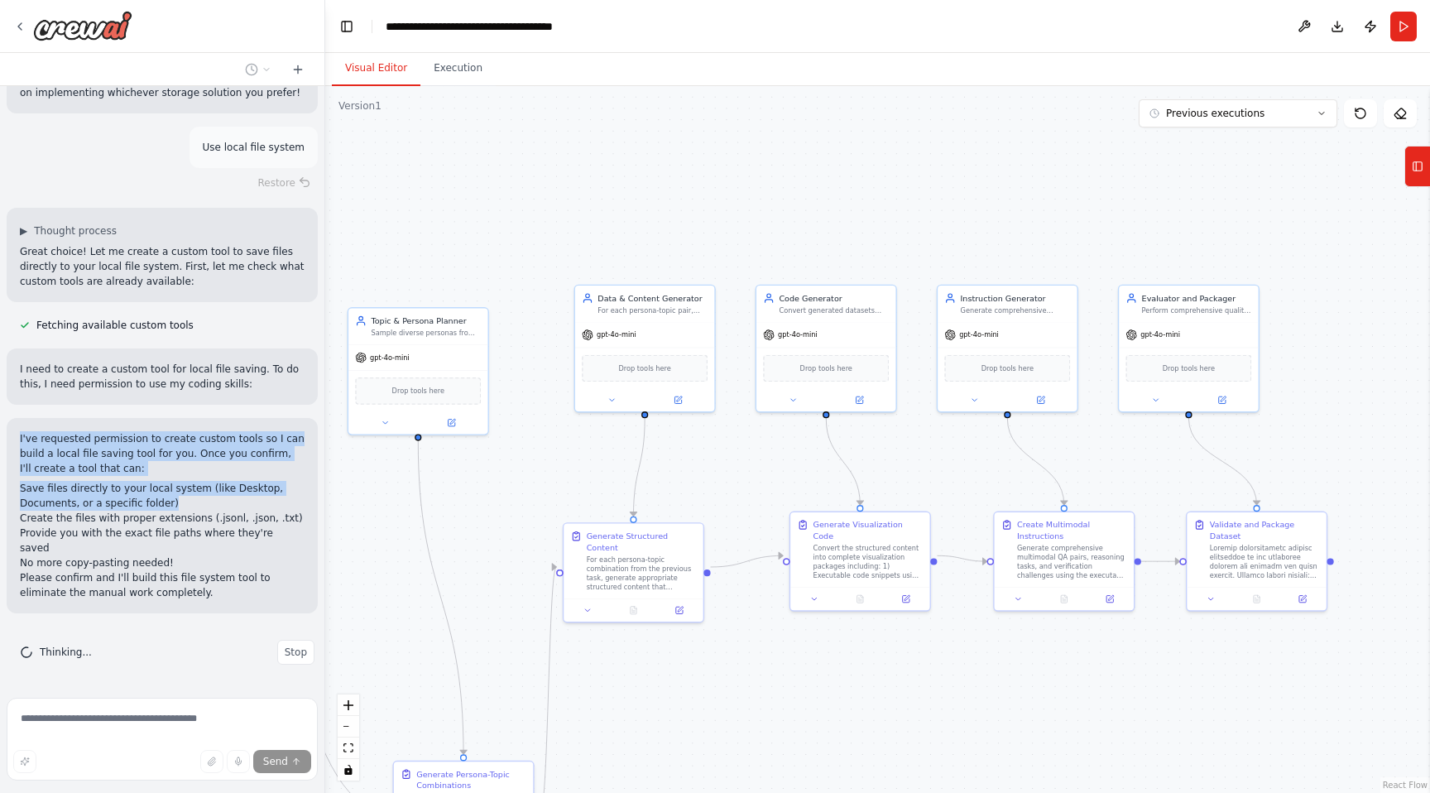
drag, startPoint x: 17, startPoint y: 451, endPoint x: 185, endPoint y: 523, distance: 182.8
click at [185, 523] on div "I've requested permission to create custom tools so I can build a local file sa…" at bounding box center [162, 515] width 311 height 195
click at [185, 511] on li "Save files directly to your local system (like Desktop, Documents, or a specifi…" at bounding box center [162, 496] width 285 height 30
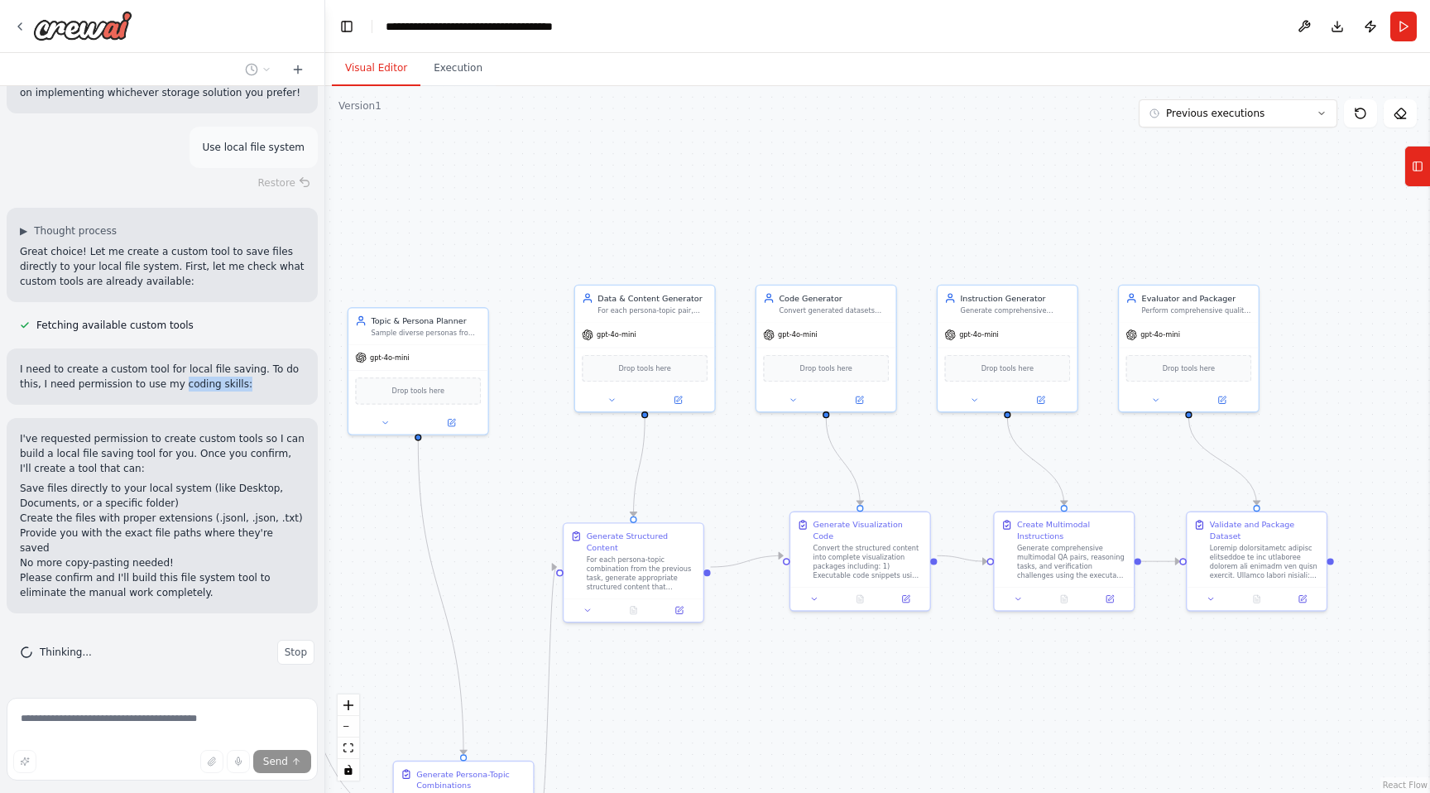
drag, startPoint x: 156, startPoint y: 401, endPoint x: 214, endPoint y: 404, distance: 58.0
click at [214, 391] on p "I need to create a custom tool for local file saving. To do this, I need permis…" at bounding box center [162, 377] width 285 height 30
copy p "coding skills:"
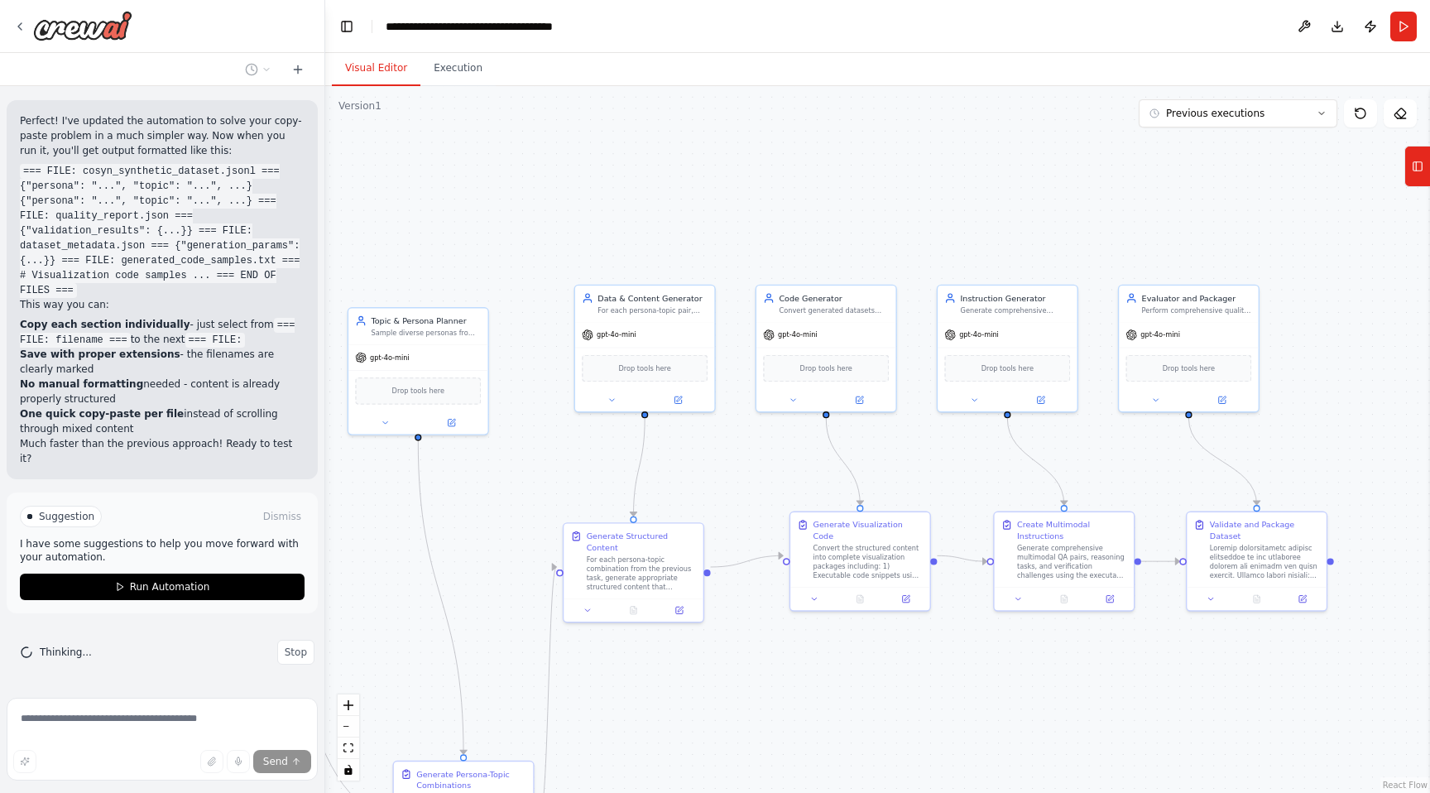
scroll to position [24966, 0]
drag, startPoint x: 30, startPoint y: 390, endPoint x: 178, endPoint y: 390, distance: 148.1
click at [178, 347] on li "Copy each section individually - just select from === FILE: filename === to the…" at bounding box center [162, 332] width 285 height 30
drag, startPoint x: 142, startPoint y: 406, endPoint x: 235, endPoint y: 406, distance: 92.7
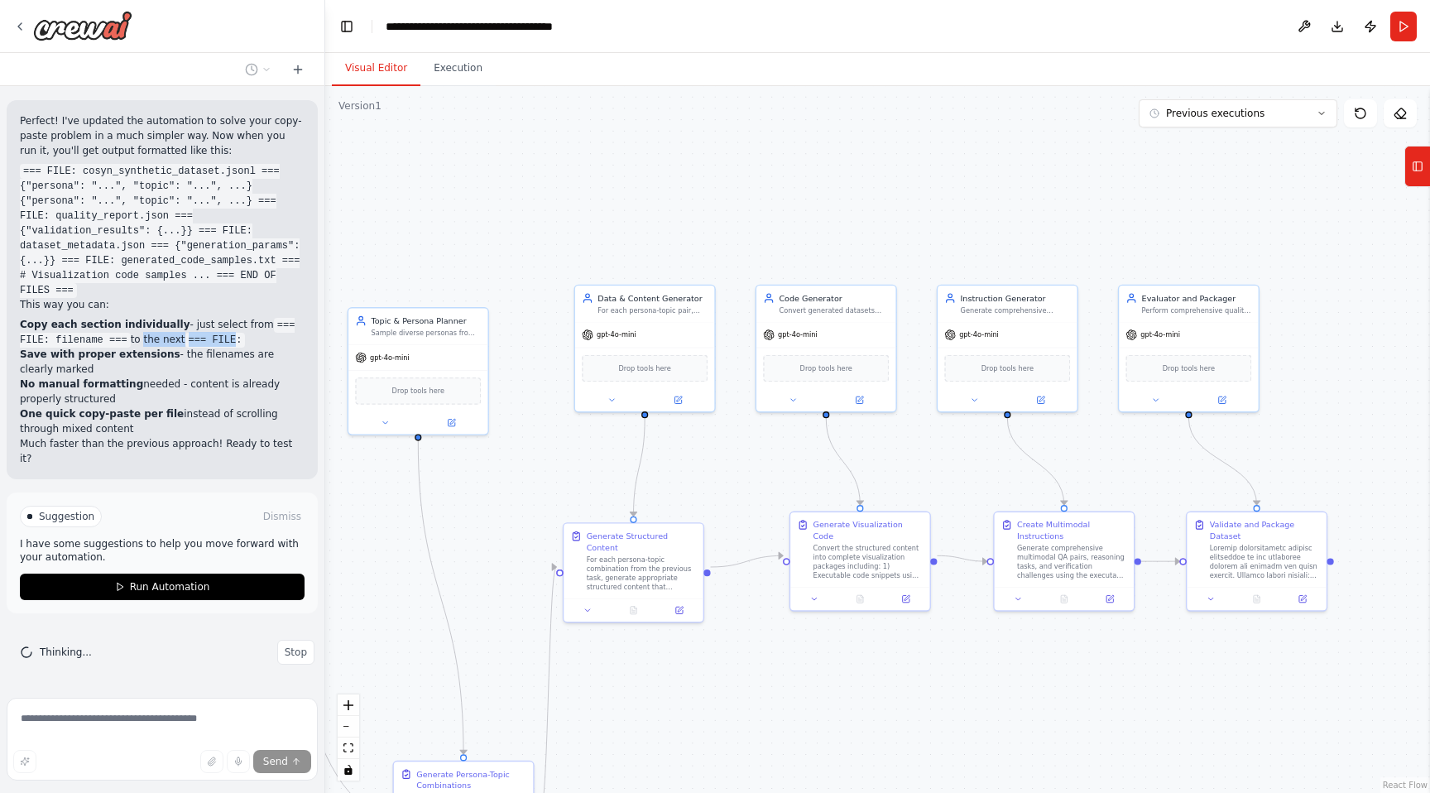
click at [235, 347] on li "Copy each section individually - just select from === FILE: filename === to the…" at bounding box center [162, 332] width 285 height 30
click at [235, 348] on code "=== FILE:" at bounding box center [215, 340] width 60 height 15
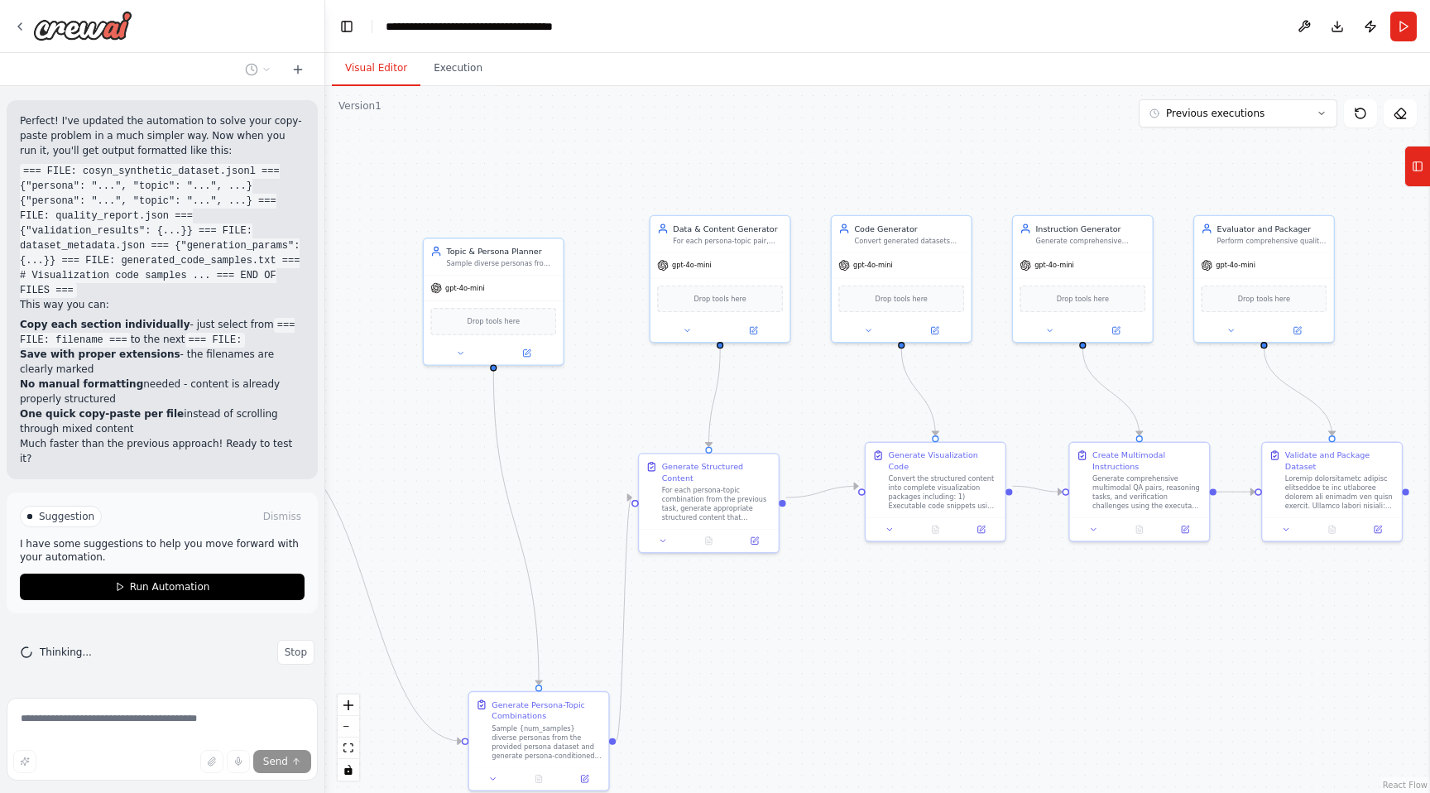
drag, startPoint x: 491, startPoint y: 557, endPoint x: 566, endPoint y: 487, distance: 102.5
click at [566, 487] on div ".deletable-edge-delete-btn { width: 20px; height: 20px; border: 0px solid #ffff…" at bounding box center [877, 439] width 1105 height 707
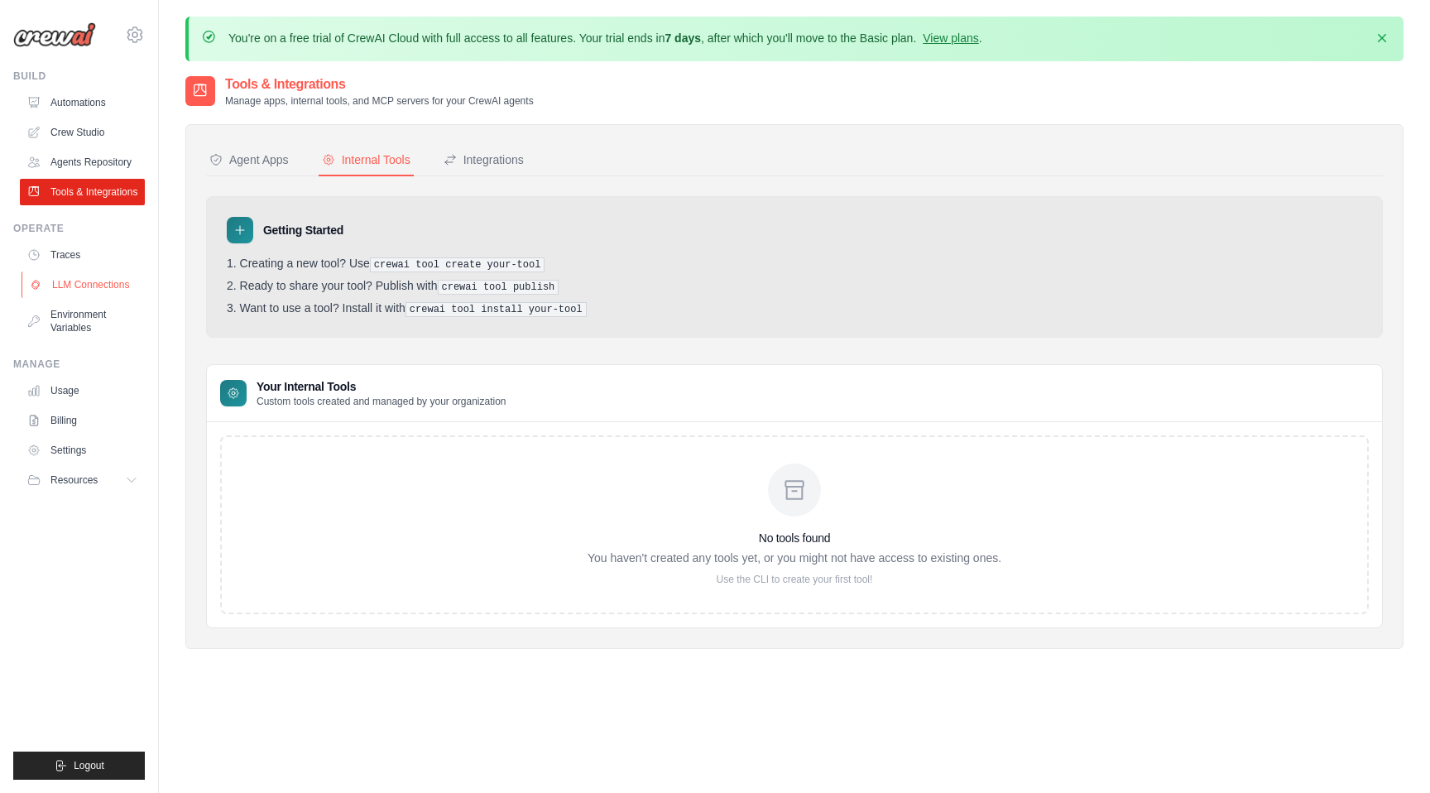
click at [72, 279] on link "LLM Connections" at bounding box center [84, 284] width 125 height 26
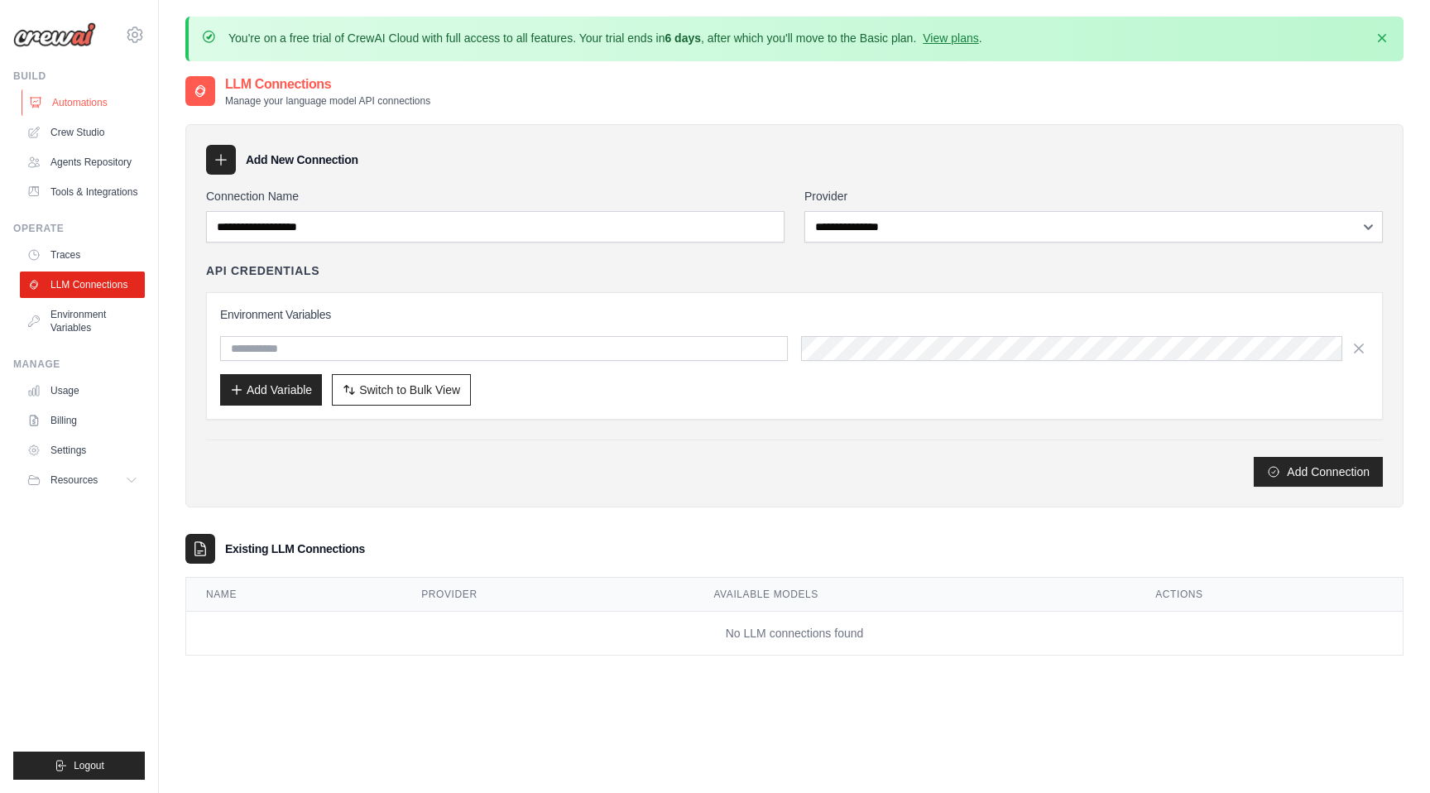
click at [112, 105] on link "Automations" at bounding box center [84, 102] width 125 height 26
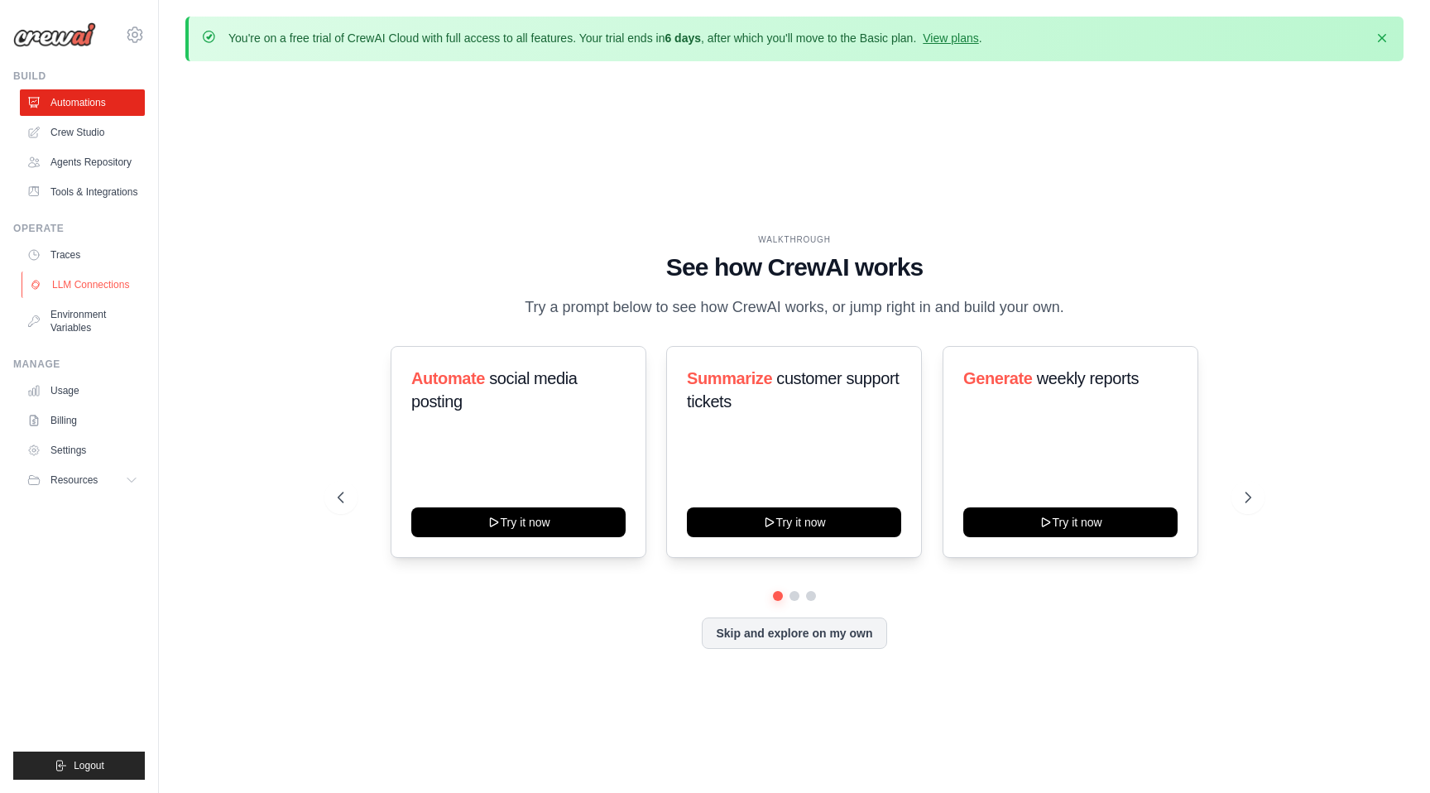
click at [98, 274] on link "LLM Connections" at bounding box center [84, 284] width 125 height 26
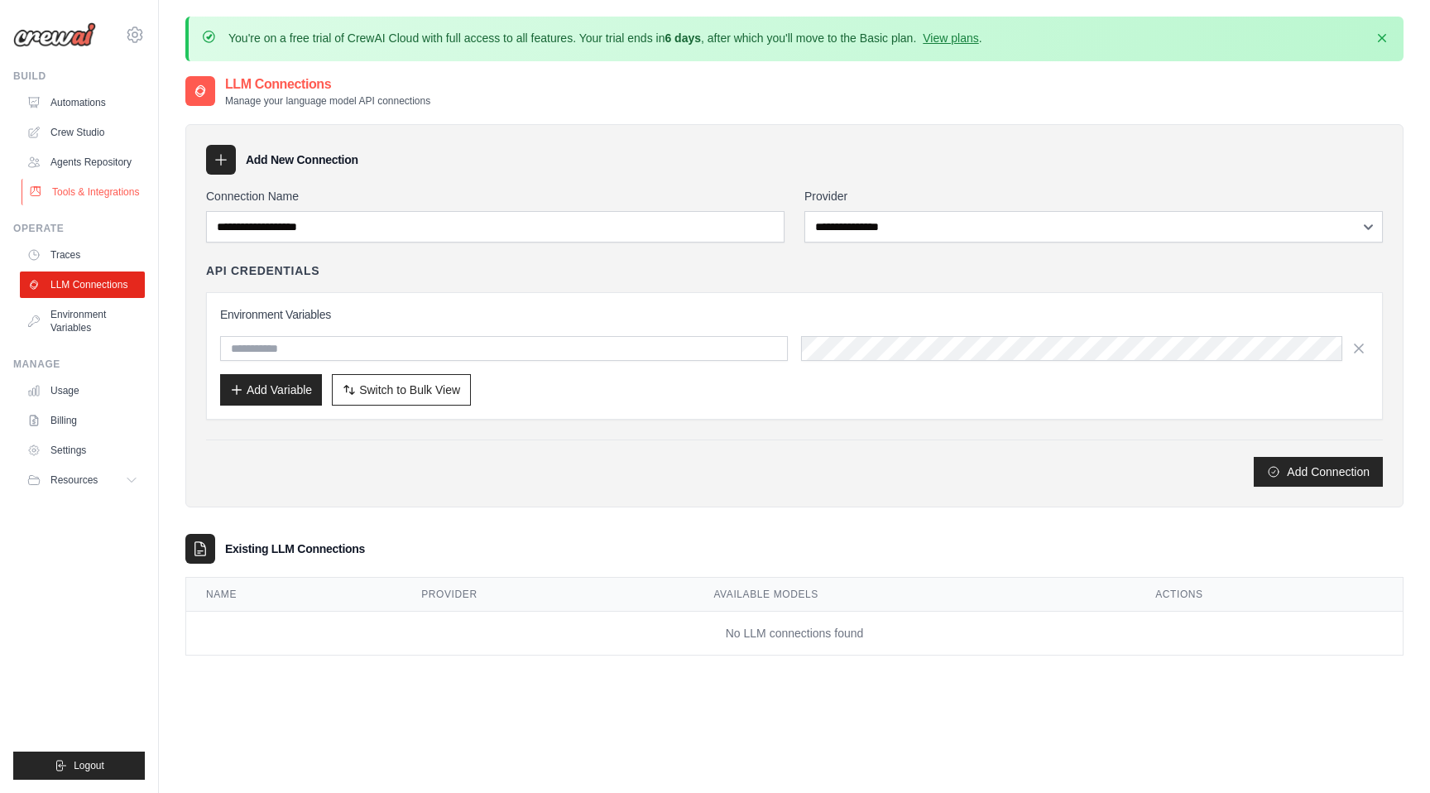
click at [121, 199] on link "Tools & Integrations" at bounding box center [84, 192] width 125 height 26
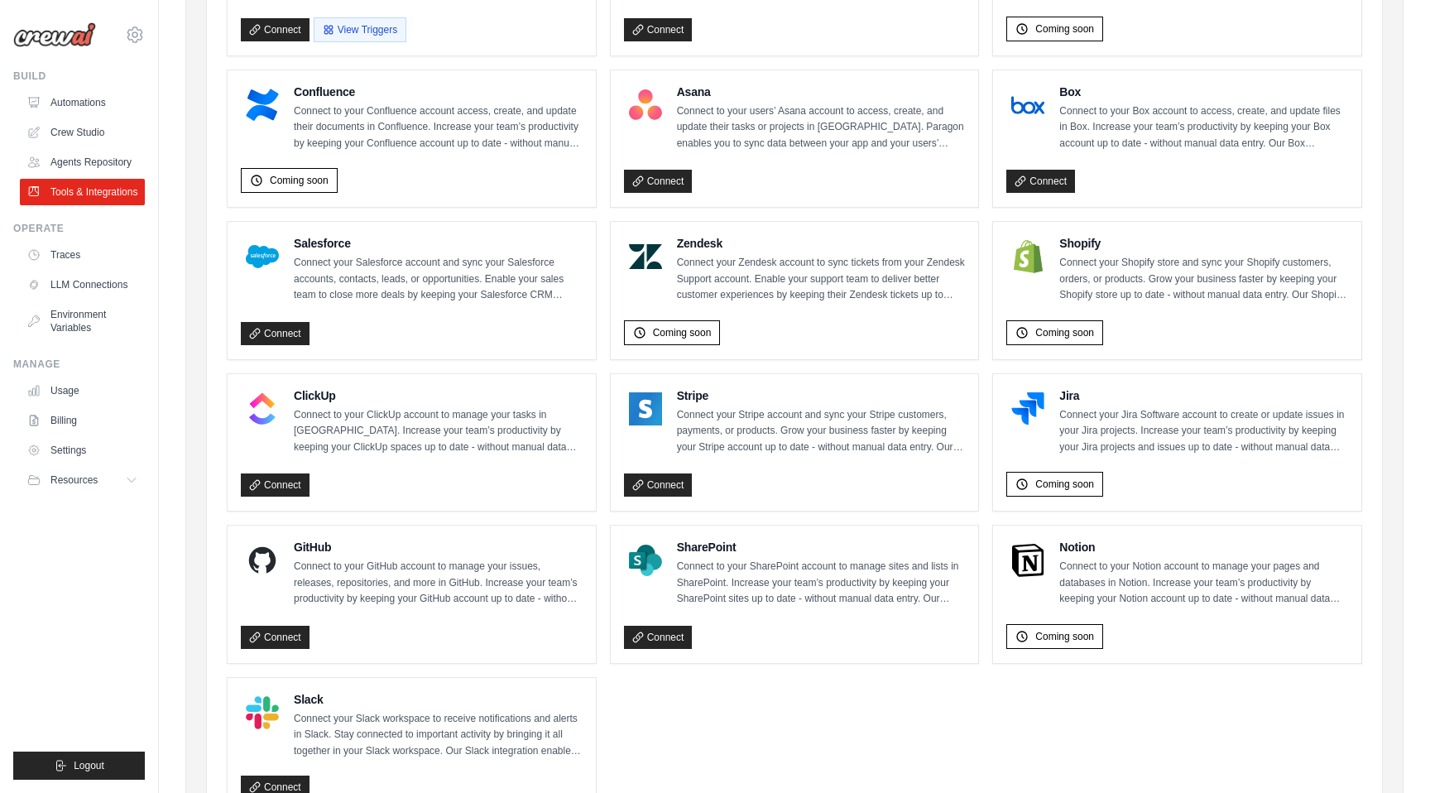
scroll to position [768, 0]
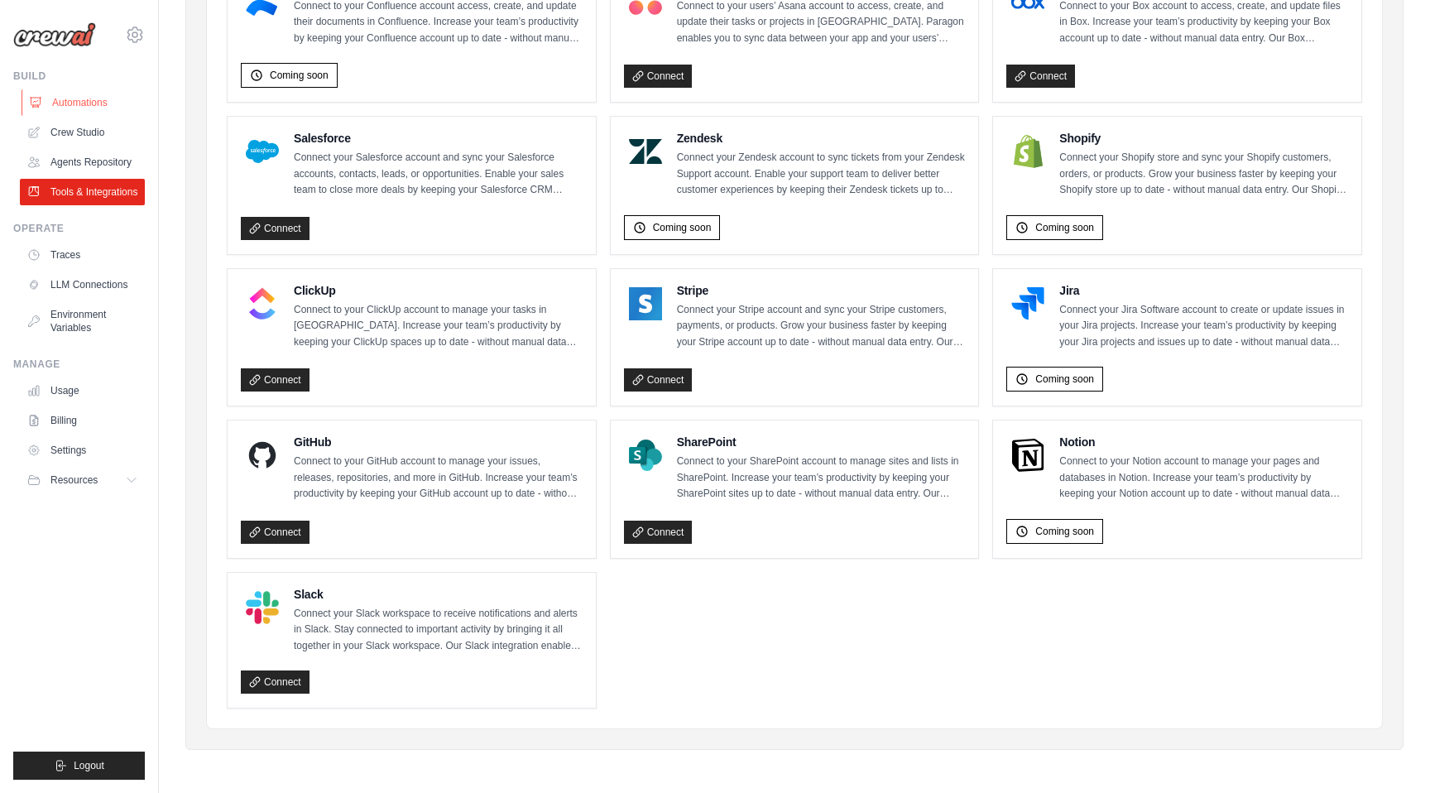
click at [84, 106] on link "Automations" at bounding box center [84, 102] width 125 height 26
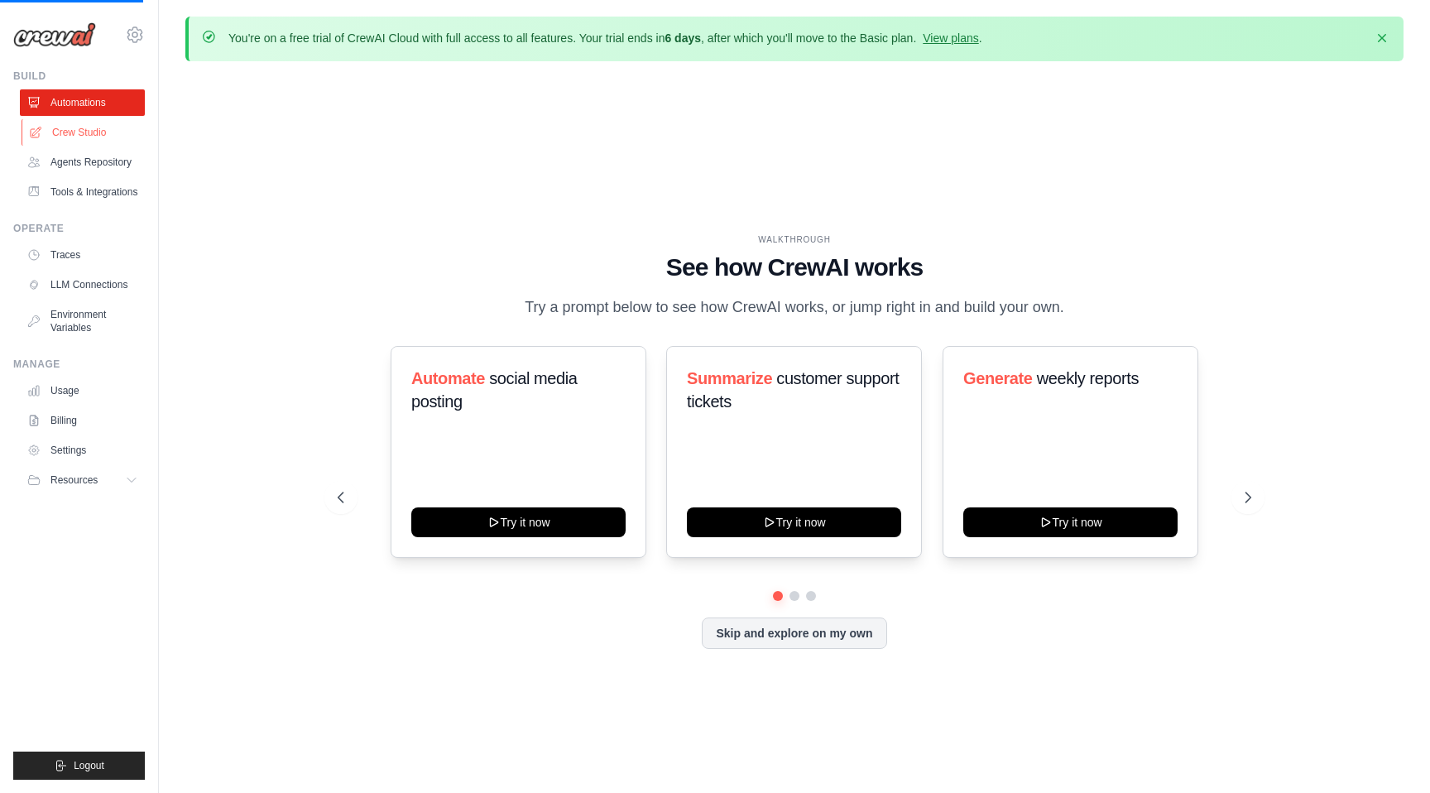
click at [89, 143] on link "Crew Studio" at bounding box center [84, 132] width 125 height 26
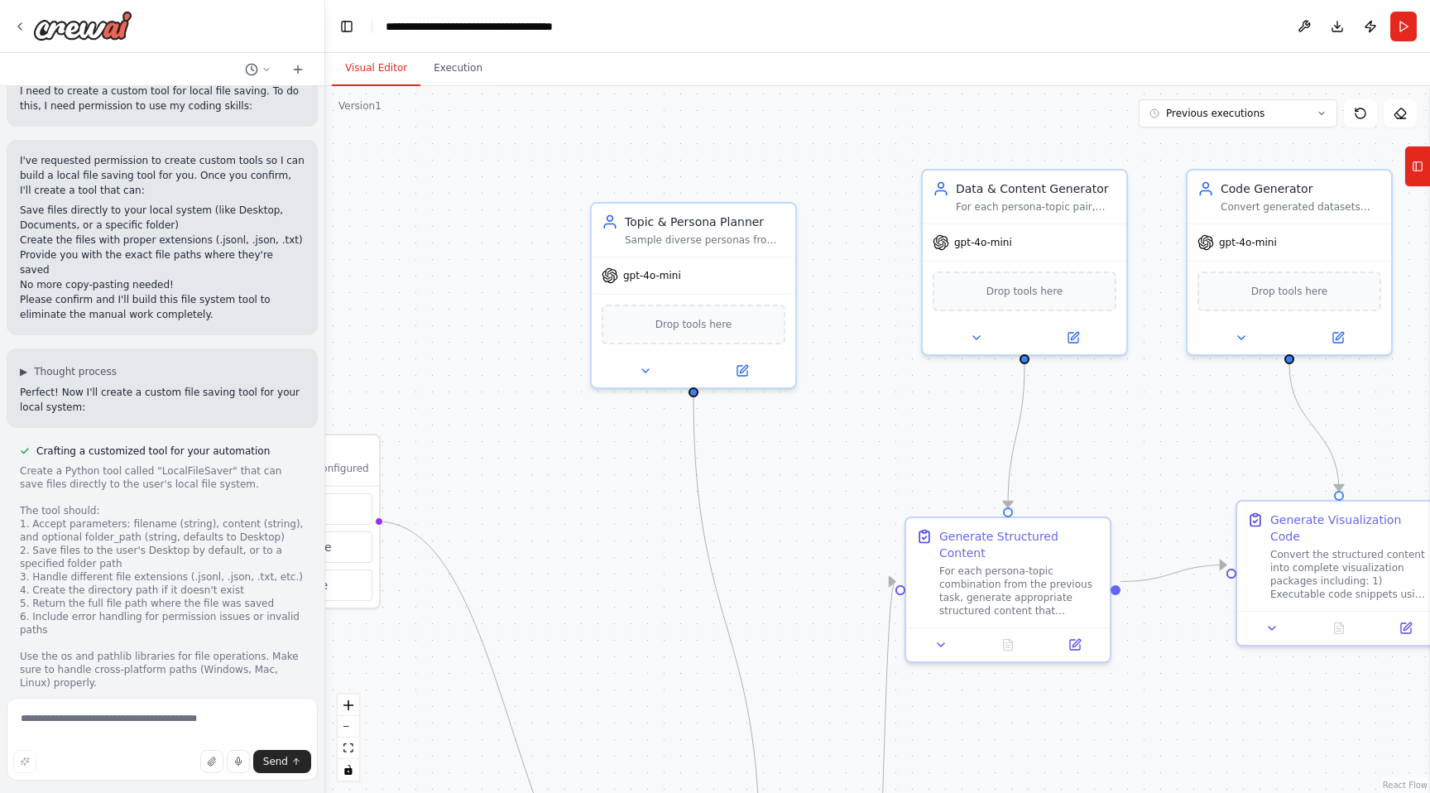
scroll to position [24815, 0]
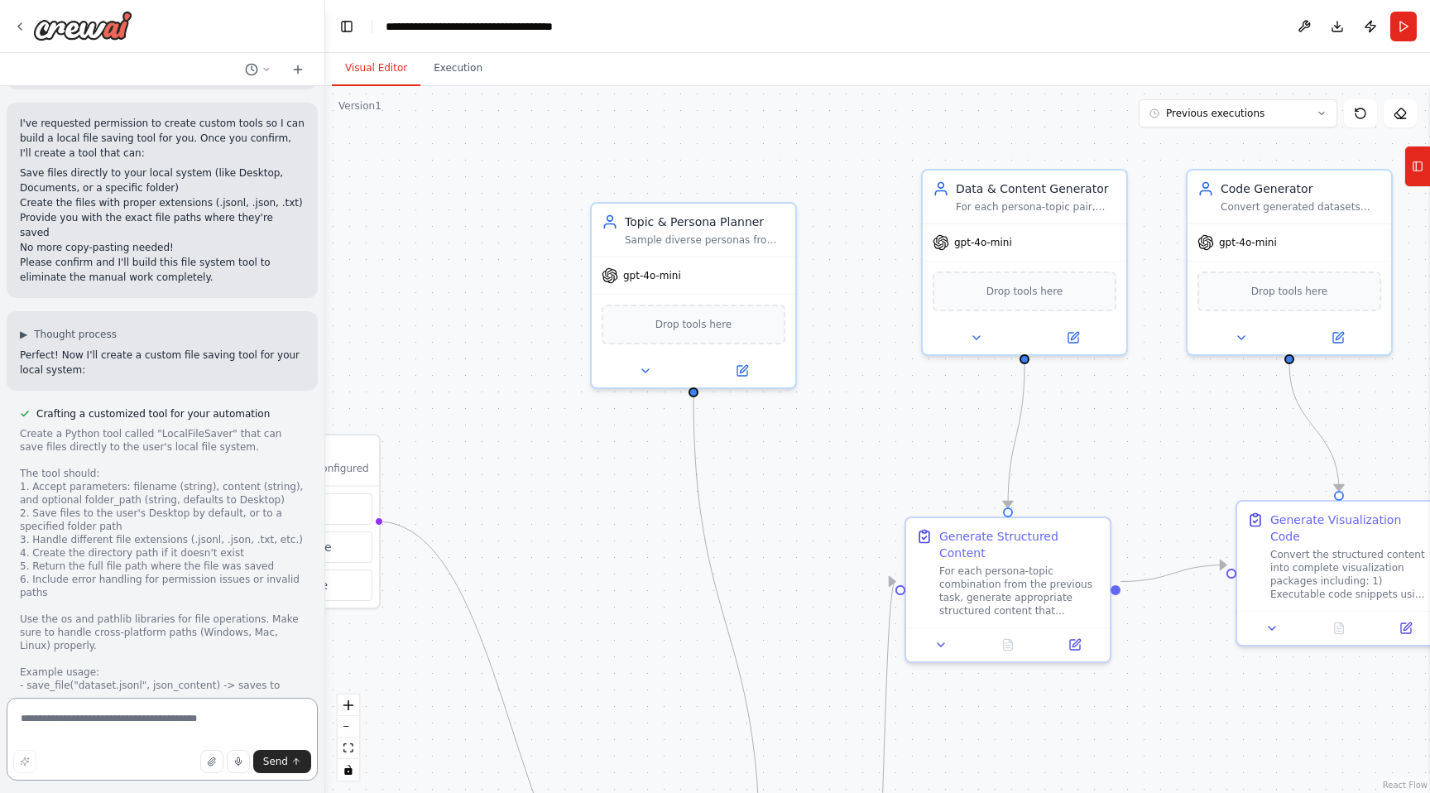
click at [200, 733] on textarea at bounding box center [162, 739] width 311 height 83
click at [202, 725] on textarea at bounding box center [162, 739] width 311 height 83
type textarea "*"
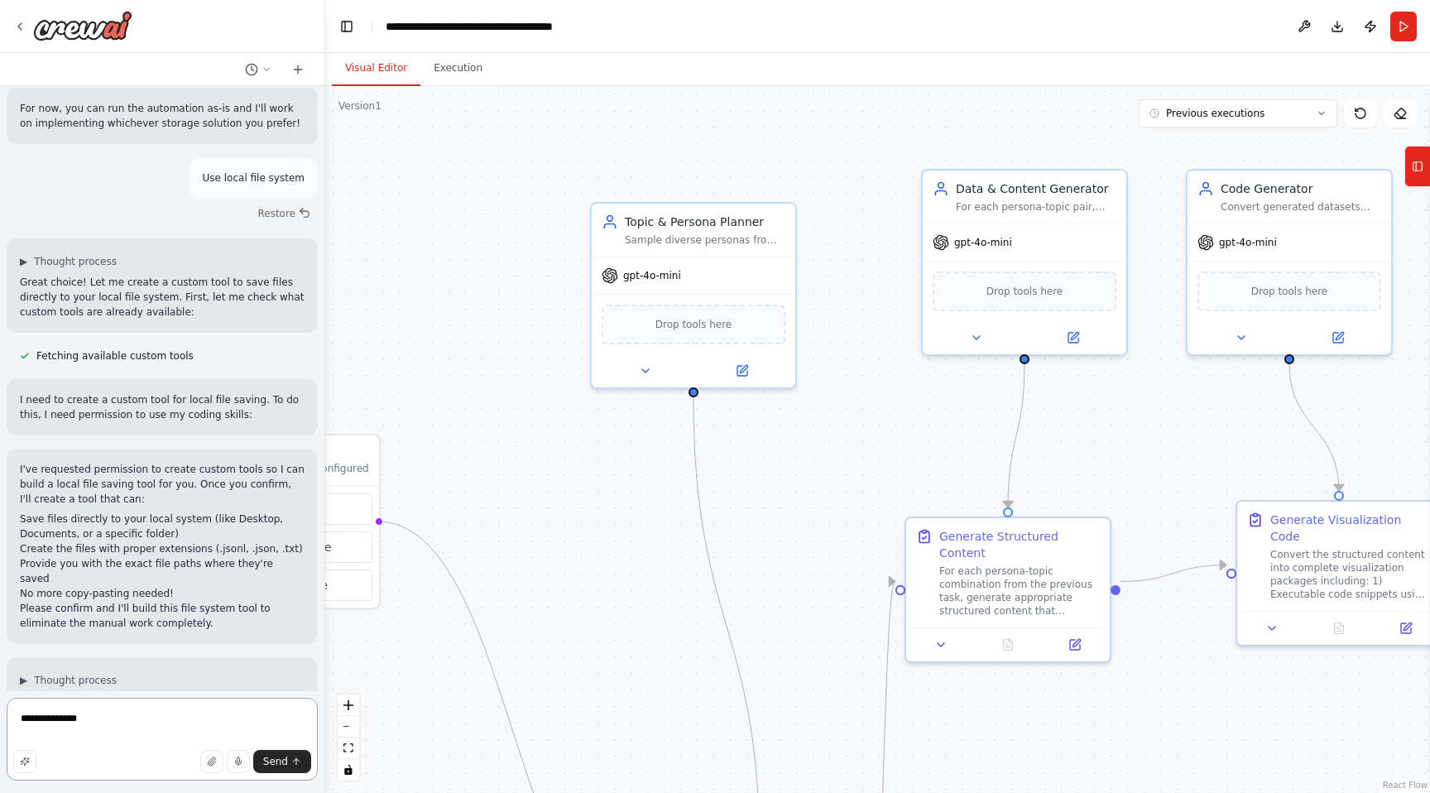
scroll to position [24449, 0]
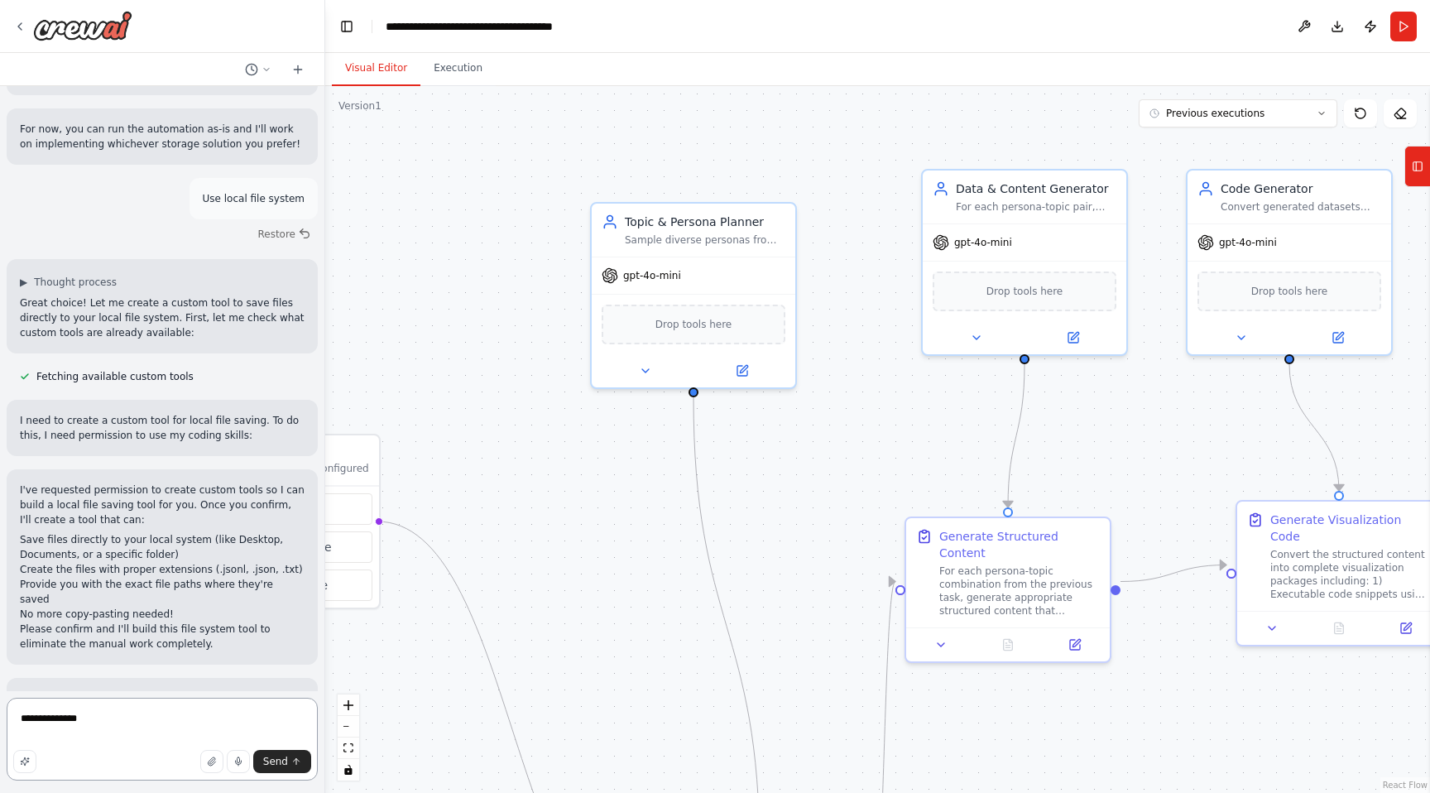
drag, startPoint x: 24, startPoint y: 716, endPoint x: 142, endPoint y: 713, distance: 118.4
click at [143, 716] on textarea "**********" at bounding box center [162, 739] width 311 height 83
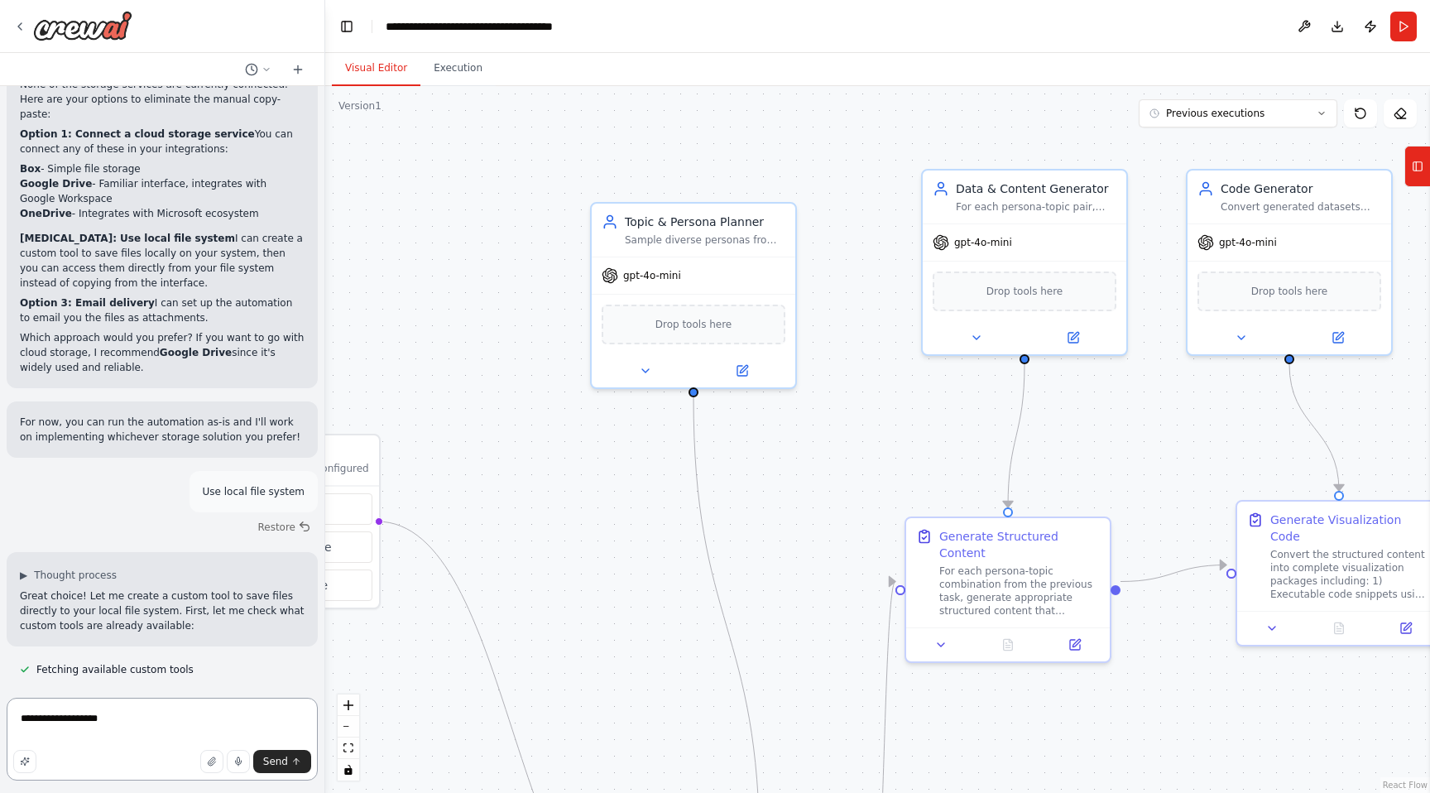
scroll to position [24149, 0]
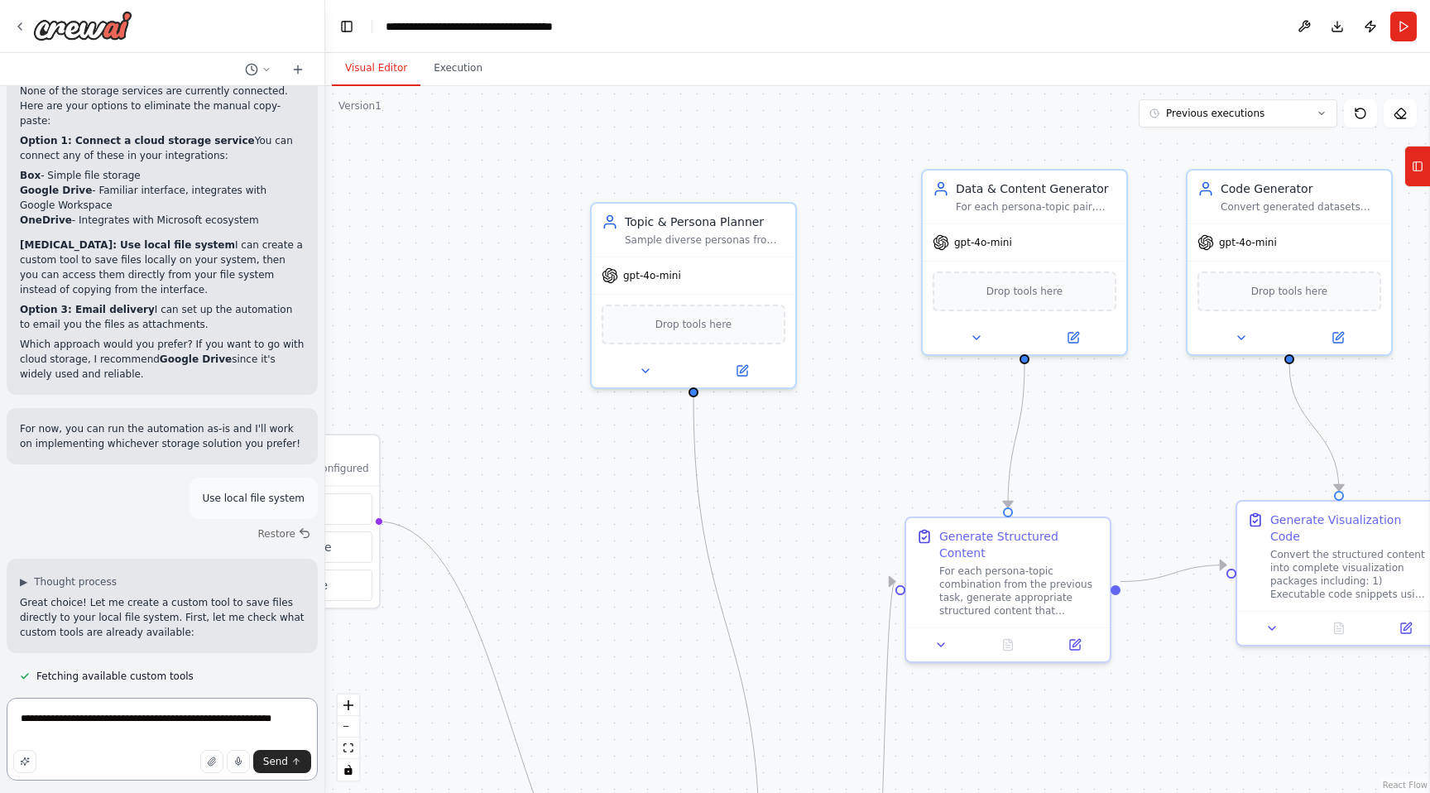
type textarea "**********"
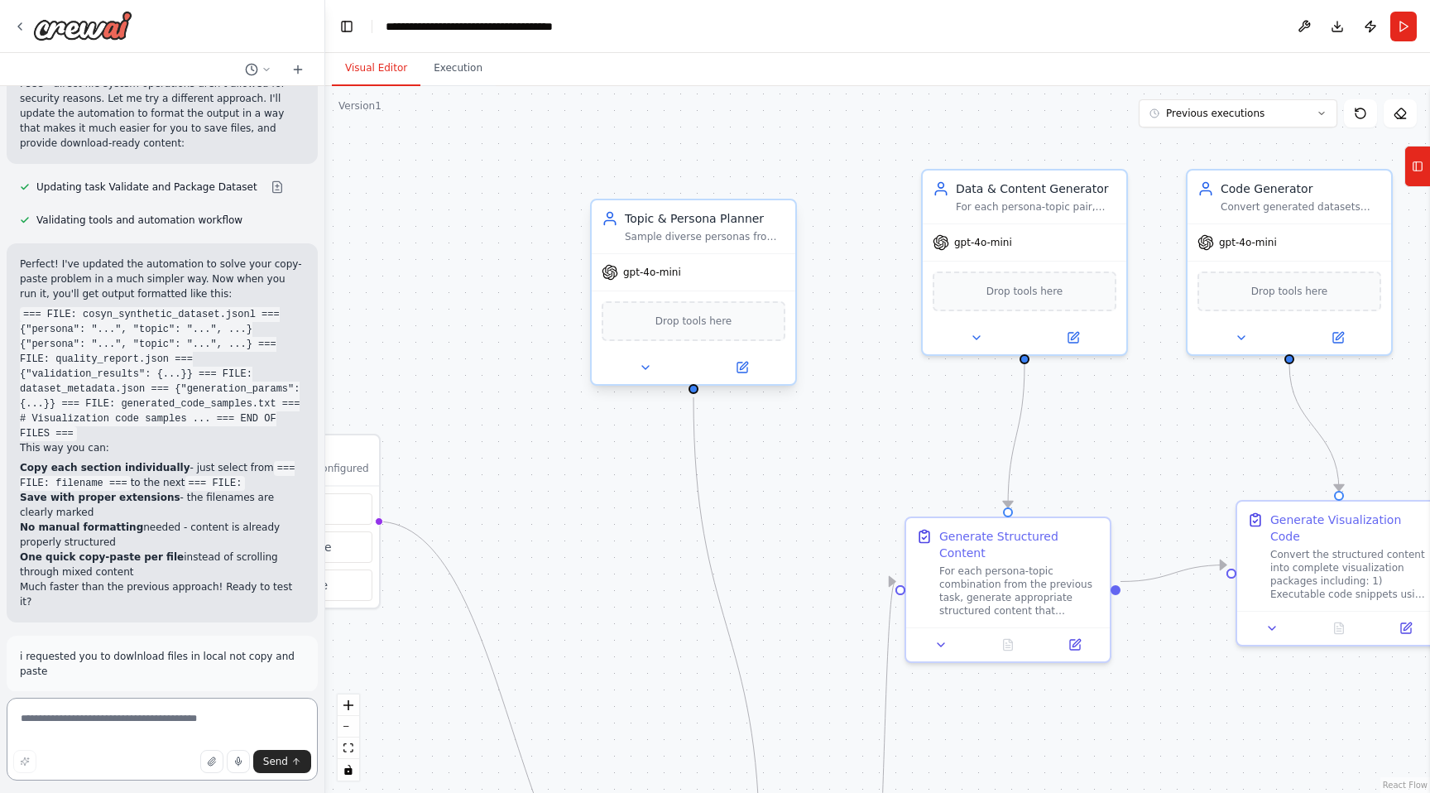
scroll to position [25568, 0]
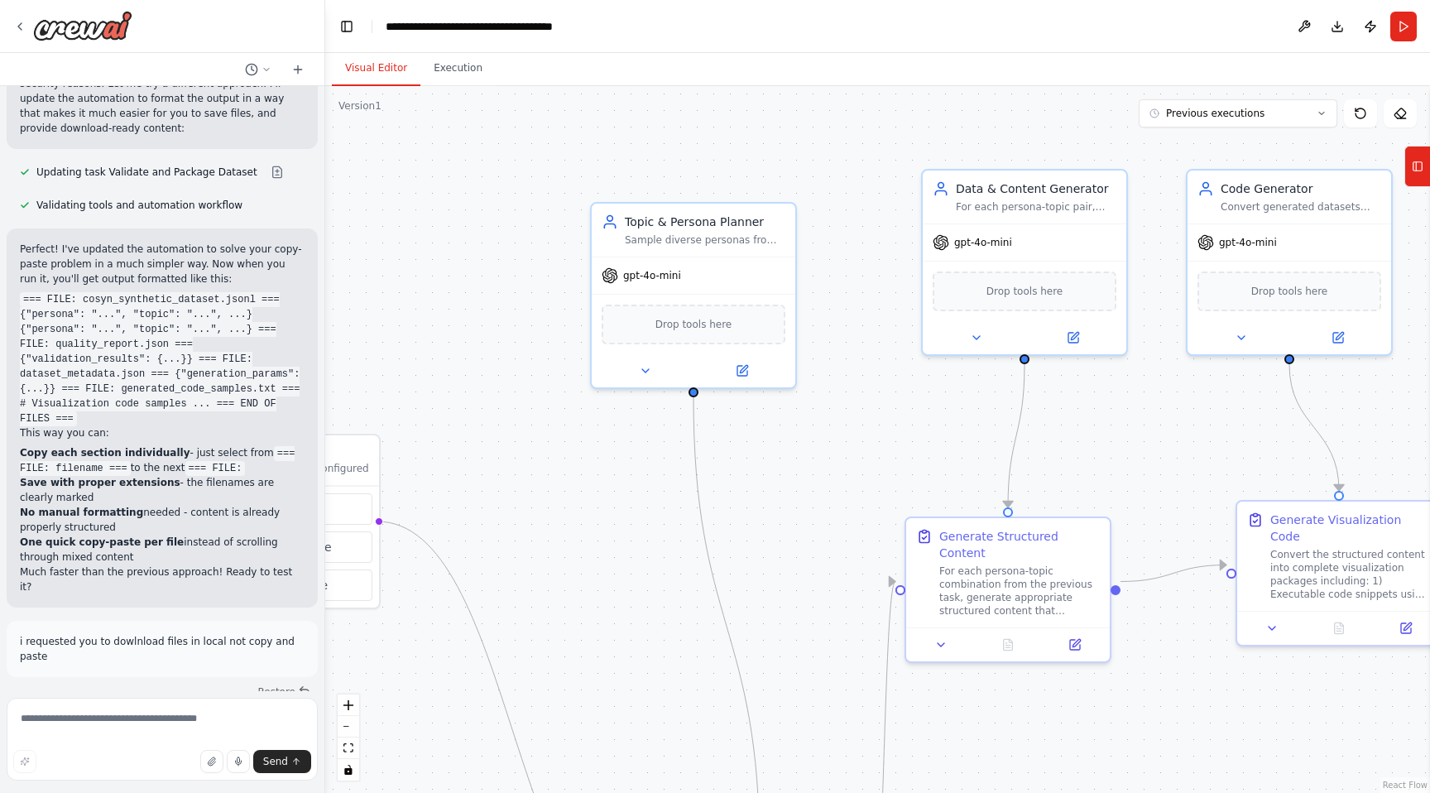
drag, startPoint x: 22, startPoint y: 454, endPoint x: 138, endPoint y: 456, distance: 115.9
drag, startPoint x: 21, startPoint y: 391, endPoint x: 180, endPoint y: 382, distance: 160.0
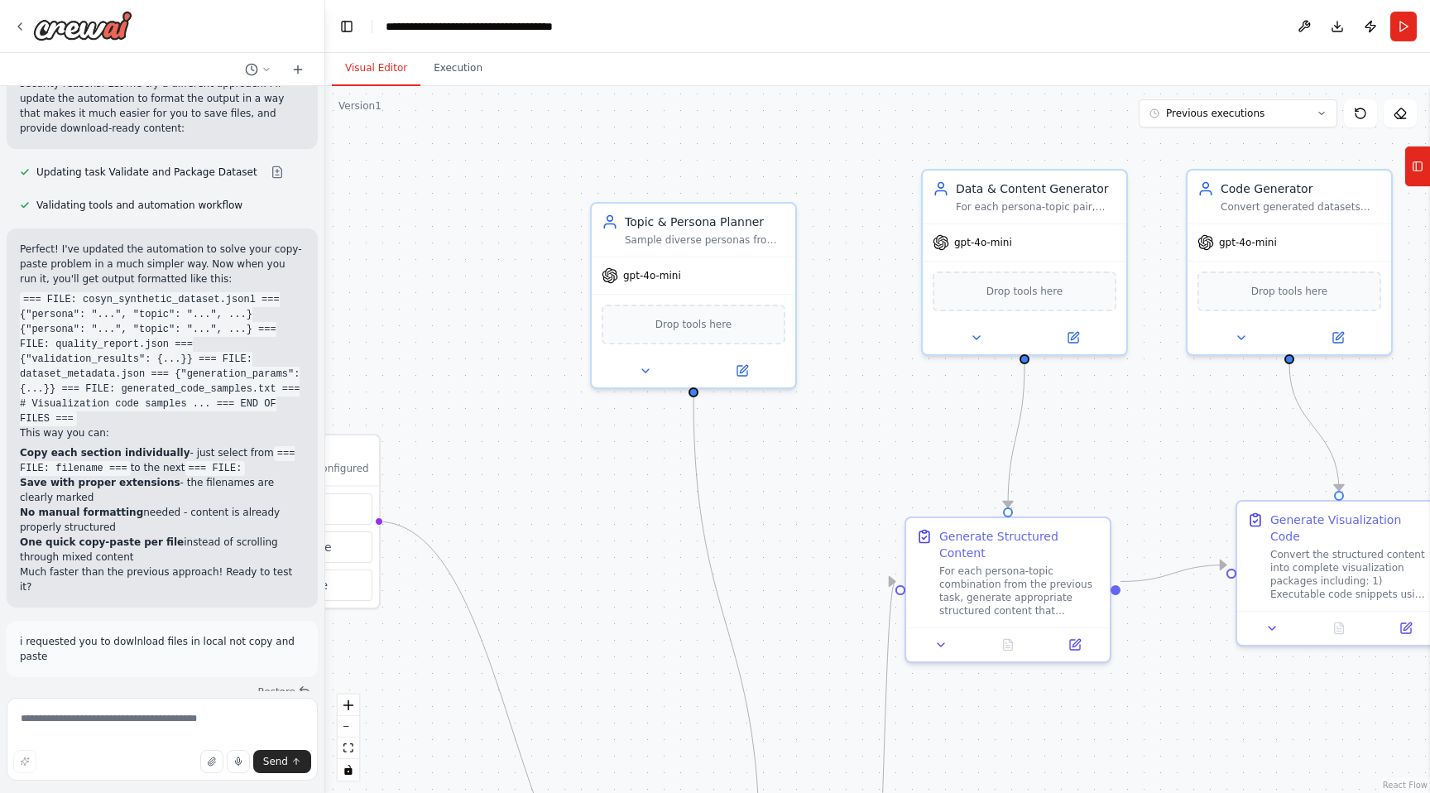
drag, startPoint x: 165, startPoint y: 418, endPoint x: 275, endPoint y: 418, distance: 110.1
drag, startPoint x: 14, startPoint y: 449, endPoint x: 127, endPoint y: 455, distance: 113.5
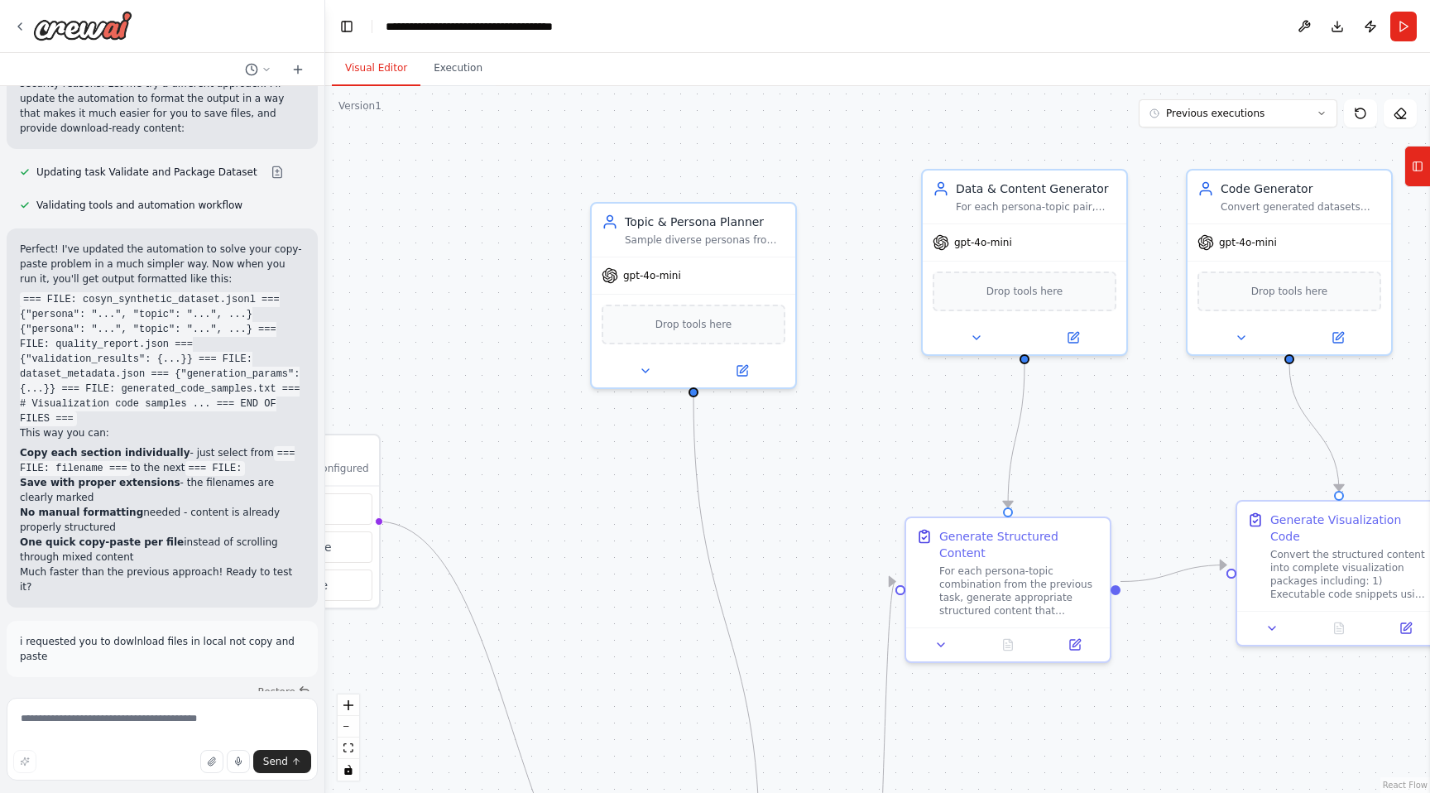
drag, startPoint x: 135, startPoint y: 448, endPoint x: 259, endPoint y: 477, distance: 127.5
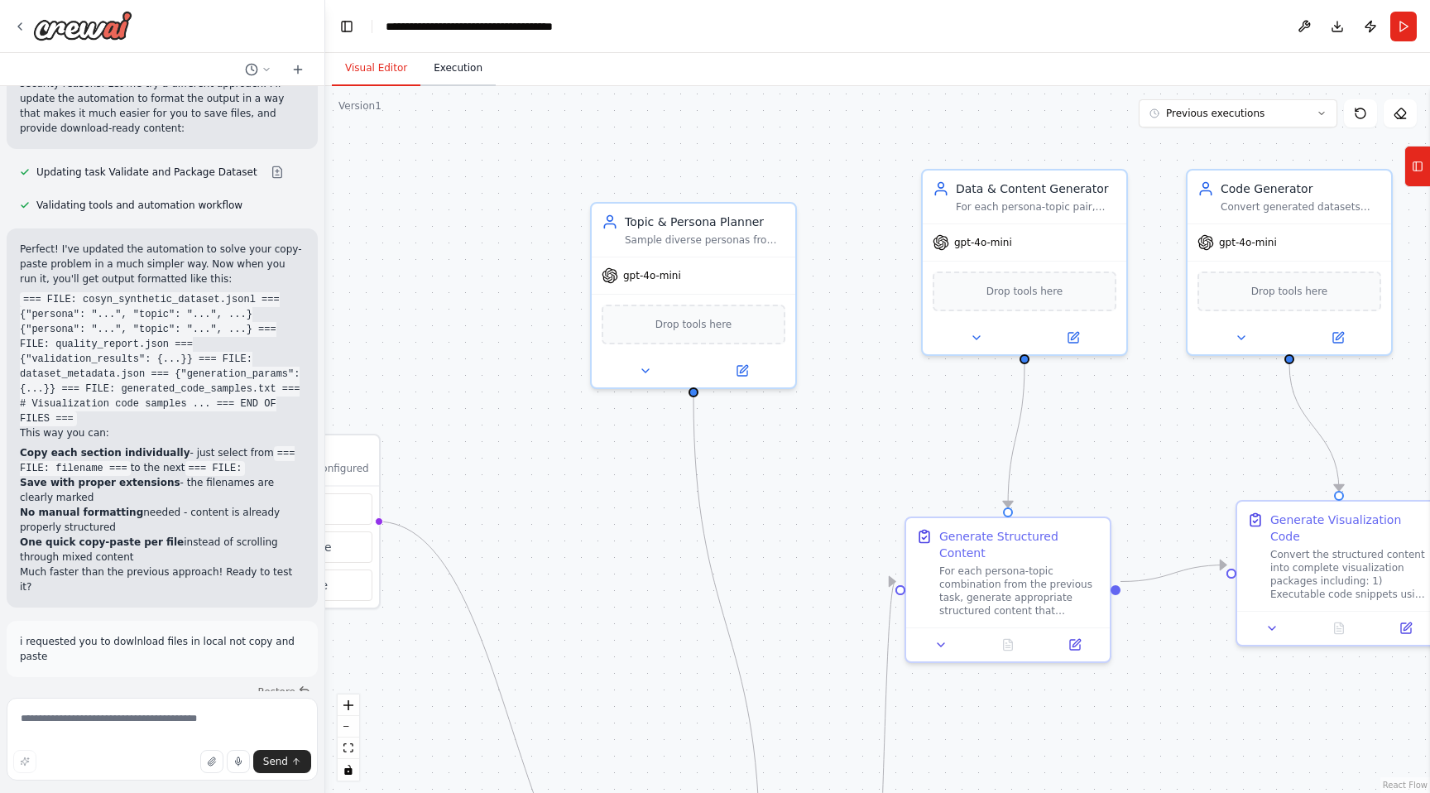
click at [482, 70] on button "Execution" at bounding box center [457, 68] width 75 height 35
click at [387, 72] on button "Visual Editor" at bounding box center [376, 68] width 89 height 35
click at [434, 70] on button "Execution" at bounding box center [457, 68] width 75 height 35
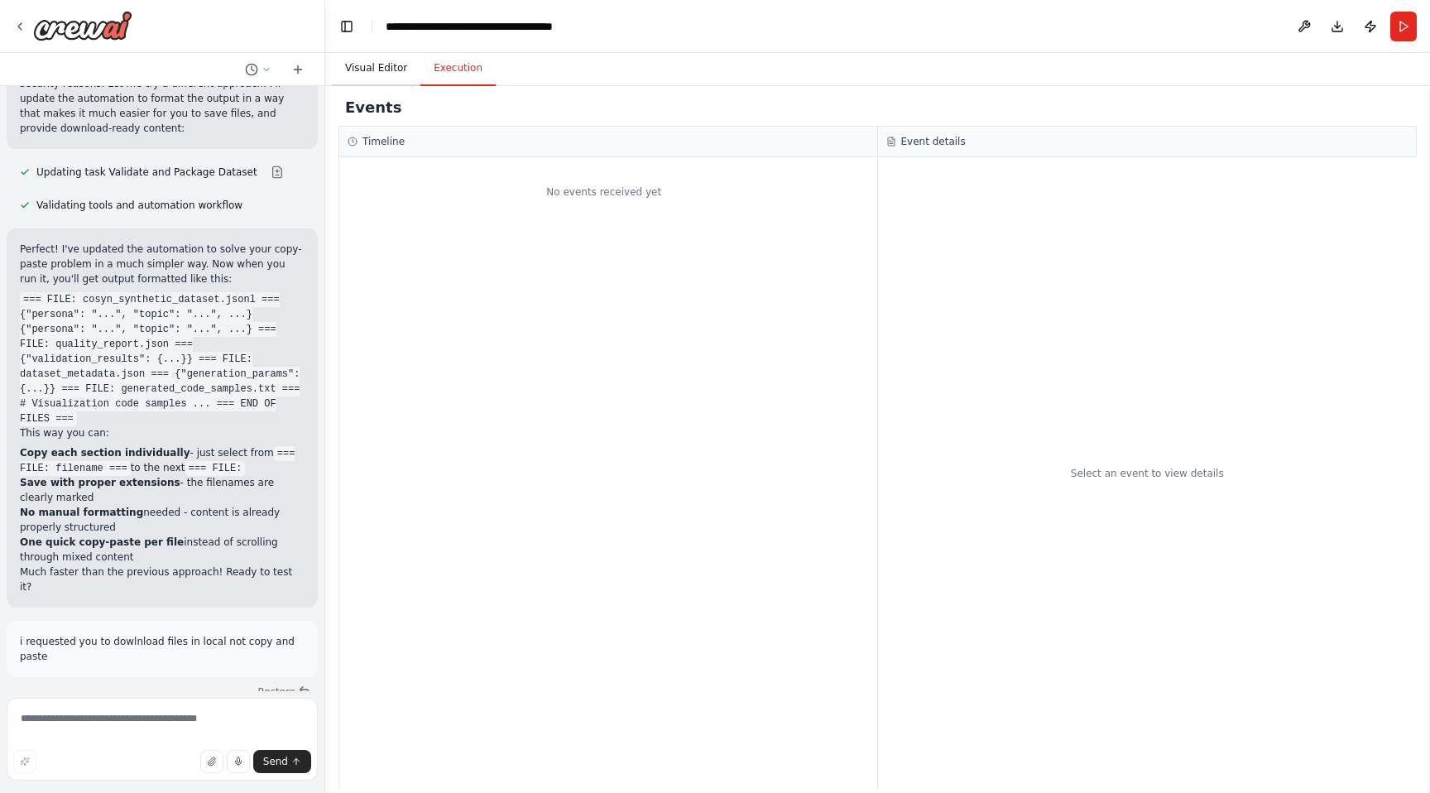
click at [385, 72] on button "Visual Editor" at bounding box center [376, 68] width 89 height 35
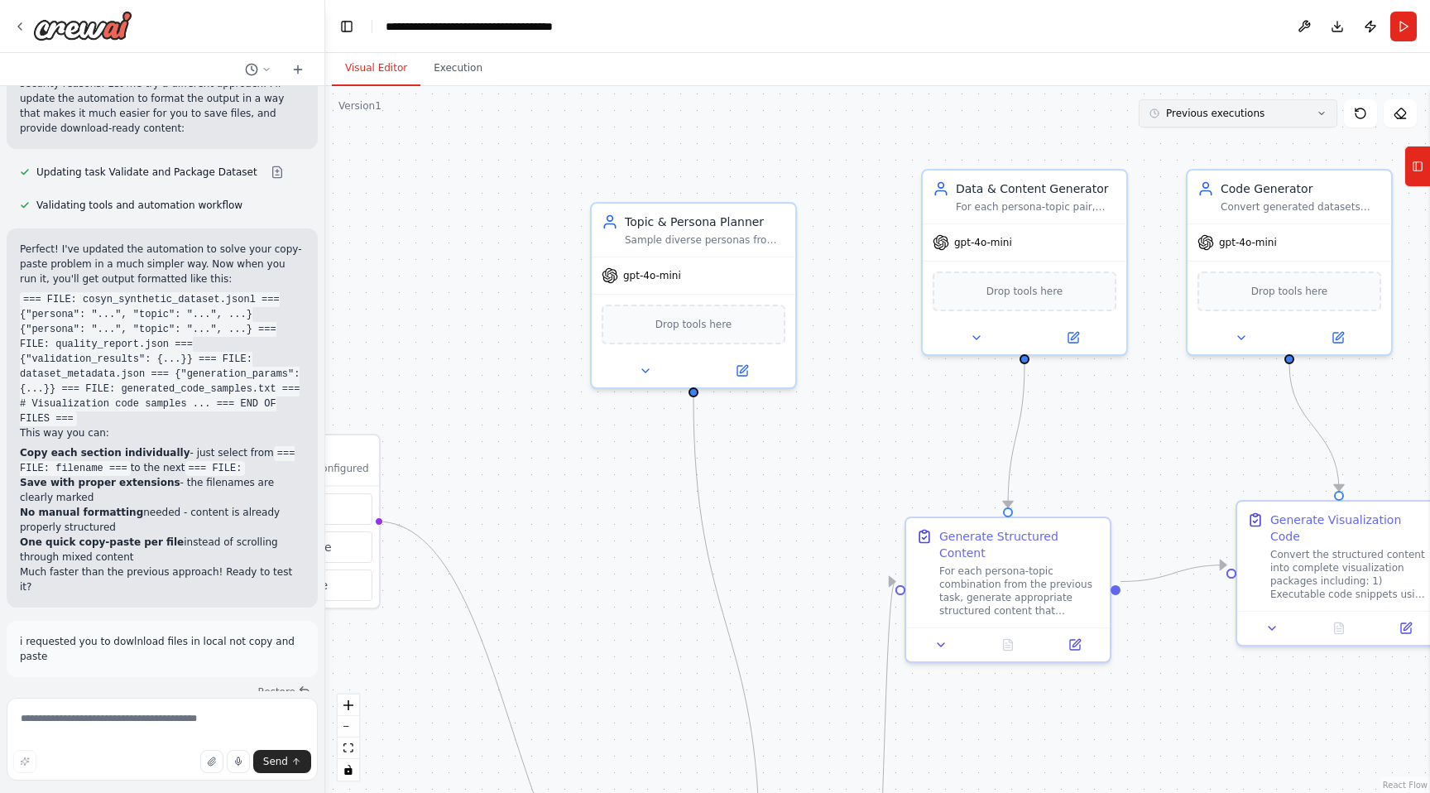
click at [1257, 121] on button "Previous executions" at bounding box center [1238, 113] width 199 height 28
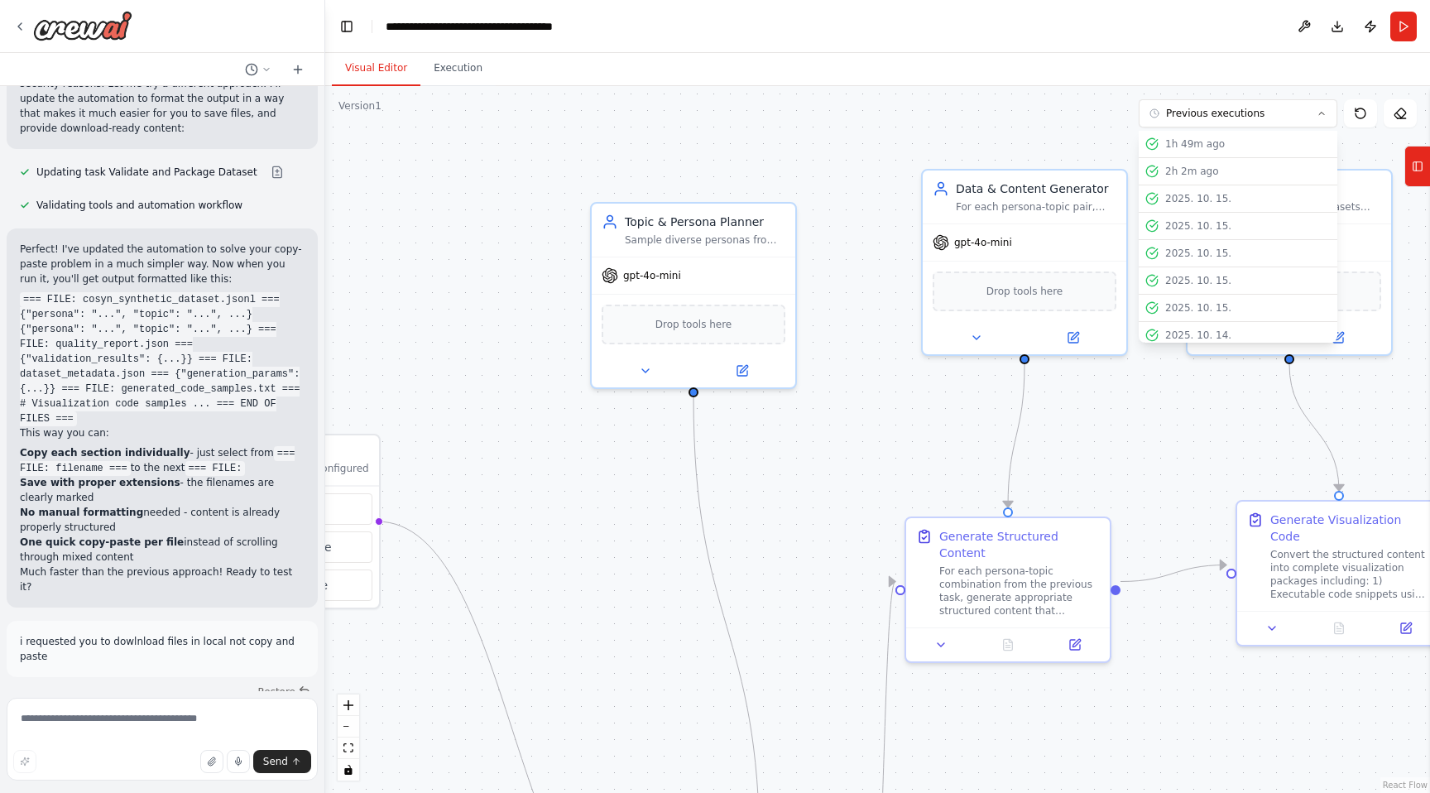
click at [909, 156] on div ".deletable-edge-delete-btn { width: 20px; height: 20px; border: 0px solid #ffff…" at bounding box center [877, 439] width 1105 height 707
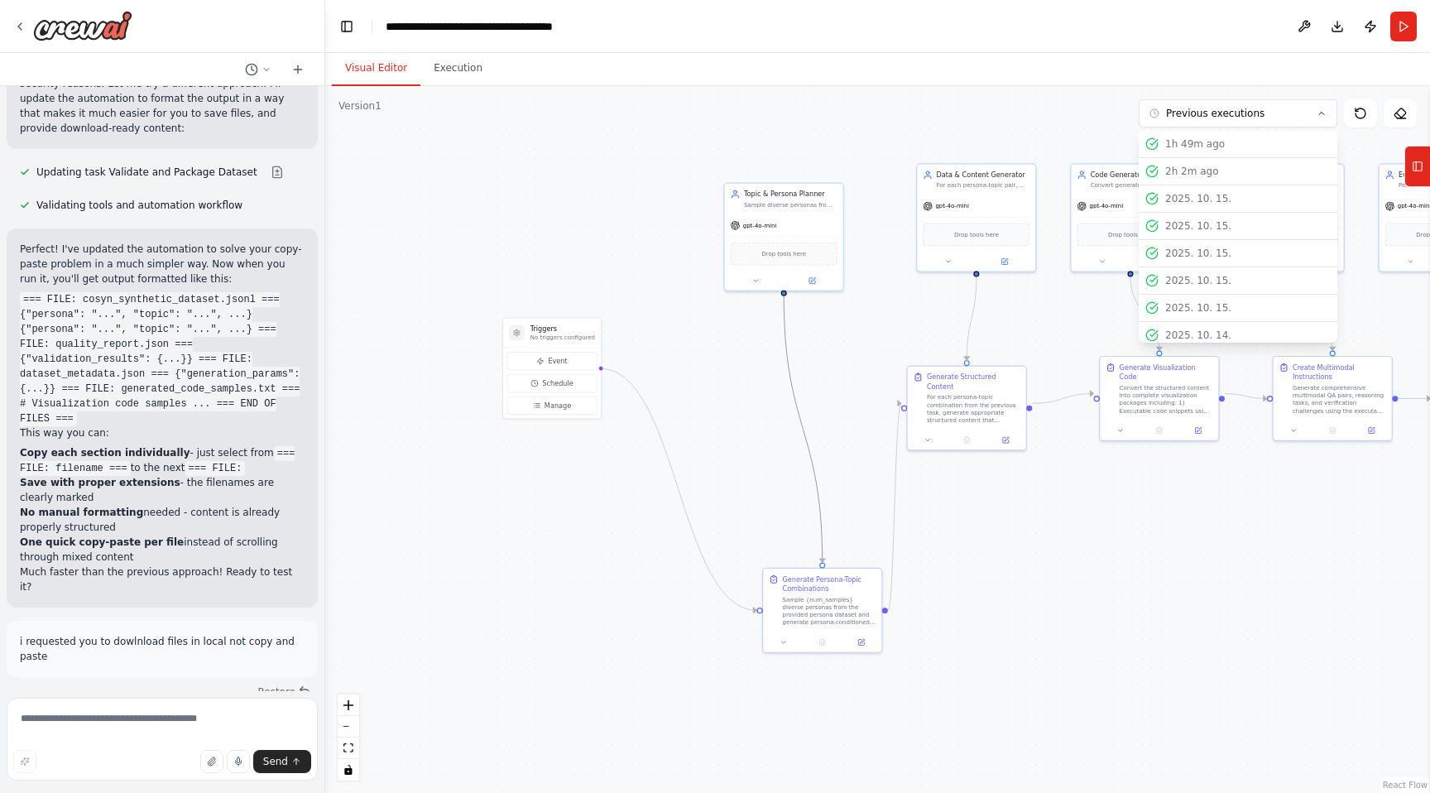
click at [794, 377] on icon "Edge from 4317cb1b-fd59-4cd5-9dcd-978f3129b666 to a755c156-d477-4873-95e6-0b3a6…" at bounding box center [803, 429] width 39 height 266
click at [1340, 28] on button "Download" at bounding box center [1337, 27] width 26 height 30
click at [1299, 22] on button at bounding box center [1304, 27] width 26 height 30
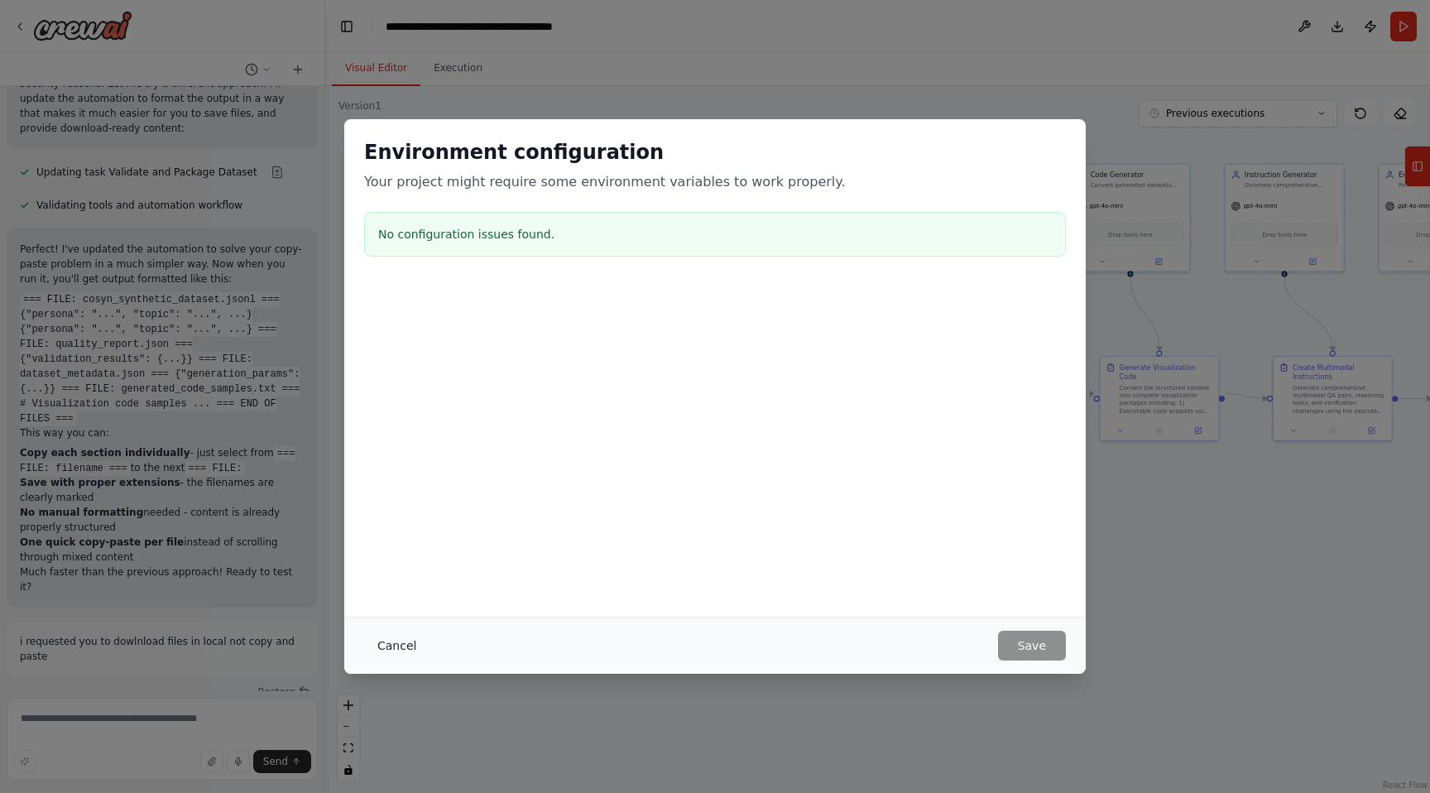
click at [400, 648] on button "Cancel" at bounding box center [396, 646] width 65 height 30
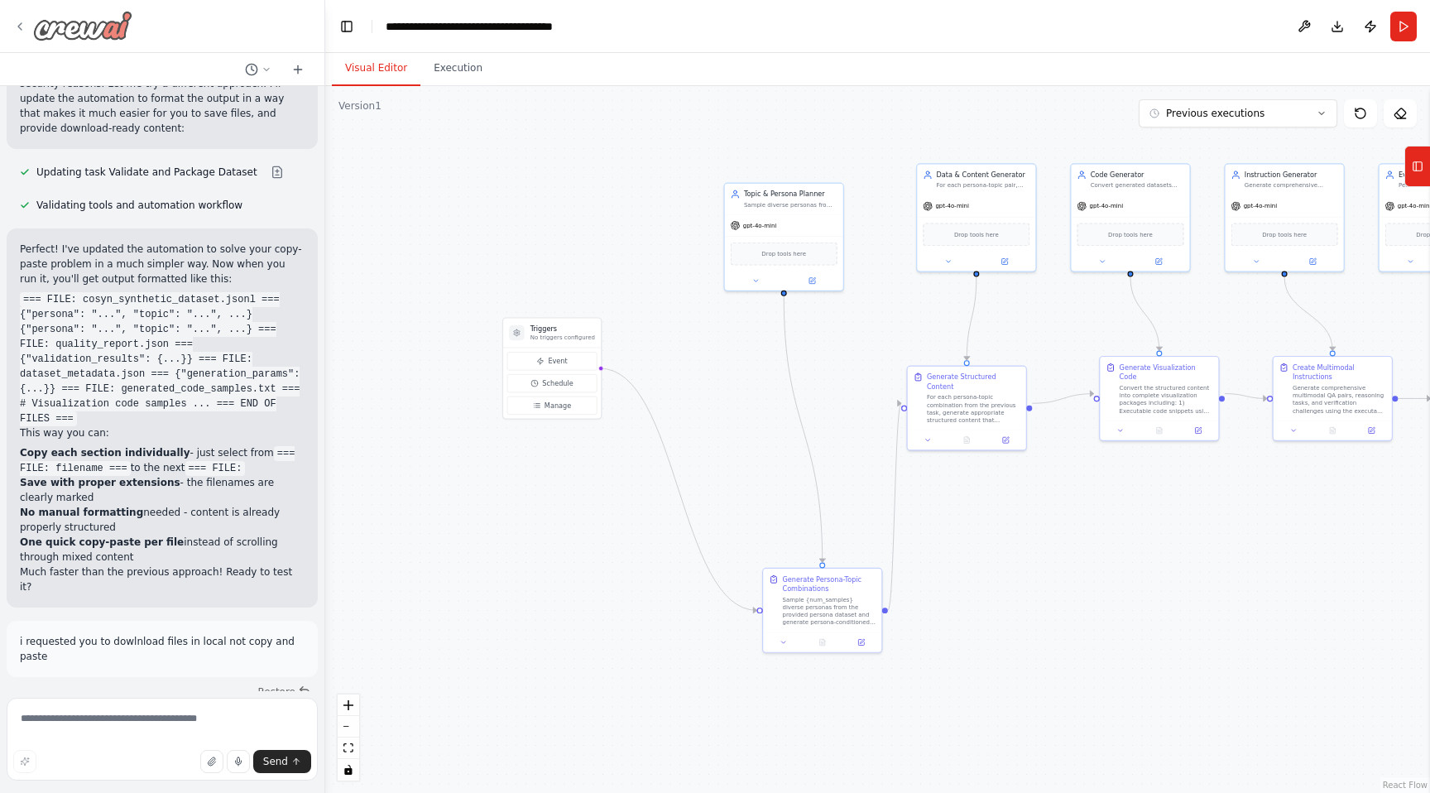
click at [82, 33] on img at bounding box center [82, 26] width 99 height 30
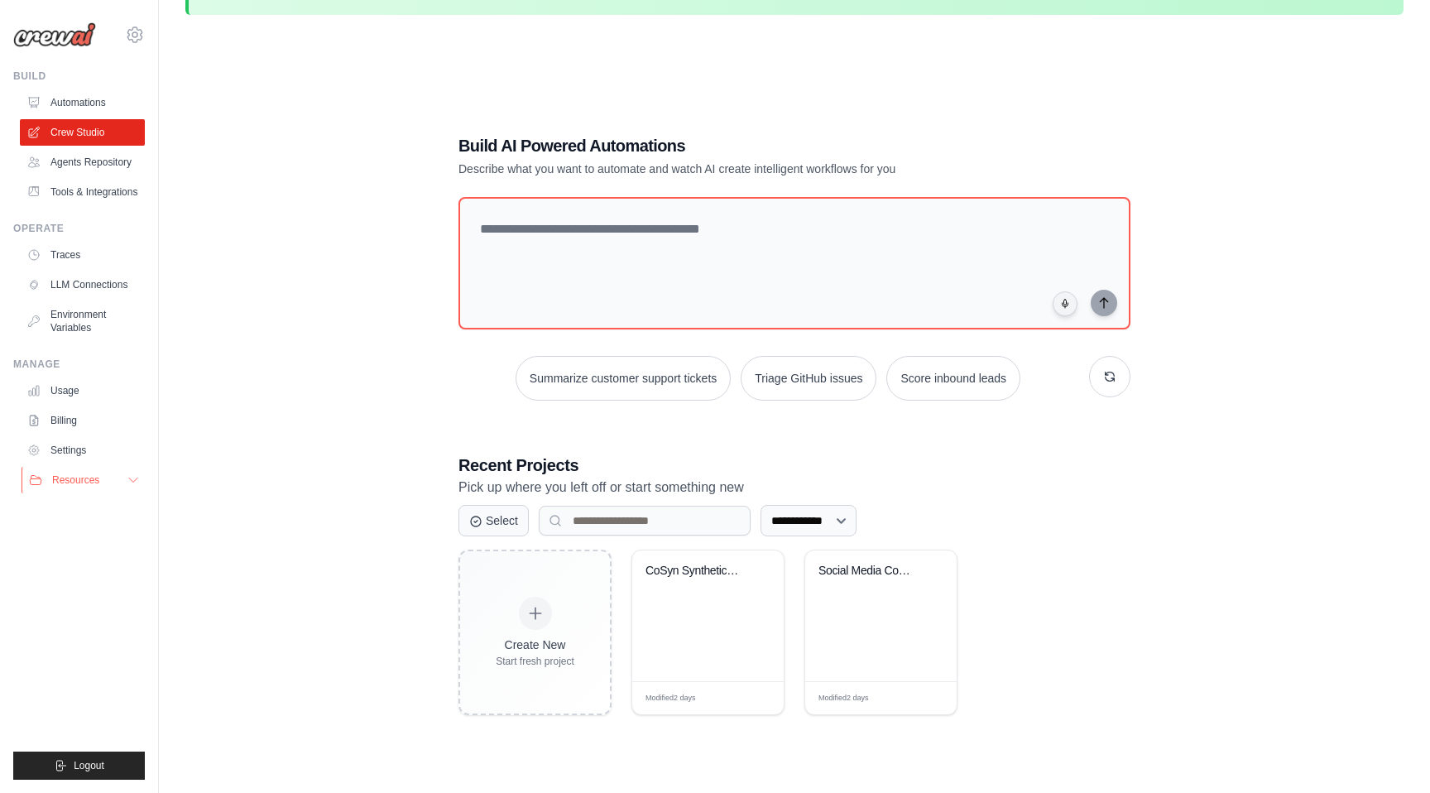
click at [128, 473] on icon at bounding box center [133, 479] width 13 height 13
click at [788, 502] on div "**********" at bounding box center [794, 585] width 672 height 262
click at [794, 517] on select "**********" at bounding box center [809, 520] width 96 height 31
click at [113, 161] on link "Agents Repository" at bounding box center [84, 162] width 125 height 26
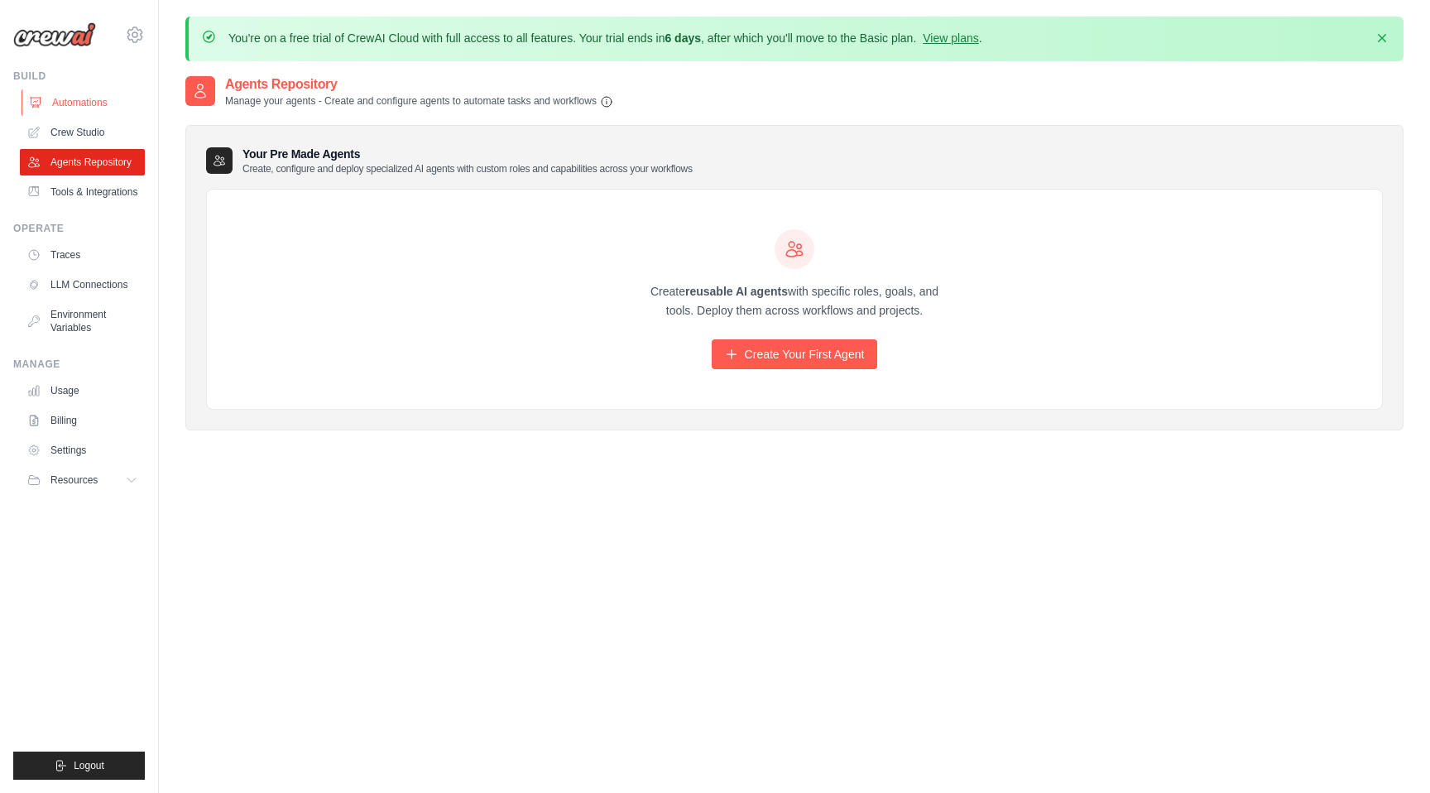
click at [106, 90] on link "Automations" at bounding box center [84, 102] width 125 height 26
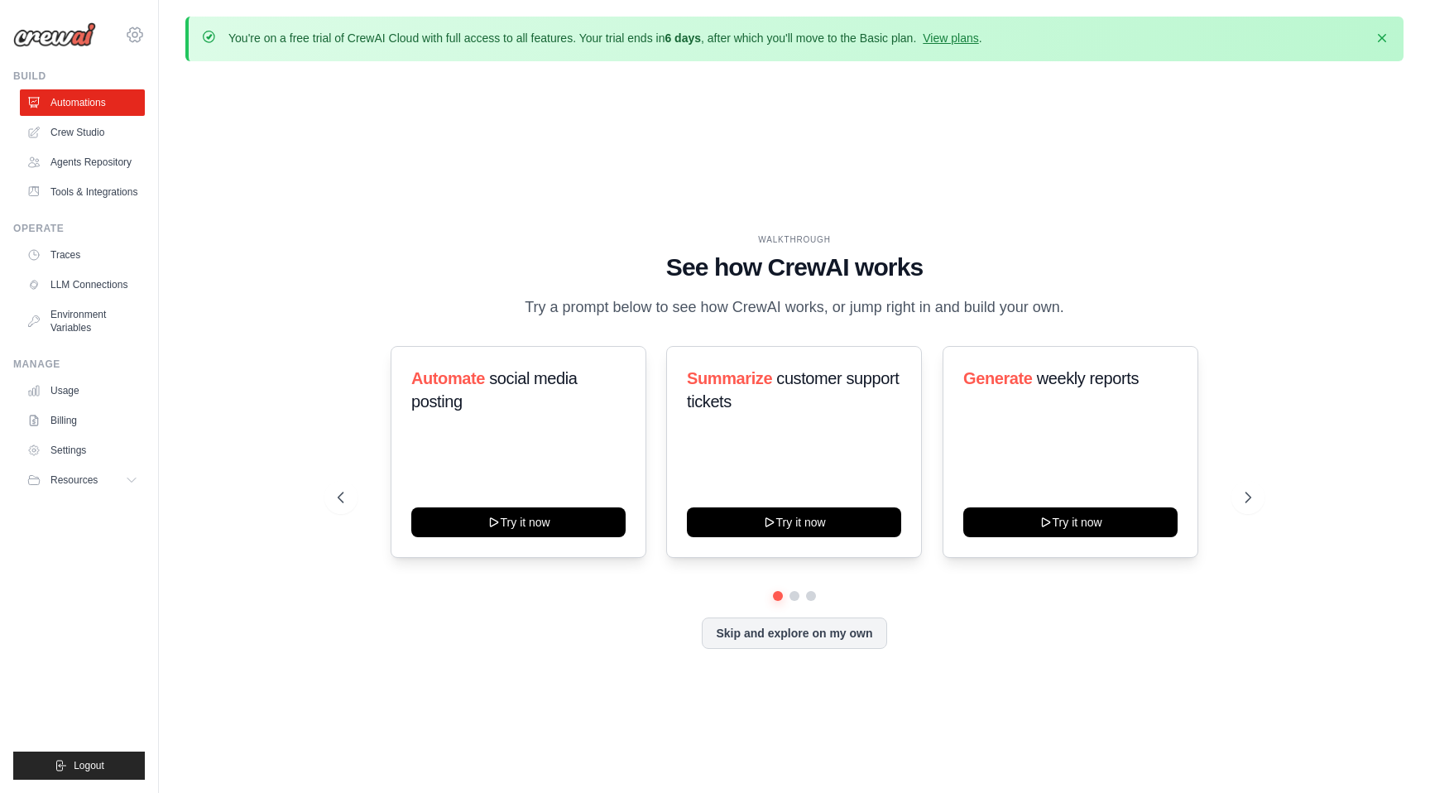
click at [132, 41] on icon at bounding box center [135, 35] width 20 height 20
click at [203, 181] on div "WALKTHROUGH See how [PERSON_NAME] works Try a prompt below to see how [PERSON_N…" at bounding box center [794, 454] width 1218 height 760
click at [105, 190] on link "Tools & Integrations" at bounding box center [84, 192] width 125 height 26
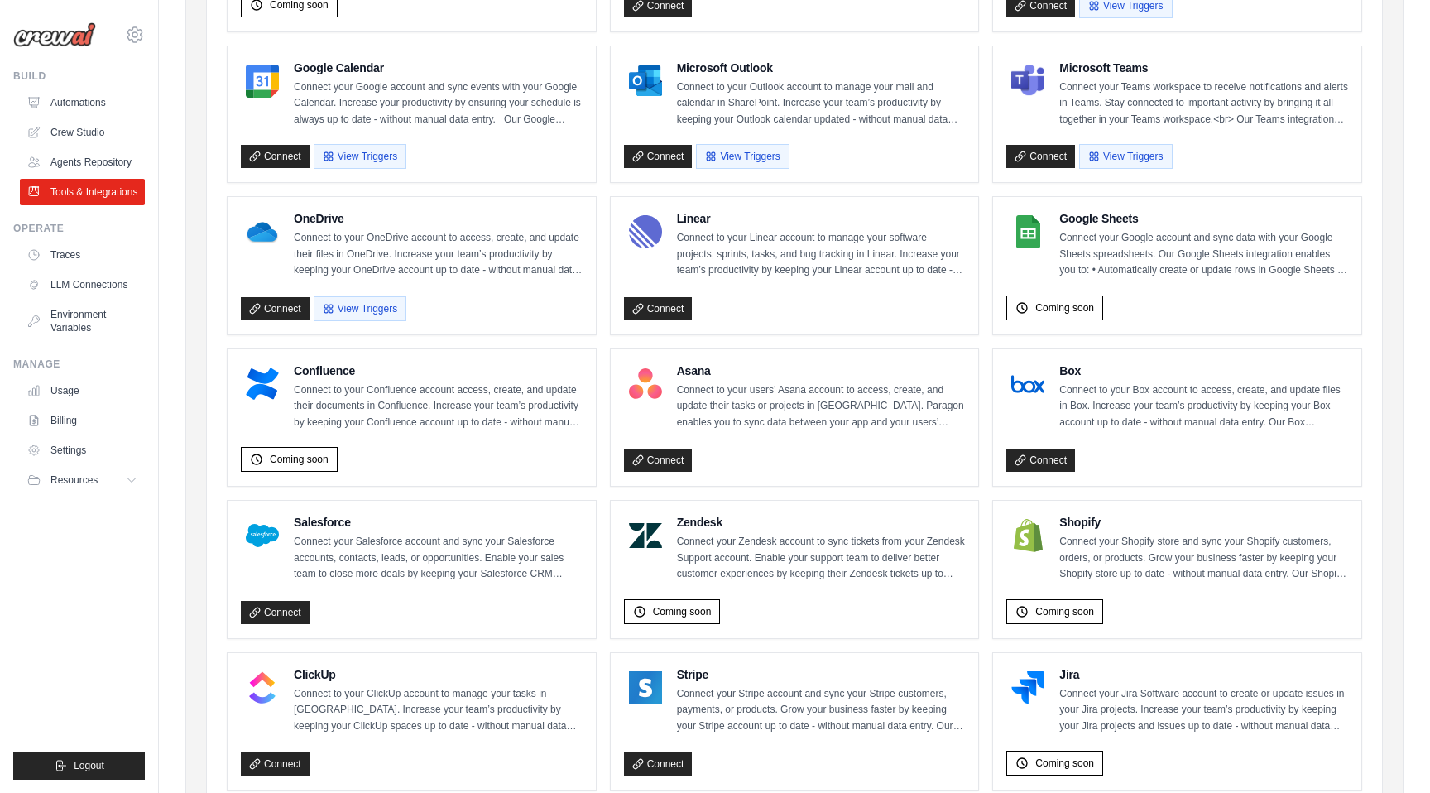
scroll to position [383, 0]
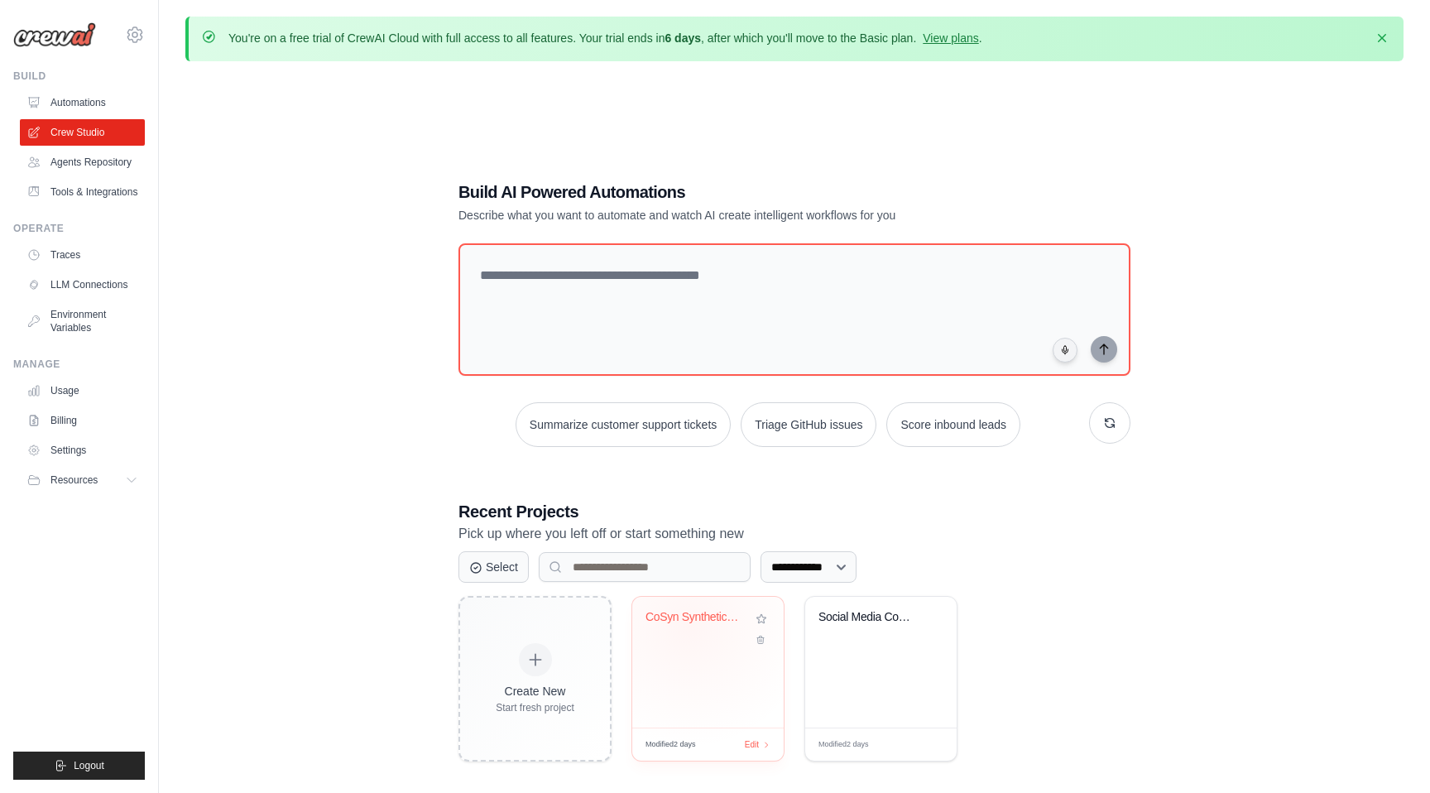
click at [689, 625] on div "CoSyn Synthetic Data Generation Pip..." at bounding box center [696, 621] width 100 height 22
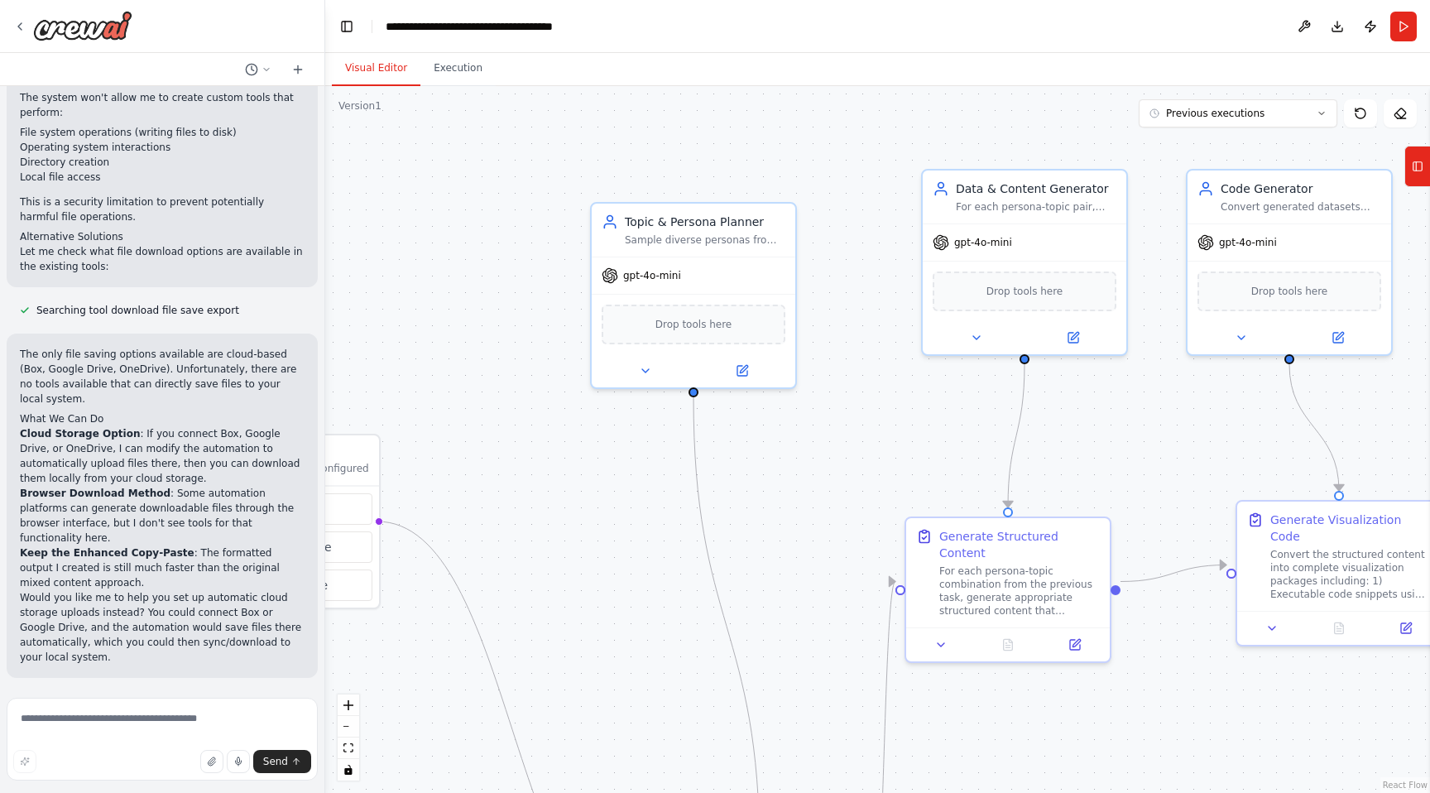
scroll to position [25568, 0]
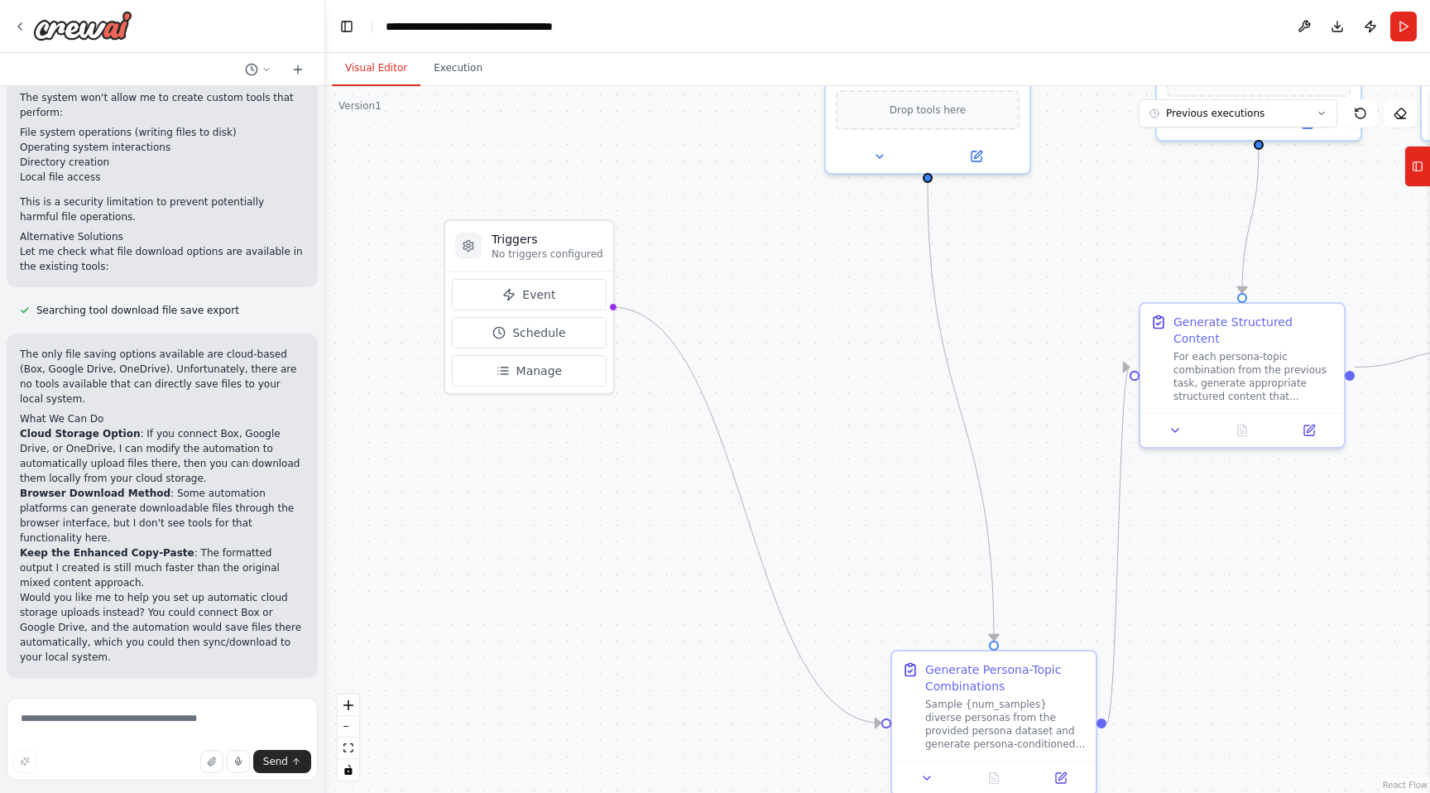
drag, startPoint x: 506, startPoint y: 532, endPoint x: 741, endPoint y: 319, distance: 316.4
click at [741, 319] on div ".deletable-edge-delete-btn { width: 20px; height: 20px; border: 0px solid #ffff…" at bounding box center [877, 439] width 1105 height 707
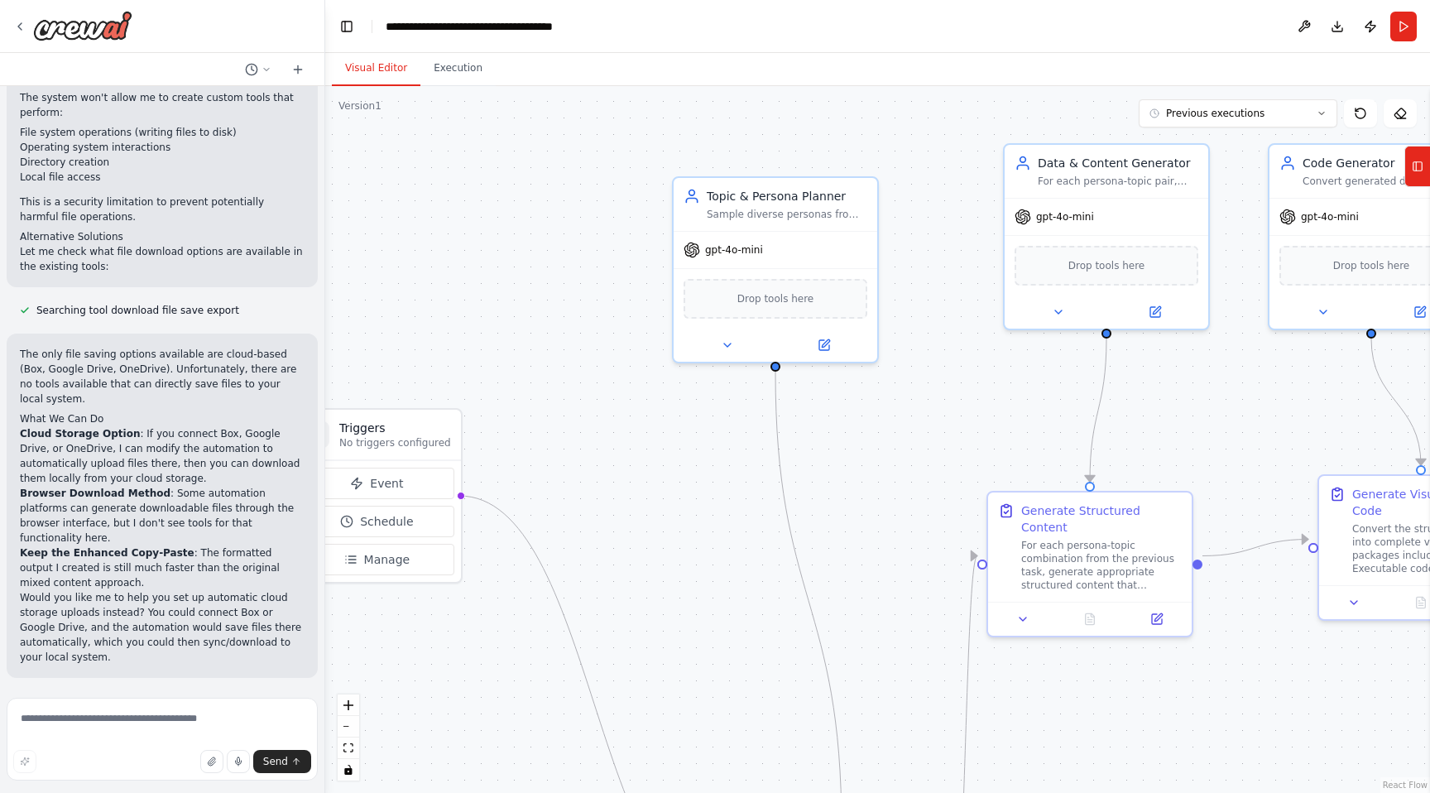
drag, startPoint x: 741, startPoint y: 319, endPoint x: 588, endPoint y: 505, distance: 240.4
click at [588, 505] on div ".deletable-edge-delete-btn { width: 20px; height: 20px; border: 0px solid #ffff…" at bounding box center [877, 439] width 1105 height 707
click at [168, 715] on textarea at bounding box center [162, 739] width 311 height 83
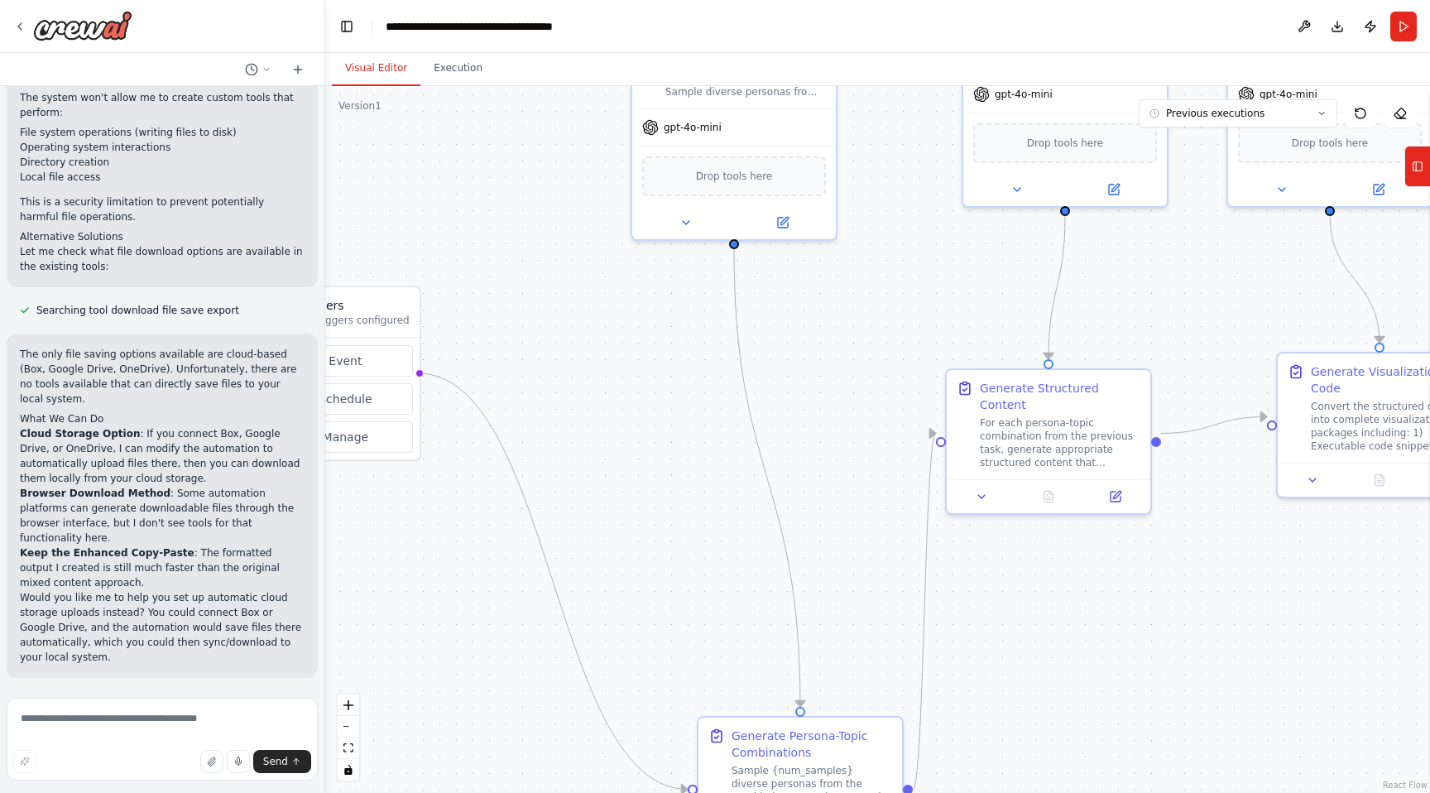
drag, startPoint x: 736, startPoint y: 531, endPoint x: 683, endPoint y: 362, distance: 176.9
click at [683, 362] on div ".deletable-edge-delete-btn { width: 20px; height: 20px; border: 0px solid #ffff…" at bounding box center [877, 439] width 1105 height 707
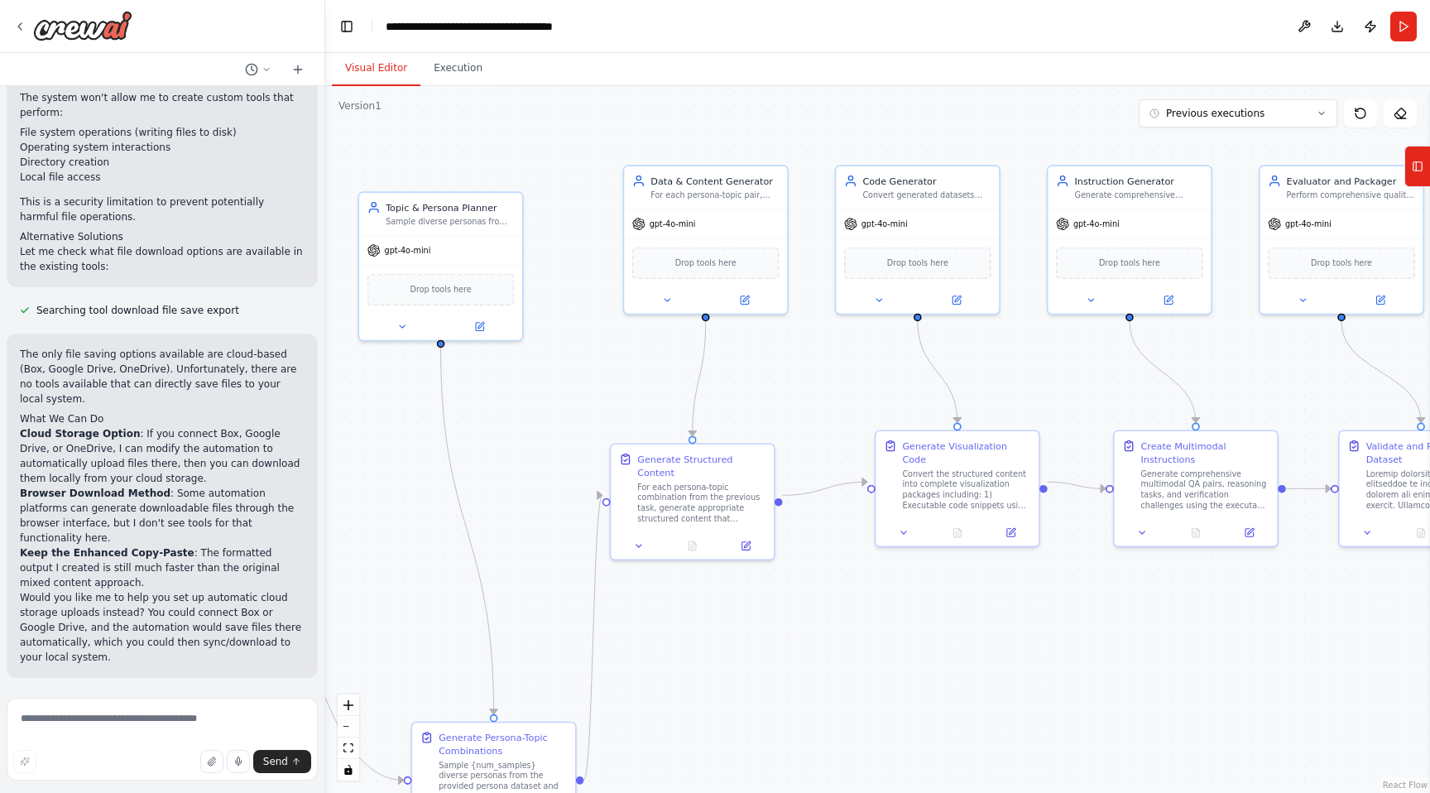
drag, startPoint x: 839, startPoint y: 474, endPoint x: 540, endPoint y: 545, distance: 307.9
click at [540, 545] on div ".deletable-edge-delete-btn { width: 20px; height: 20px; border: 0px solid #ffff…" at bounding box center [877, 439] width 1105 height 707
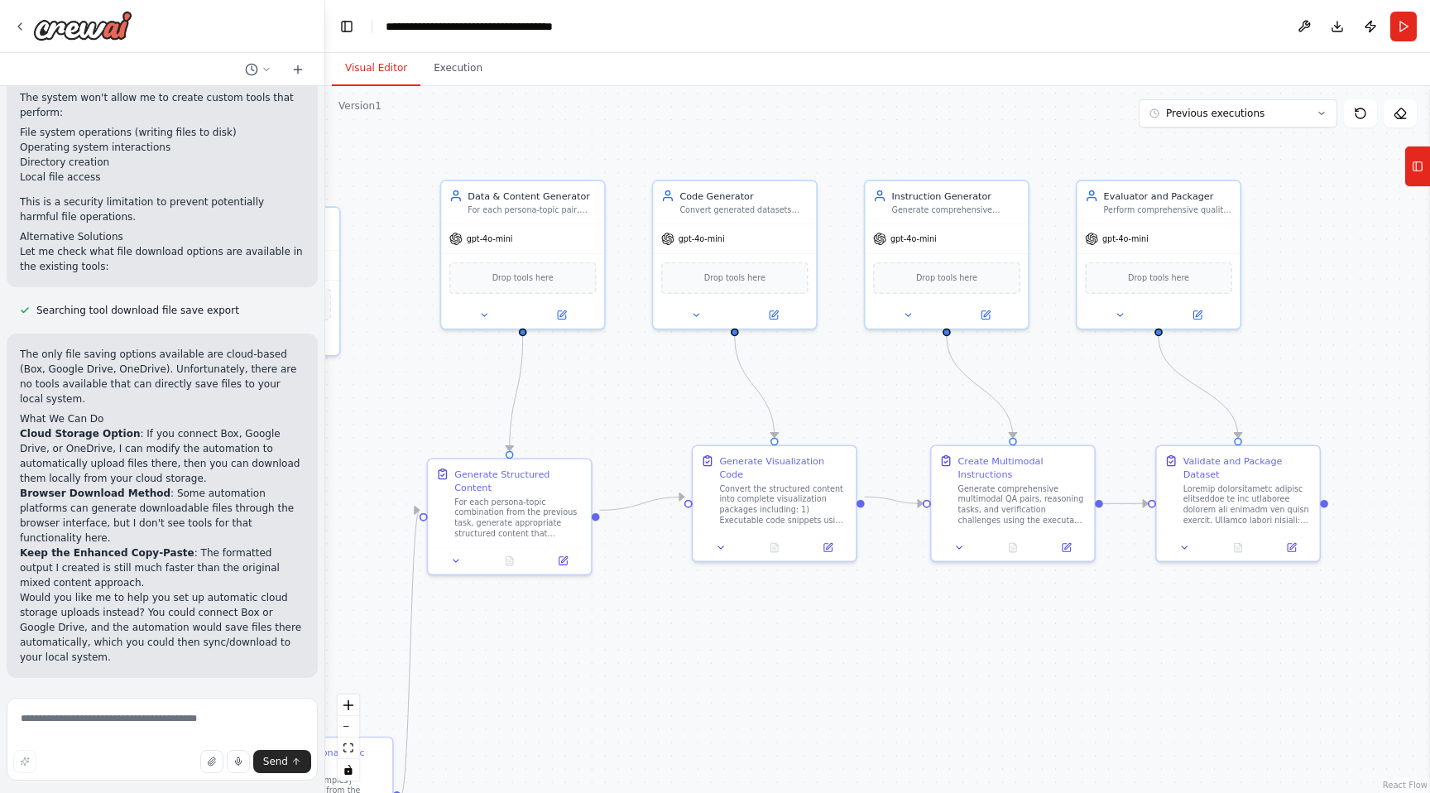
drag, startPoint x: 1095, startPoint y: 394, endPoint x: 914, endPoint y: 408, distance: 181.0
click at [914, 408] on div ".deletable-edge-delete-btn { width: 20px; height: 20px; border: 0px solid #ffff…" at bounding box center [877, 439] width 1105 height 707
click at [1140, 307] on button at bounding box center [1119, 313] width 74 height 16
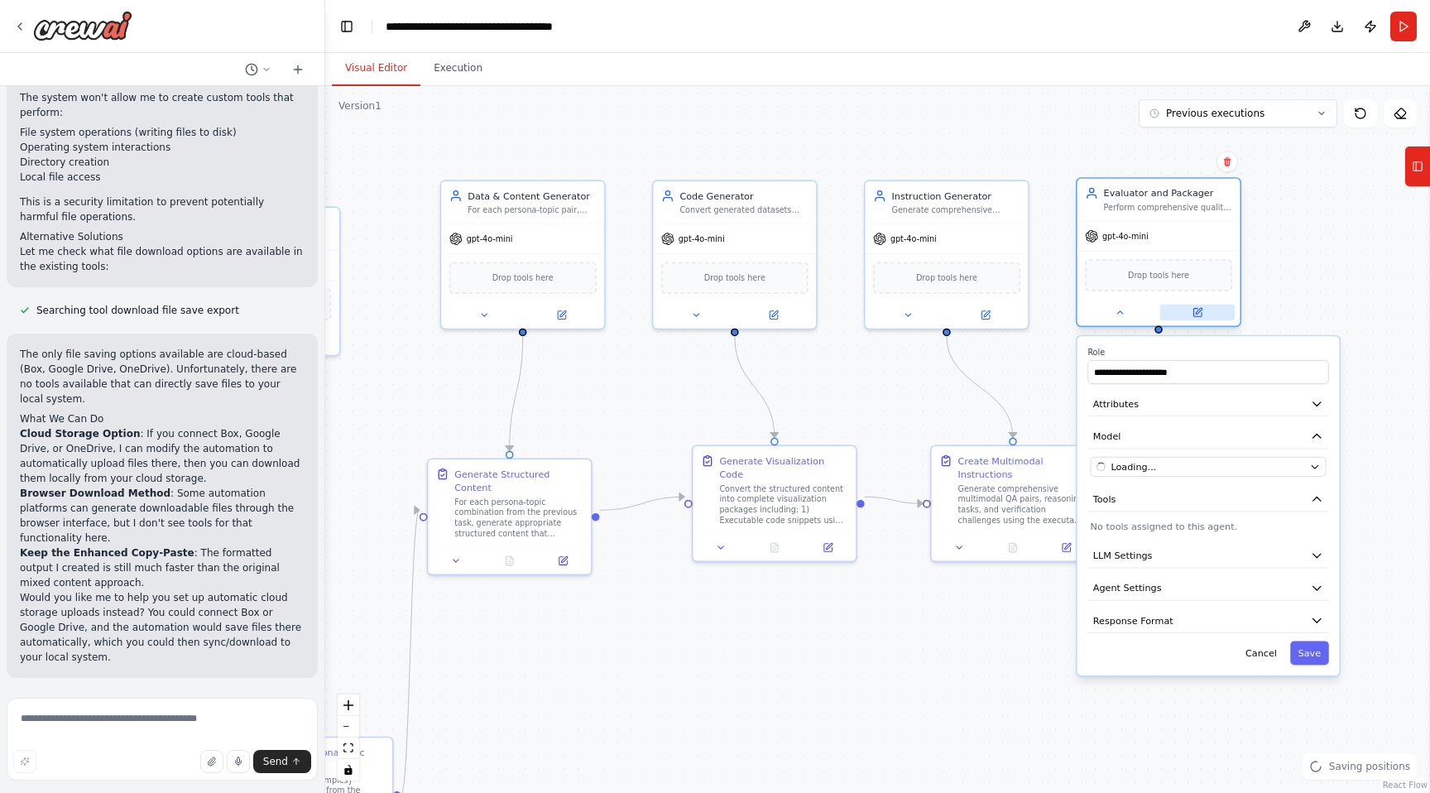
click at [1197, 306] on button at bounding box center [1197, 313] width 74 height 16
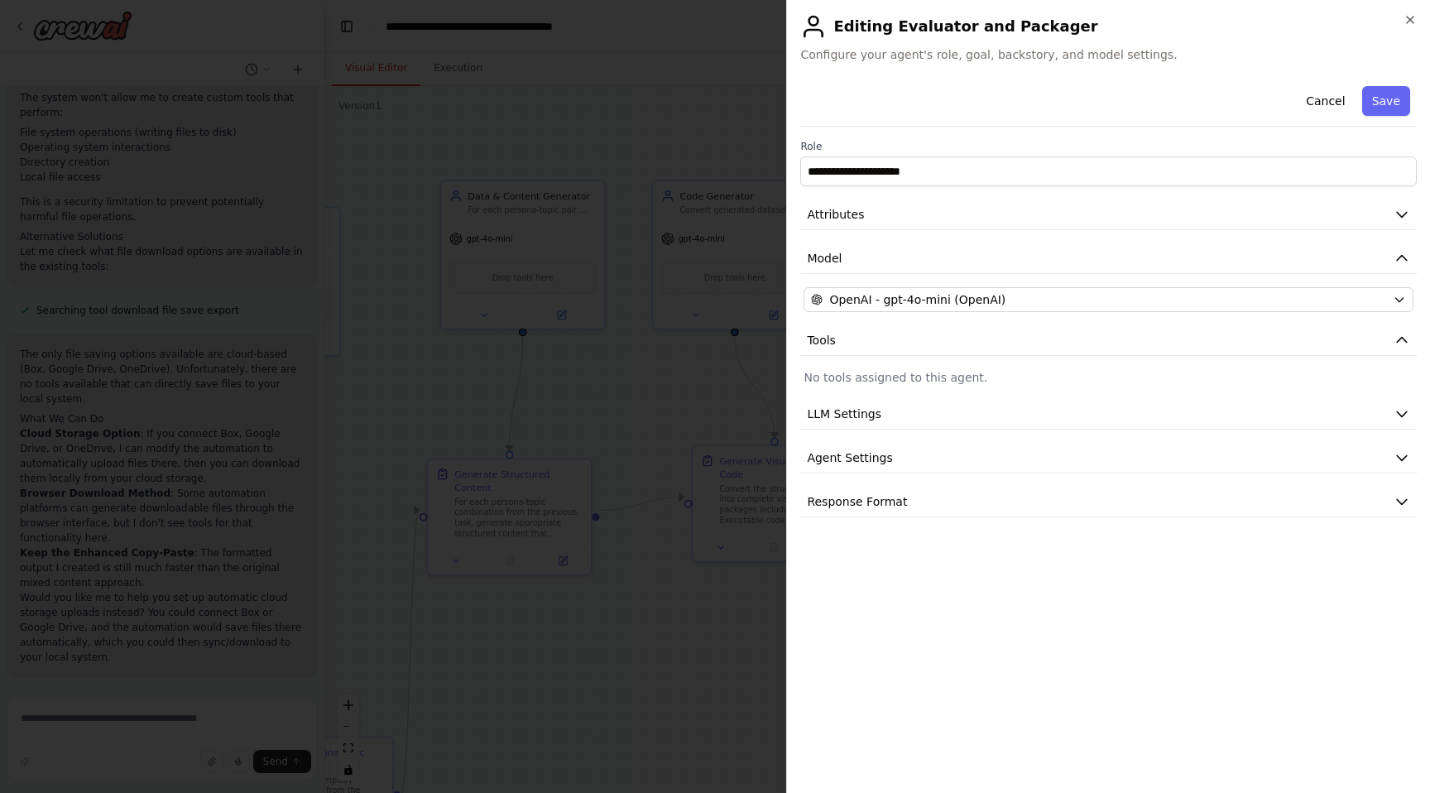
click at [1151, 377] on p "No tools assigned to this agent." at bounding box center [1109, 377] width 610 height 17
click at [1413, 24] on icon "button" at bounding box center [1410, 19] width 13 height 13
